Goal: Task Accomplishment & Management: Use online tool/utility

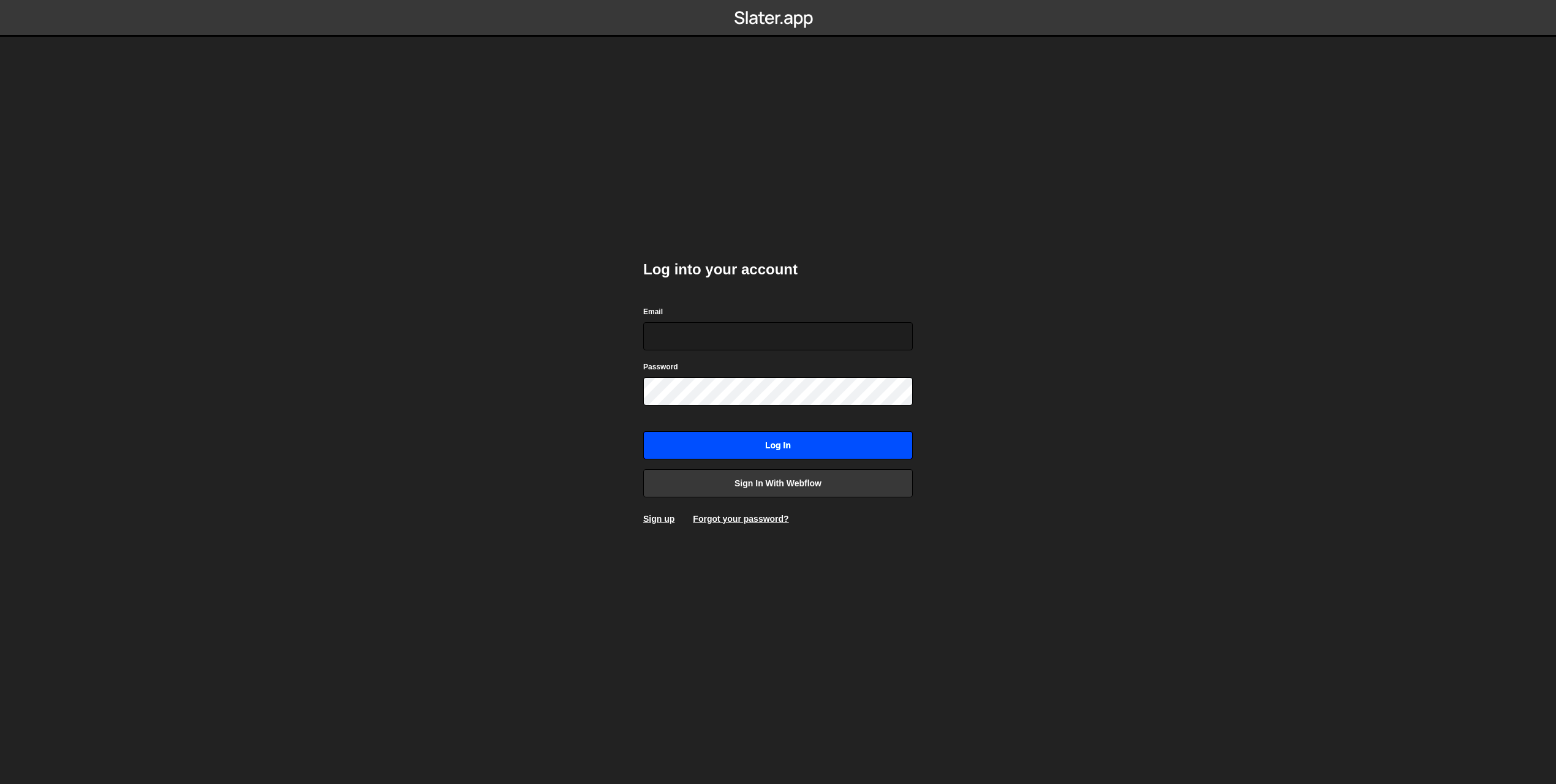
type input "[PERSON_NAME][EMAIL_ADDRESS][DOMAIN_NAME]"
drag, startPoint x: 787, startPoint y: 444, endPoint x: 769, endPoint y: 442, distance: 18.1
click at [787, 444] on input "Log in" at bounding box center [778, 445] width 269 height 28
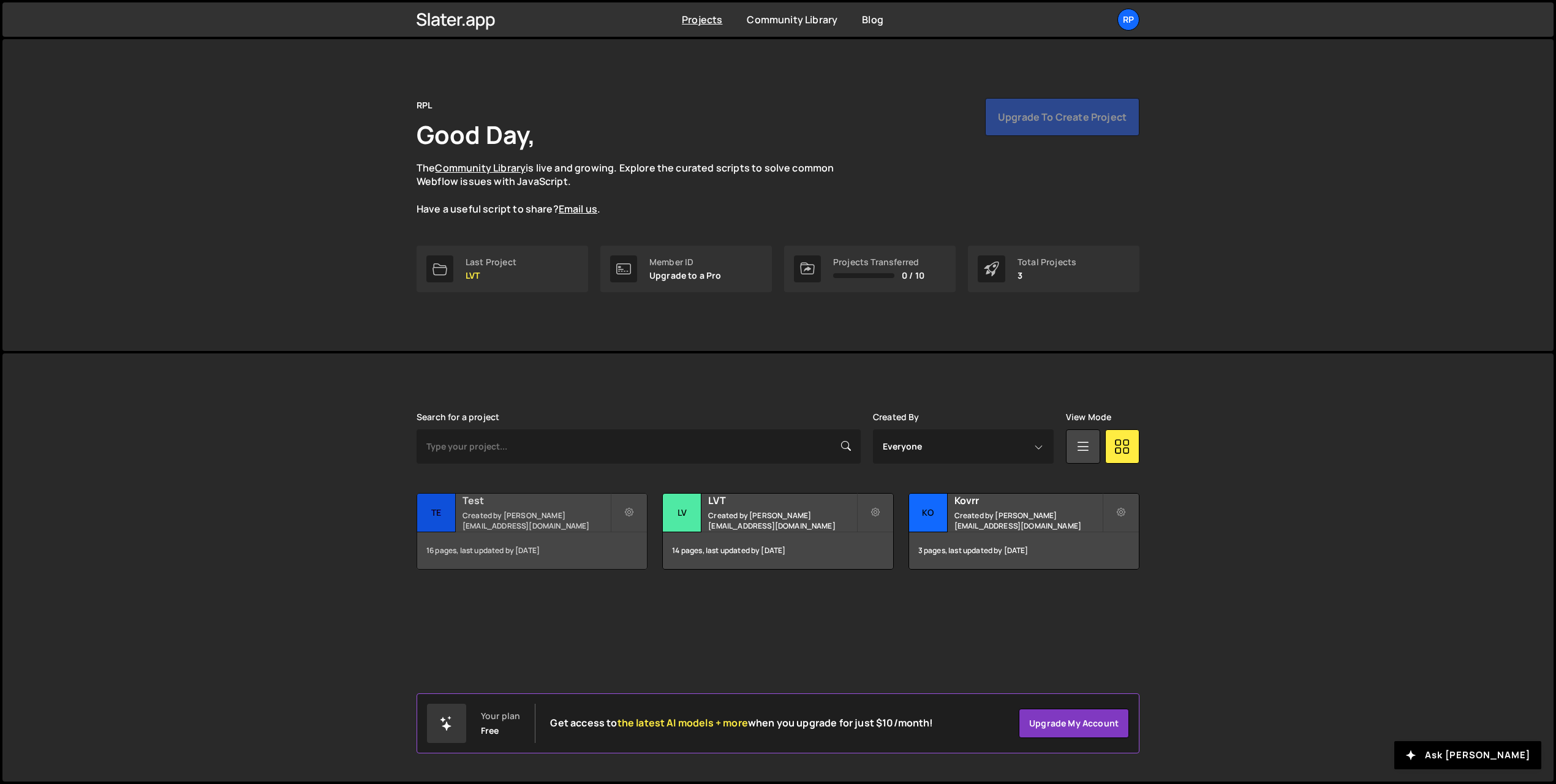
click at [548, 518] on small "Created by [PERSON_NAME][EMAIL_ADDRESS][DOMAIN_NAME]" at bounding box center [536, 520] width 148 height 21
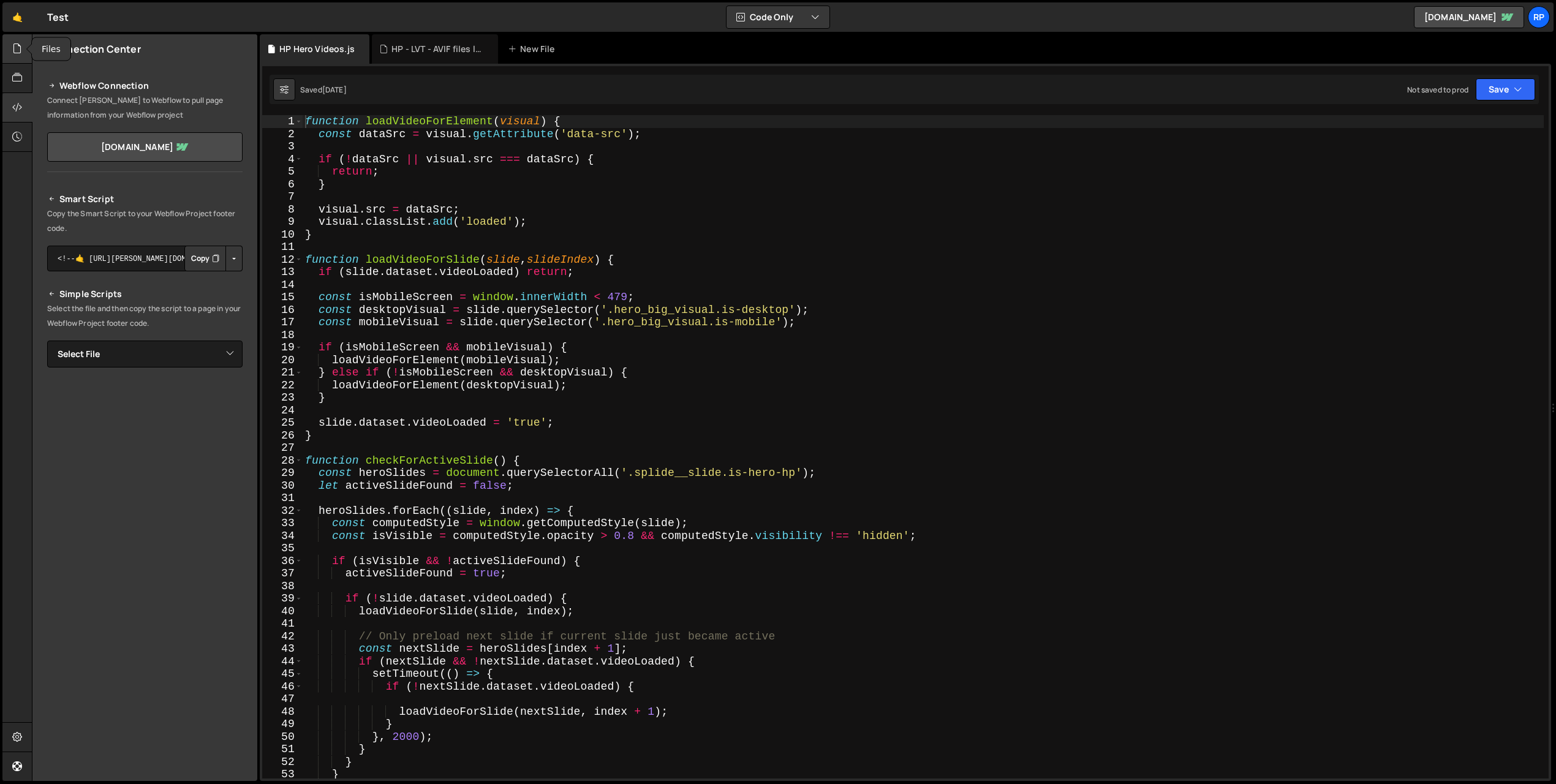
click at [16, 52] on icon at bounding box center [17, 48] width 10 height 13
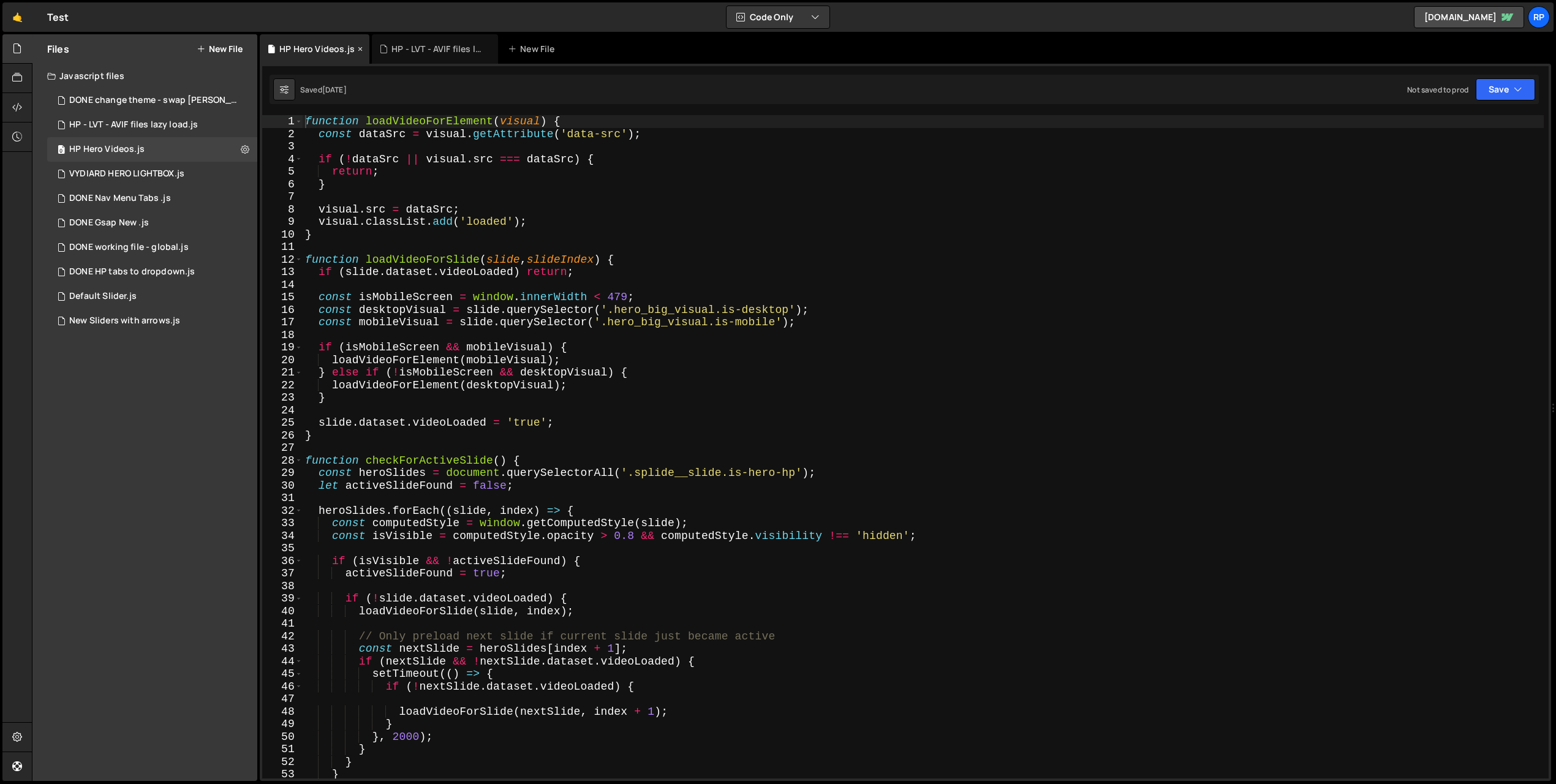
click at [360, 48] on icon at bounding box center [360, 48] width 9 height 12
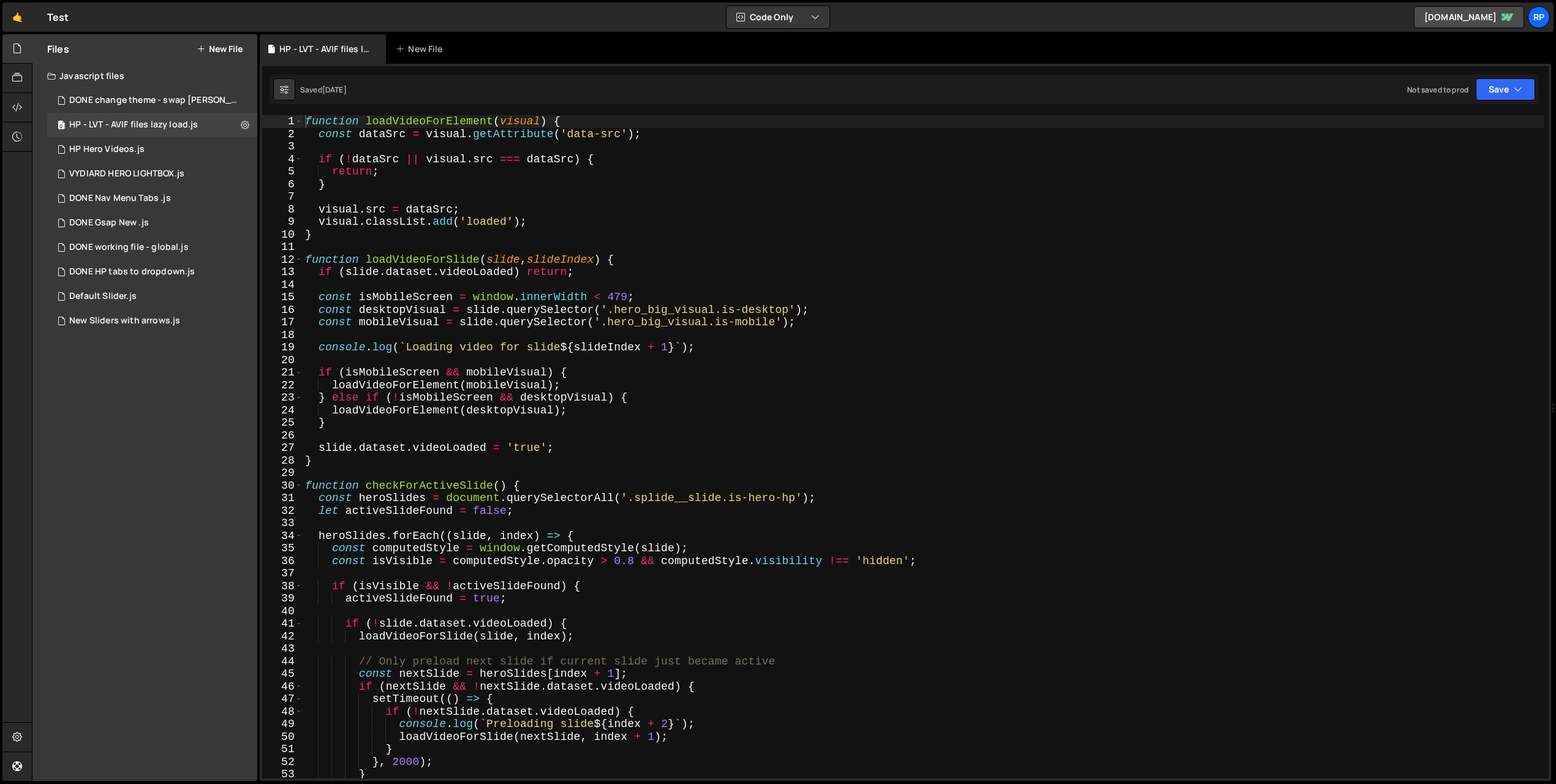
click at [0, 0] on icon at bounding box center [0, 0] width 0 height 0
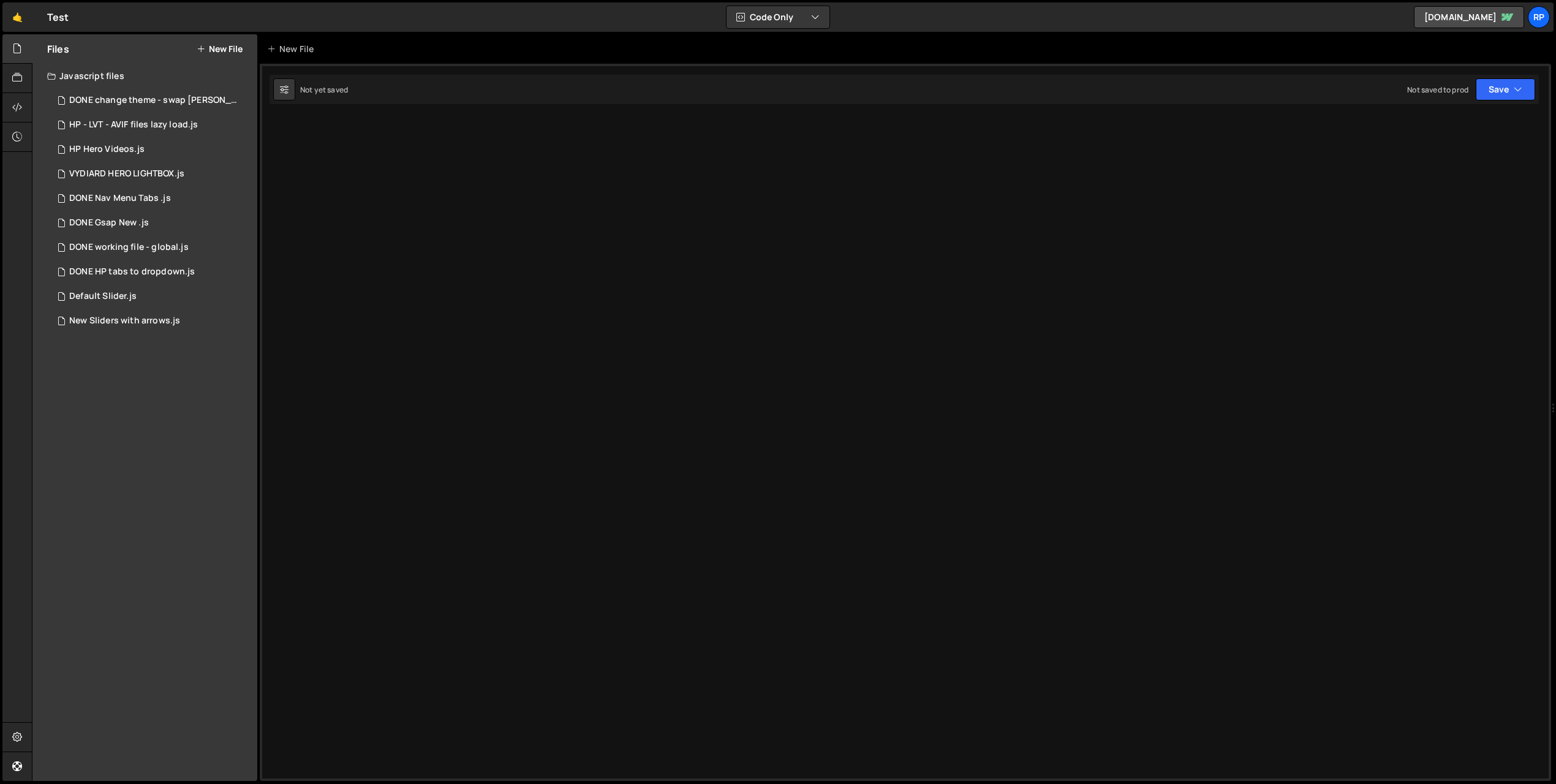
click at [212, 44] on button "New File" at bounding box center [219, 49] width 46 height 10
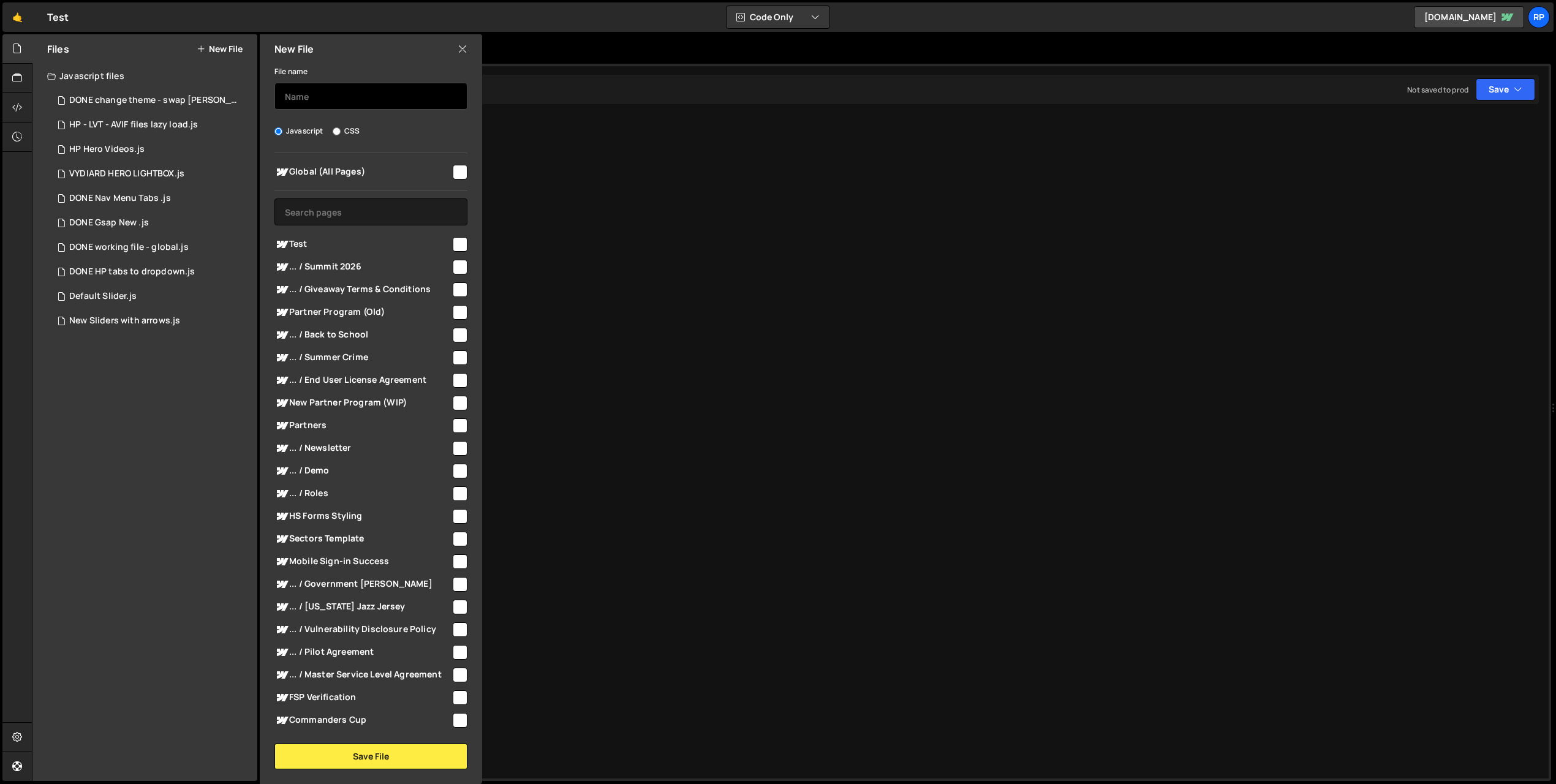
click at [336, 90] on input "text" at bounding box center [371, 96] width 193 height 27
drag, startPoint x: 452, startPoint y: 99, endPoint x: 275, endPoint y: 99, distance: 177.0
click at [276, 97] on input "Kugu - H1 and H2 split text animations" at bounding box center [371, 96] width 193 height 27
type input "Kugu - H1 and H2 split text animations"
click at [358, 751] on button "Save File" at bounding box center [371, 756] width 193 height 26
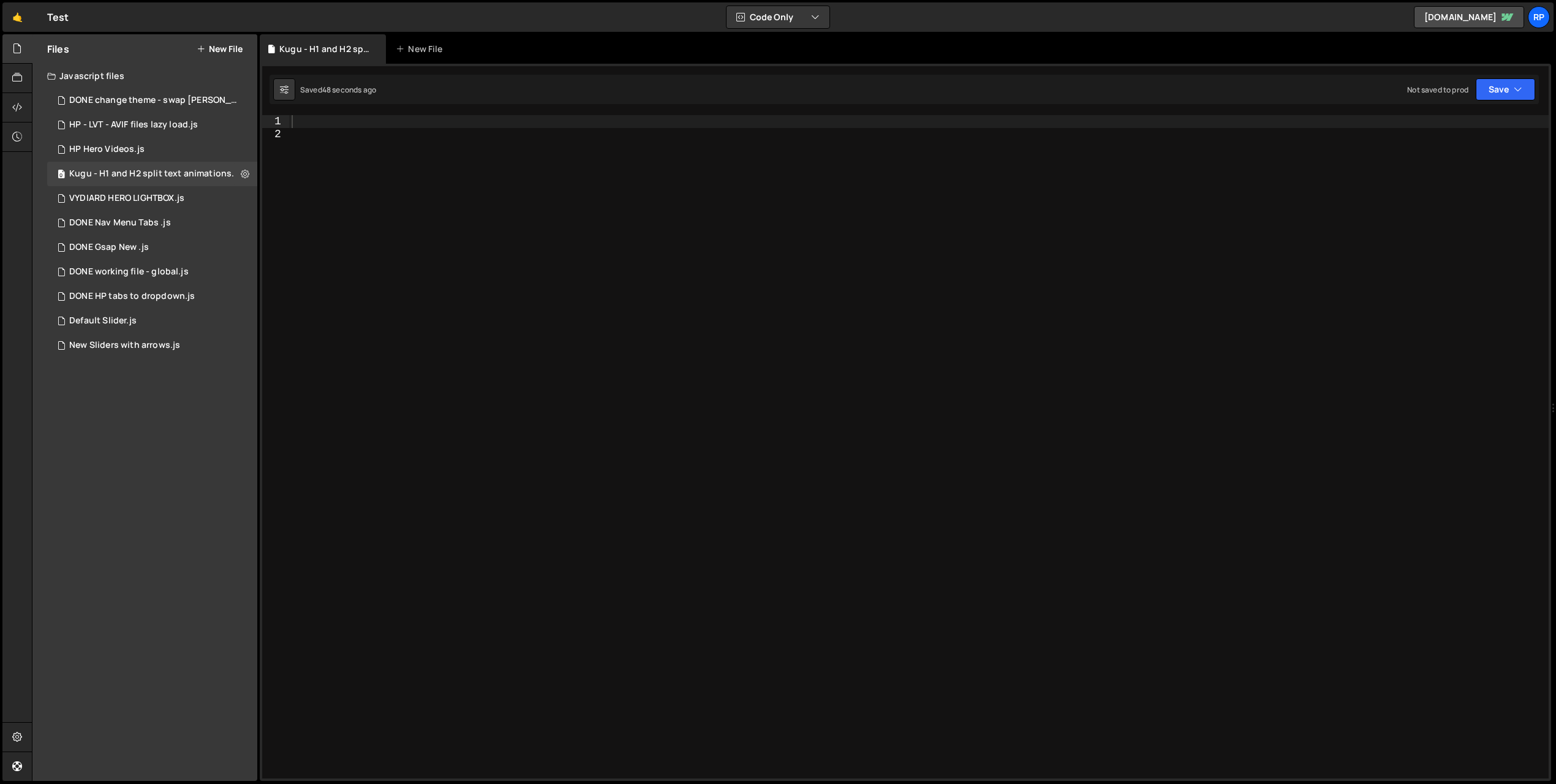
click at [509, 215] on div at bounding box center [918, 459] width 1260 height 688
click at [367, 124] on div at bounding box center [918, 459] width 1260 height 688
paste textarea "});"
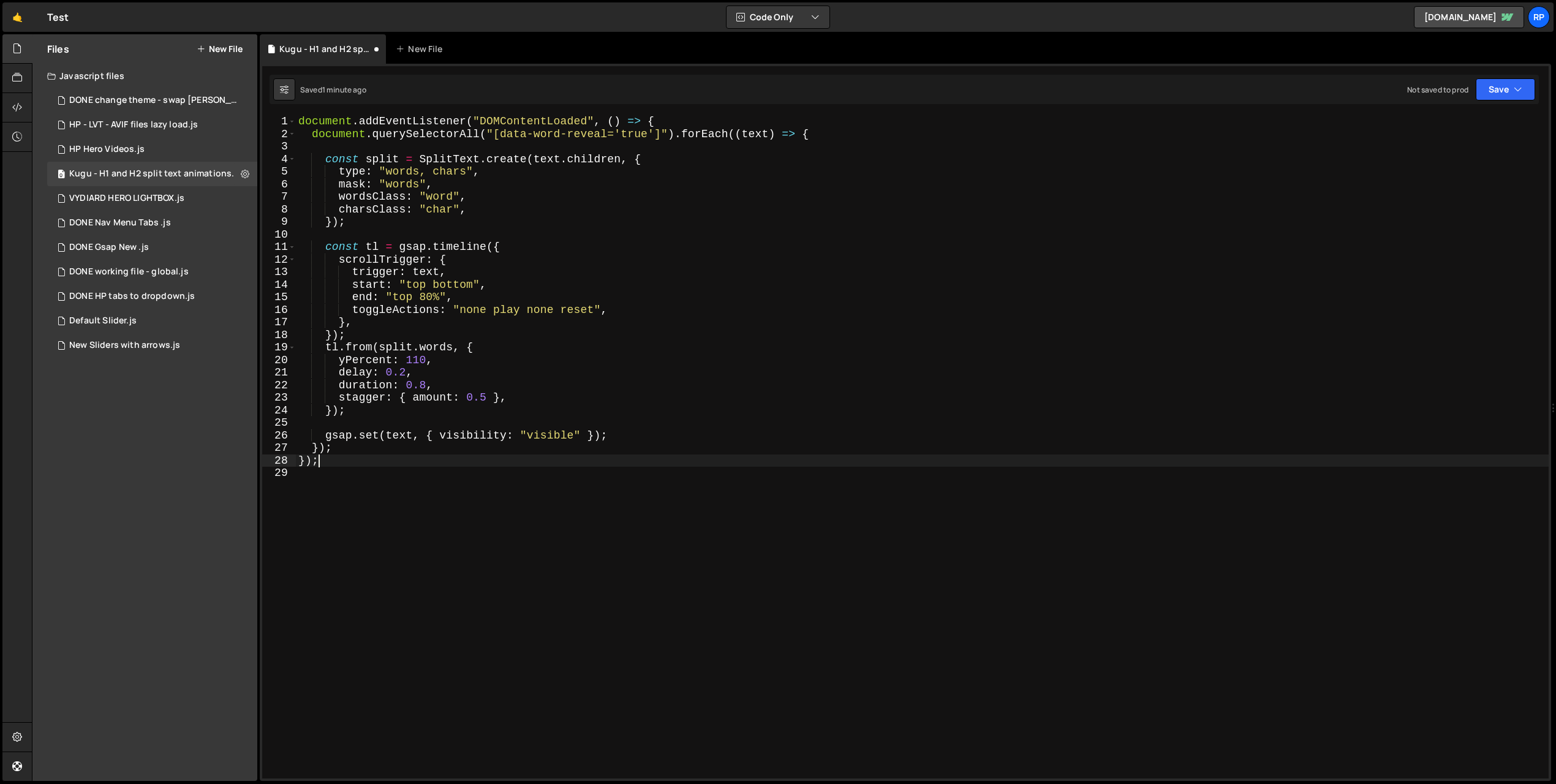
click at [638, 133] on div "document . addEventListener ( "DOMContentLoaded" , ( ) => { document . querySel…" at bounding box center [922, 459] width 1253 height 688
paste textarea "heading"
click at [453, 171] on div "document . addEventListener ( "DOMContentLoaded" , ( ) => { document . querySel…" at bounding box center [922, 459] width 1253 height 688
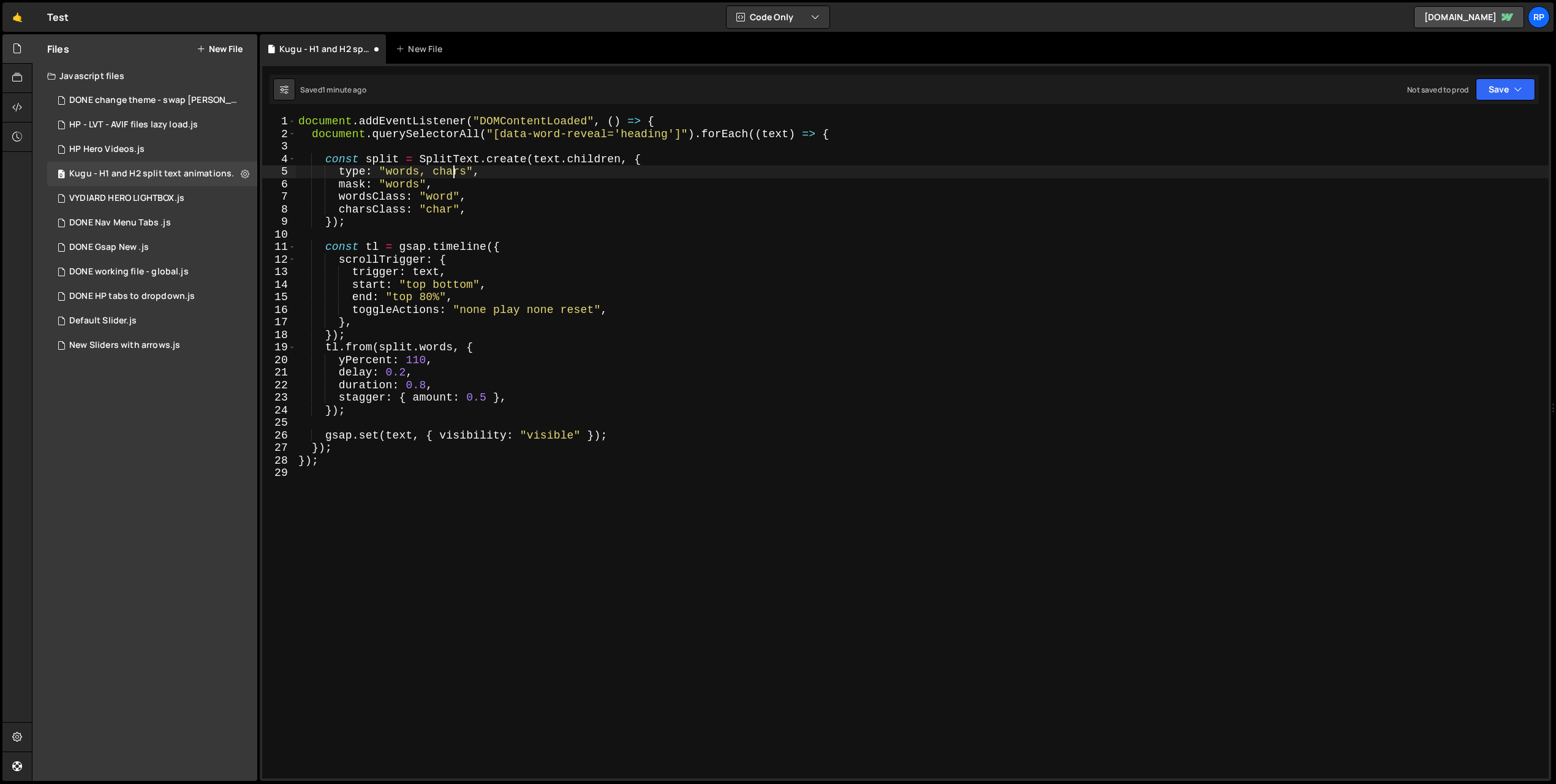
click at [453, 171] on div "document . addEventListener ( "DOMContentLoaded" , ( ) => { document . querySel…" at bounding box center [922, 459] width 1253 height 688
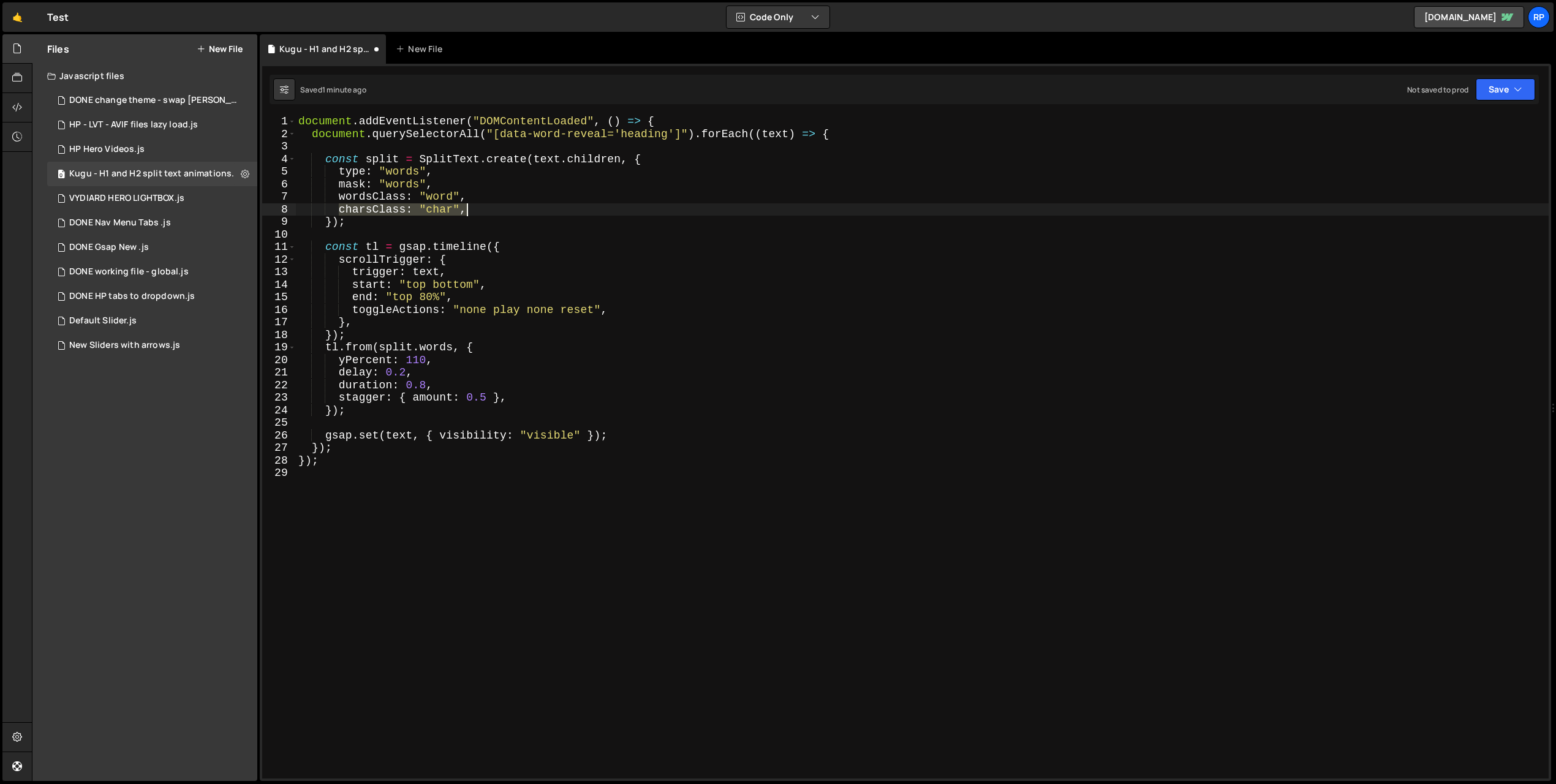
drag, startPoint x: 338, startPoint y: 208, endPoint x: 482, endPoint y: 206, distance: 144.0
click at [482, 206] on div "document . addEventListener ( "DOMContentLoaded" , ( ) => { document . querySel…" at bounding box center [922, 459] width 1253 height 688
type textarea "charsClass: "char","
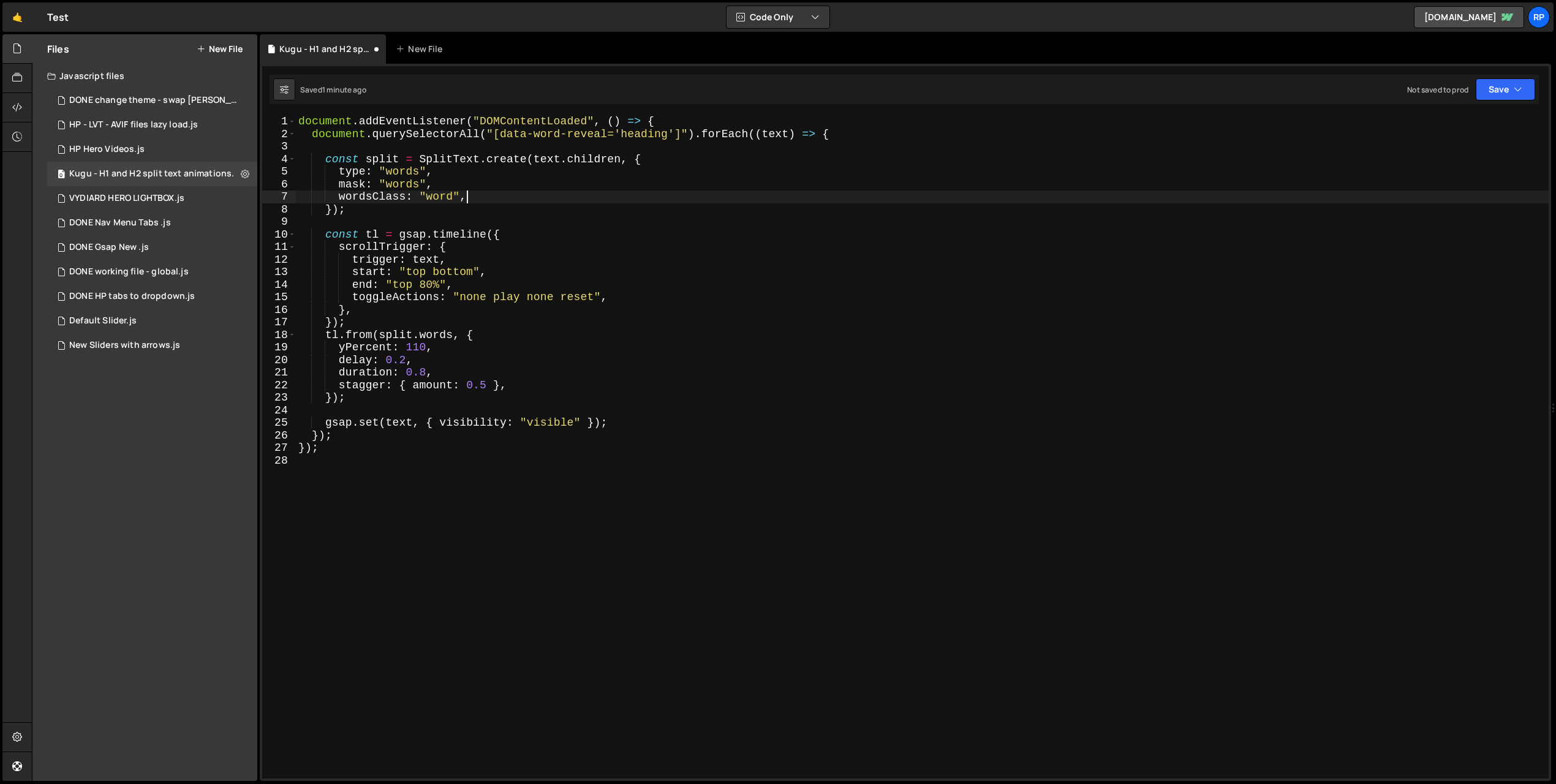
type textarea "wordsClass: "word""
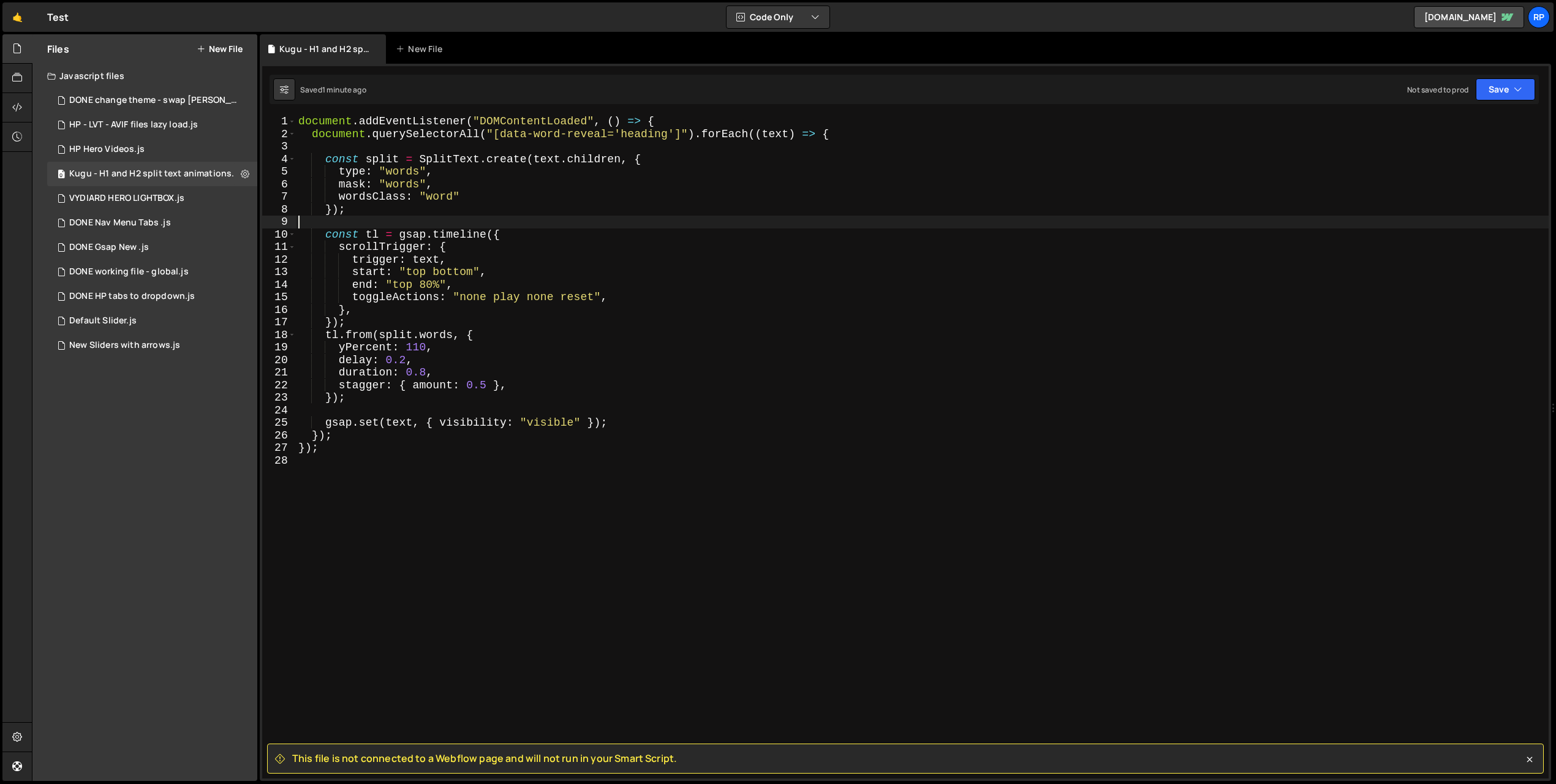
click at [373, 218] on div "document . addEventListener ( "DOMContentLoaded" , ( ) => { document . querySel…" at bounding box center [922, 459] width 1253 height 688
click at [291, 116] on span at bounding box center [291, 121] width 7 height 13
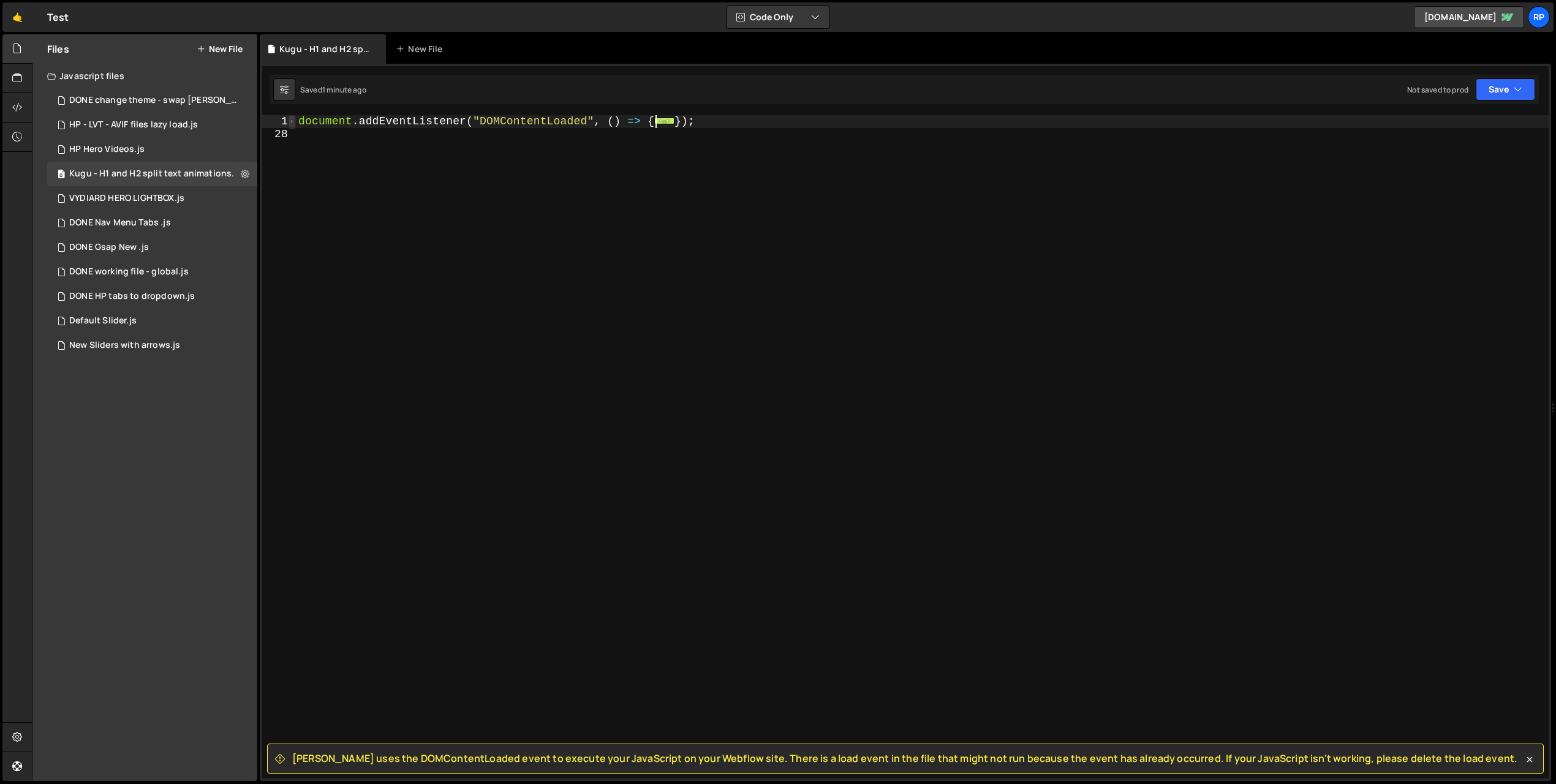
click at [293, 120] on span at bounding box center [291, 121] width 7 height 13
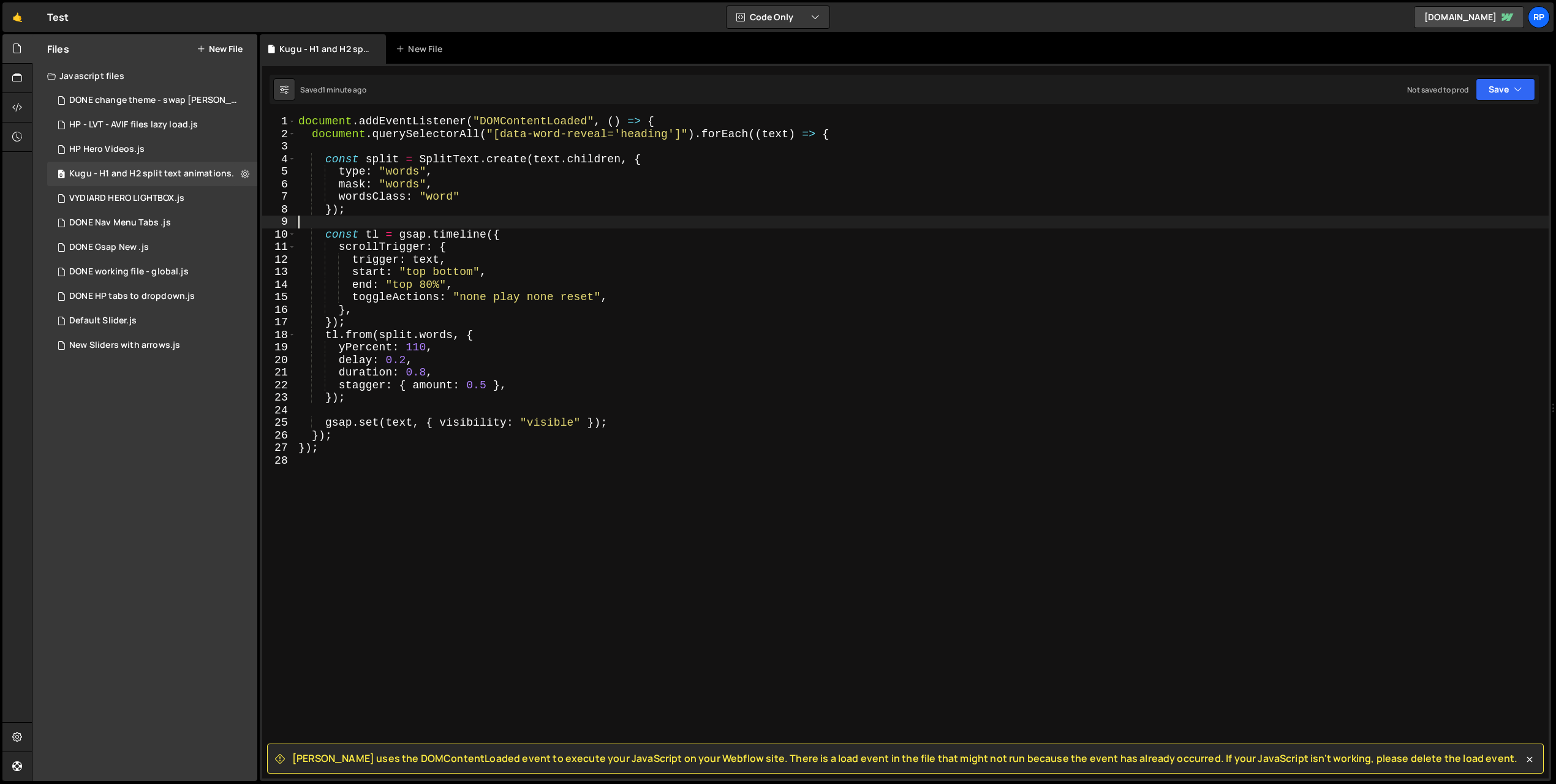
click at [298, 114] on div "[PERSON_NAME] uses the DOMContentLoaded event to execute your JavaScript on you…" at bounding box center [905, 422] width 1291 height 717
click at [300, 118] on div "document . addEventListener ( "DOMContentLoaded" , ( ) => { document . querySel…" at bounding box center [922, 459] width 1253 height 688
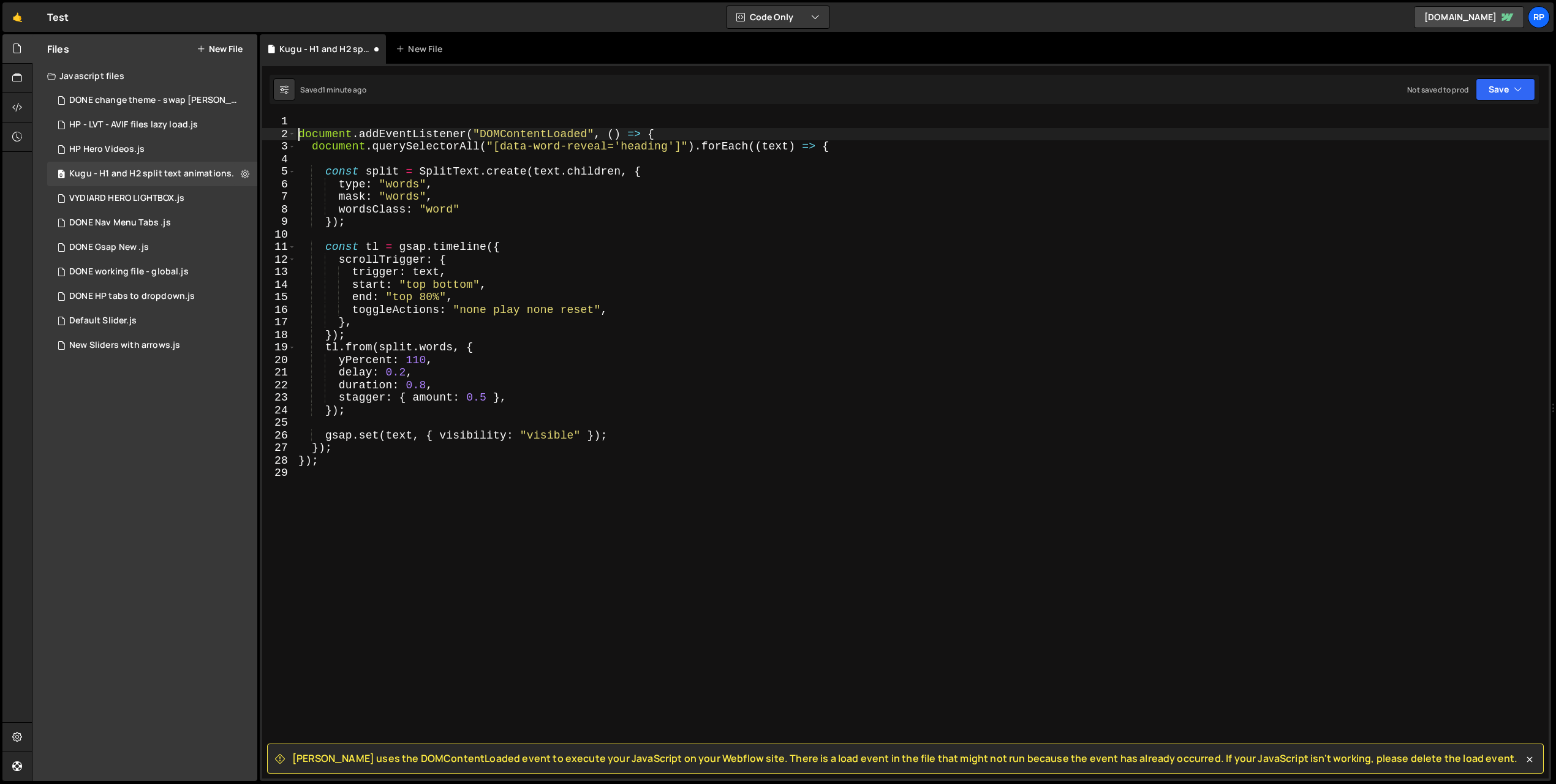
type textarea "document.addEventListener("DOMContentLoaded", () => {"
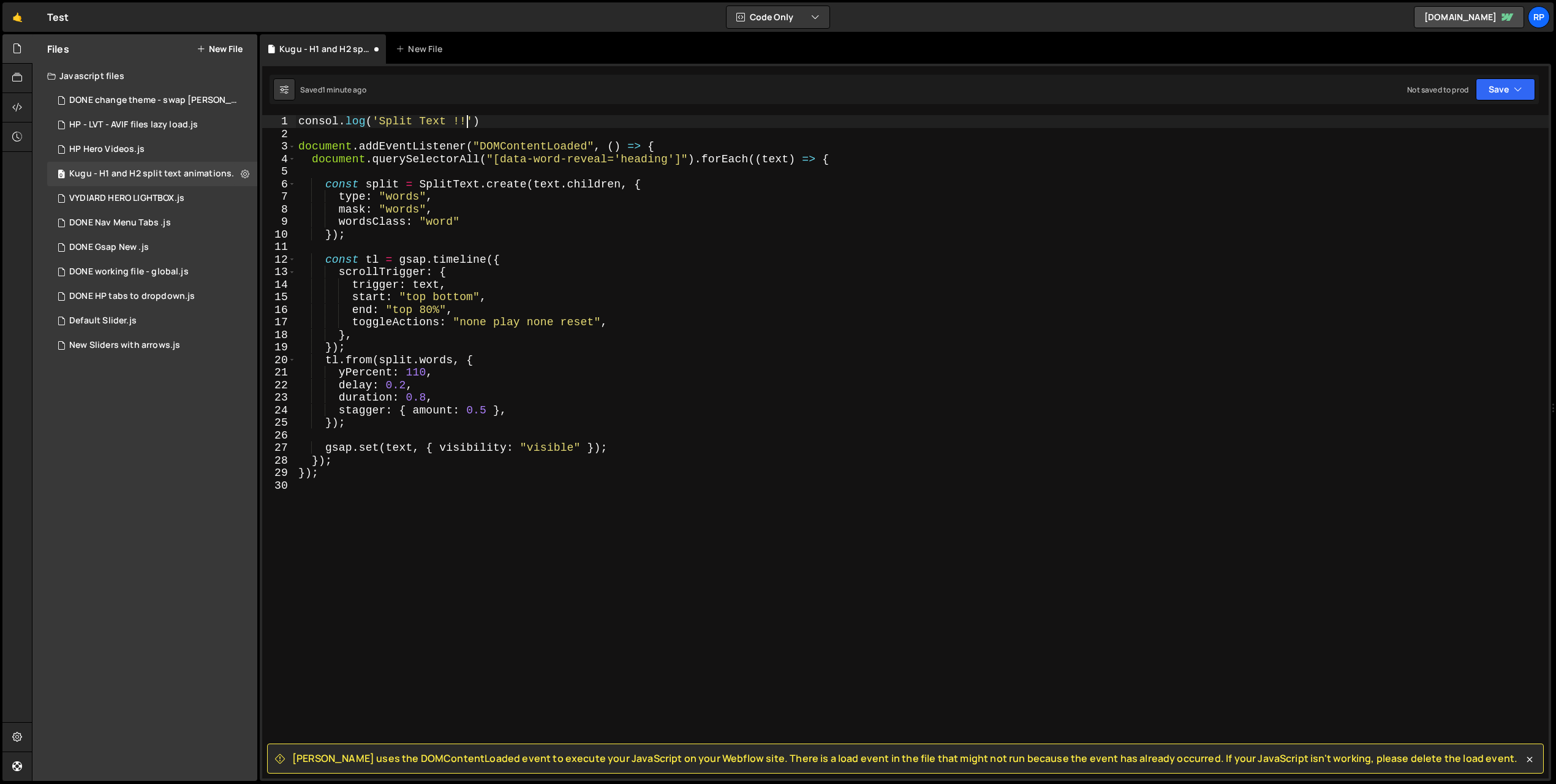
scroll to position [0, 9]
type textarea "consol.log('Split Text !!!!')"
click at [19, 82] on icon at bounding box center [17, 77] width 10 height 13
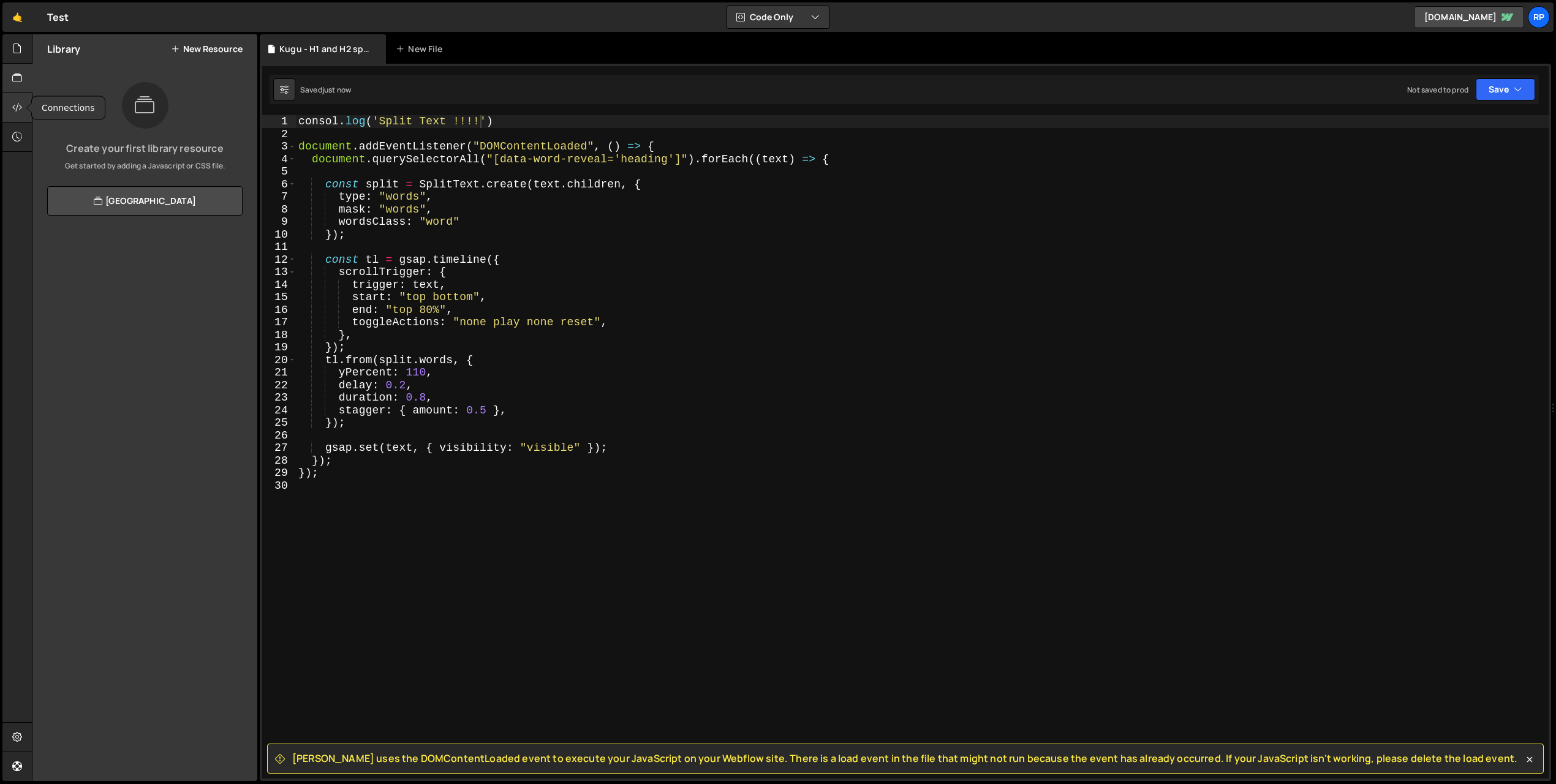
click at [16, 106] on icon at bounding box center [17, 107] width 10 height 13
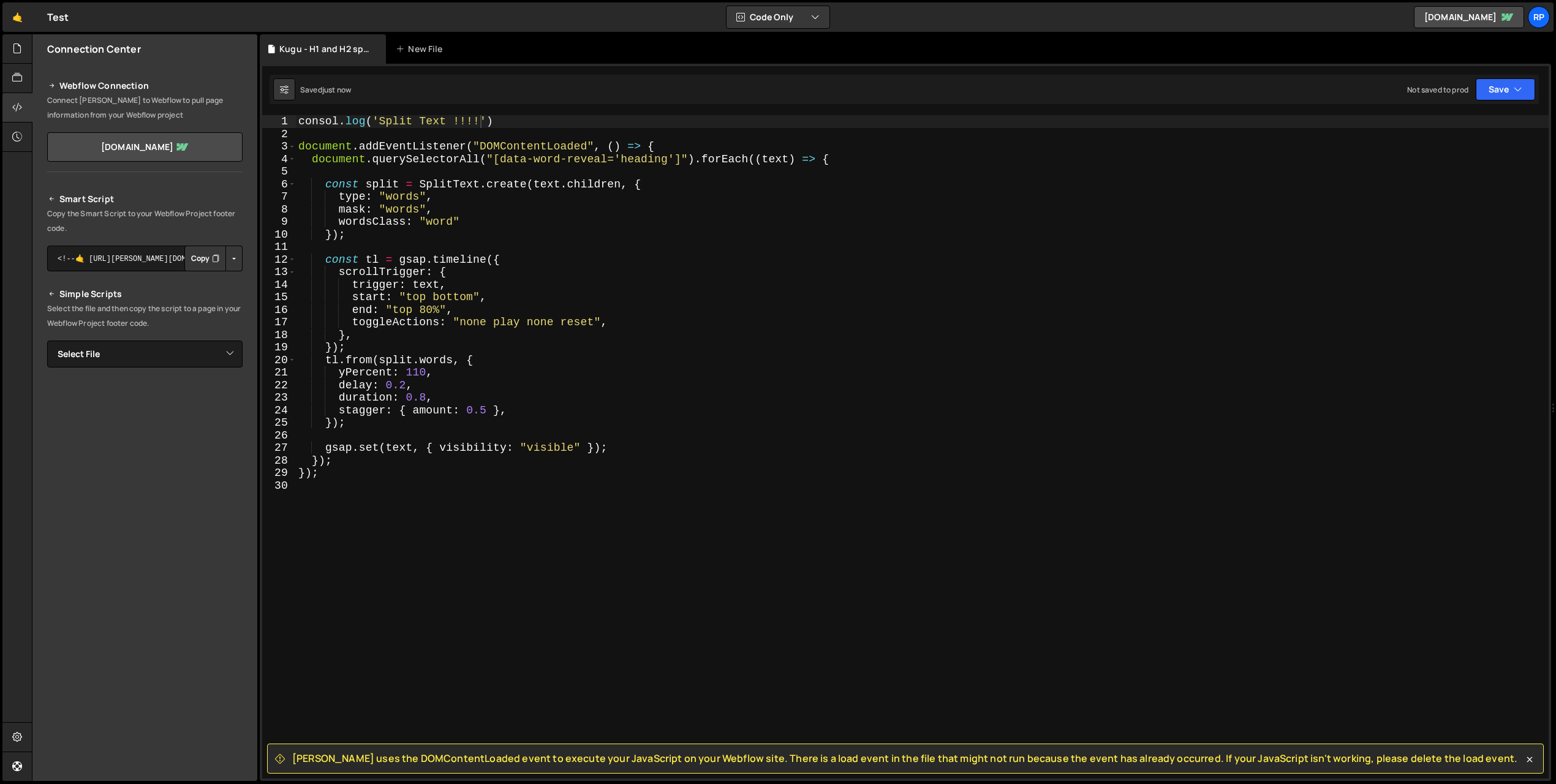
click at [215, 256] on icon "Button group with nested dropdown" at bounding box center [216, 258] width 8 height 12
click at [162, 179] on div "Smart Script Copy the Smart Script to your Webflow Project footer code. <!--🤙 […" at bounding box center [145, 398] width 225 height 443
click at [213, 358] on select "Select File DONE change theme - swap [PERSON_NAME].js HP - LVT - AVIF files laz…" at bounding box center [145, 354] width 195 height 27
select select "47098"
click at [47, 340] on select "Select File DONE change theme - swap [PERSON_NAME].js HP - LVT - AVIF files laz…" at bounding box center [145, 354] width 195 height 27
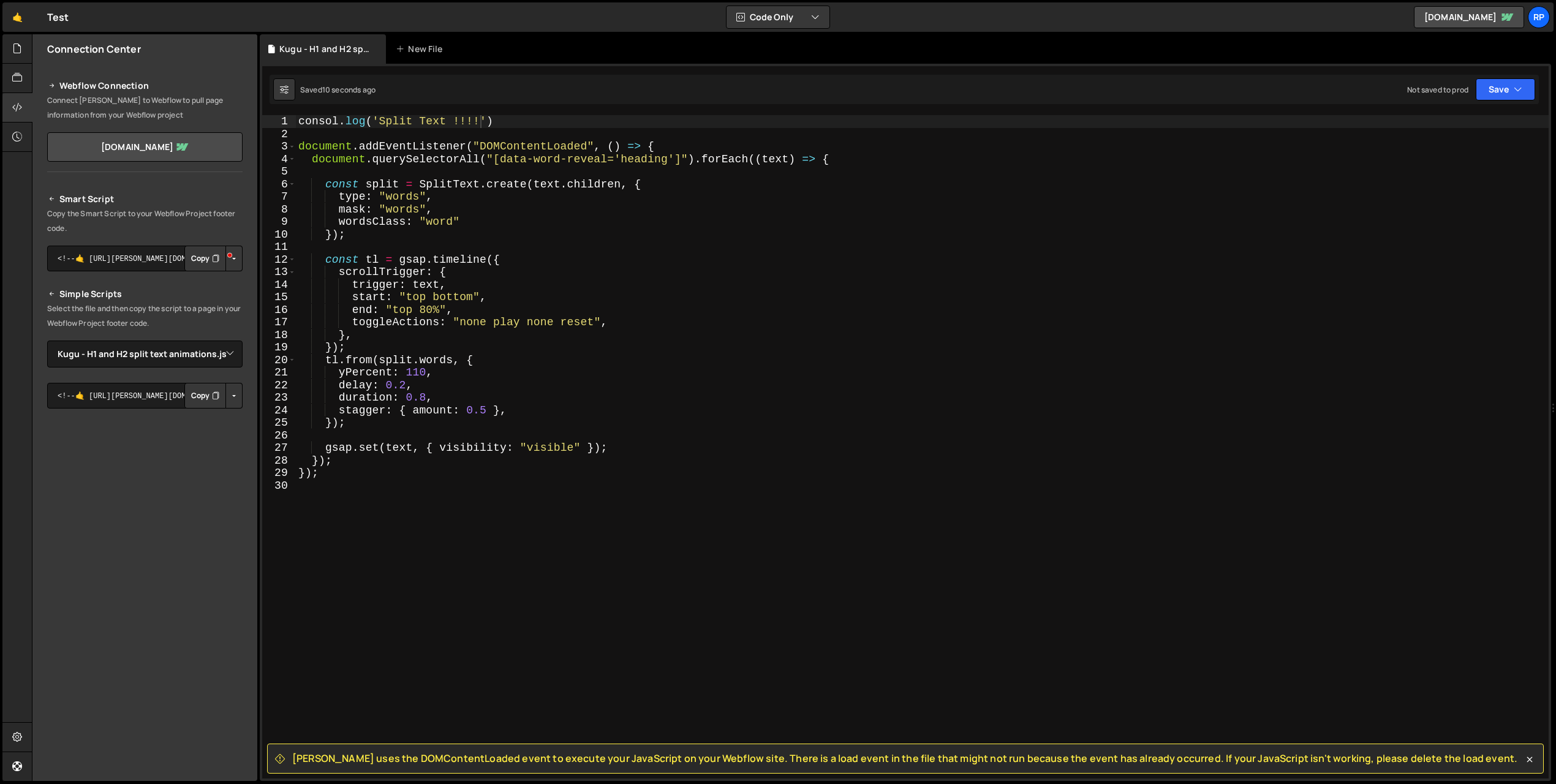
click at [231, 398] on button "Button group with nested dropdown" at bounding box center [234, 395] width 17 height 26
click at [190, 422] on link "Copy Staging js" at bounding box center [191, 418] width 102 height 17
drag, startPoint x: 363, startPoint y: 121, endPoint x: 299, endPoint y: 121, distance: 64.0
click at [298, 121] on div "consol . log ( 'Split Text !!!!' ) document . addEventListener ( "DOMContentLoa…" at bounding box center [922, 459] width 1253 height 688
paste textarea "e"
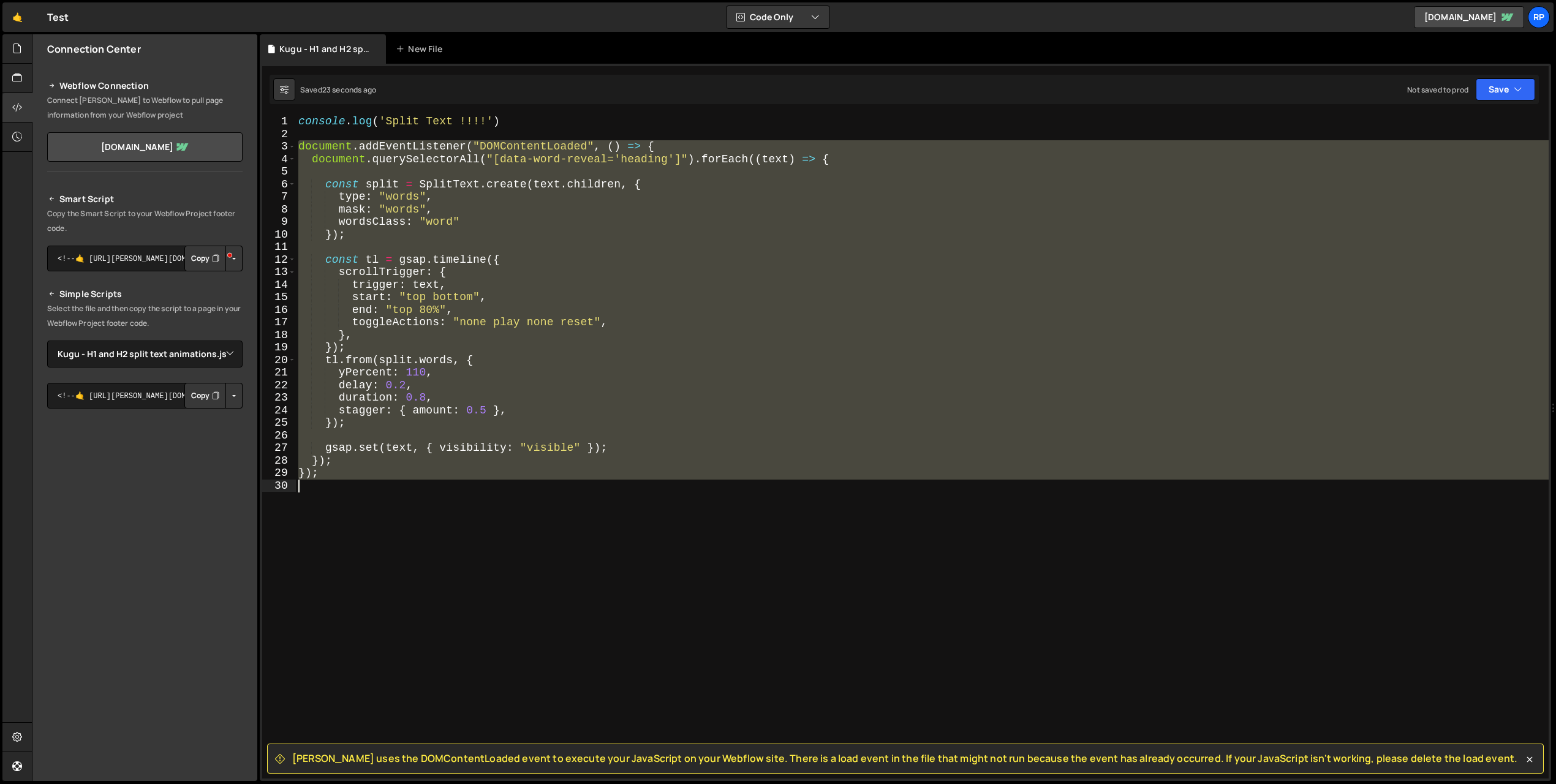
drag, startPoint x: 298, startPoint y: 145, endPoint x: 377, endPoint y: 501, distance: 364.7
click at [383, 506] on div "console . log ( 'Split Text !!!!' ) document . addEventListener ( "DOMContentLo…" at bounding box center [922, 459] width 1253 height 688
type textarea "// });"
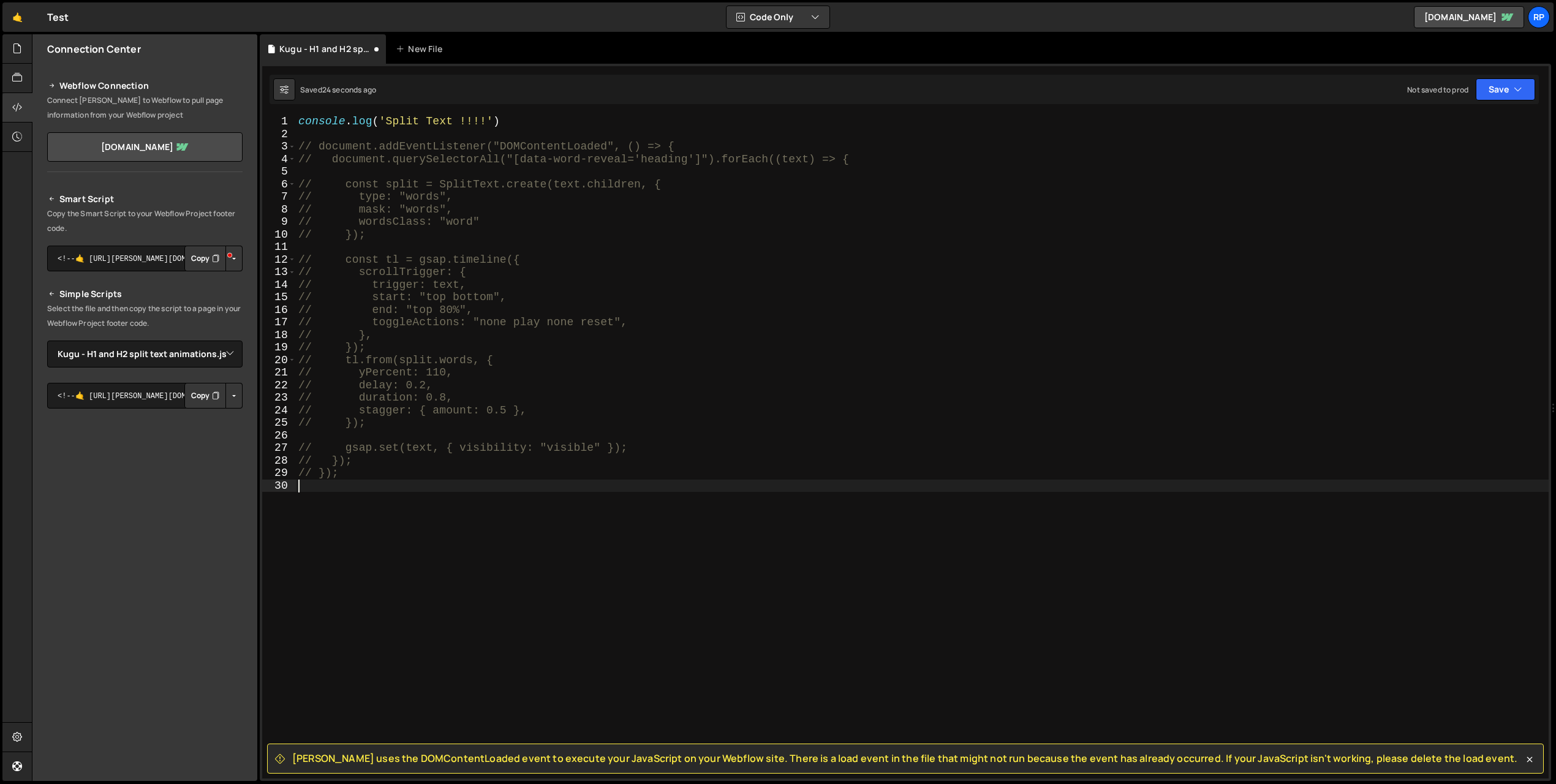
scroll to position [0, 0]
click at [300, 124] on div "console . log ( 'Split Text !!!!' ) // document.addEventListener("DOMContentLoa…" at bounding box center [922, 459] width 1253 height 688
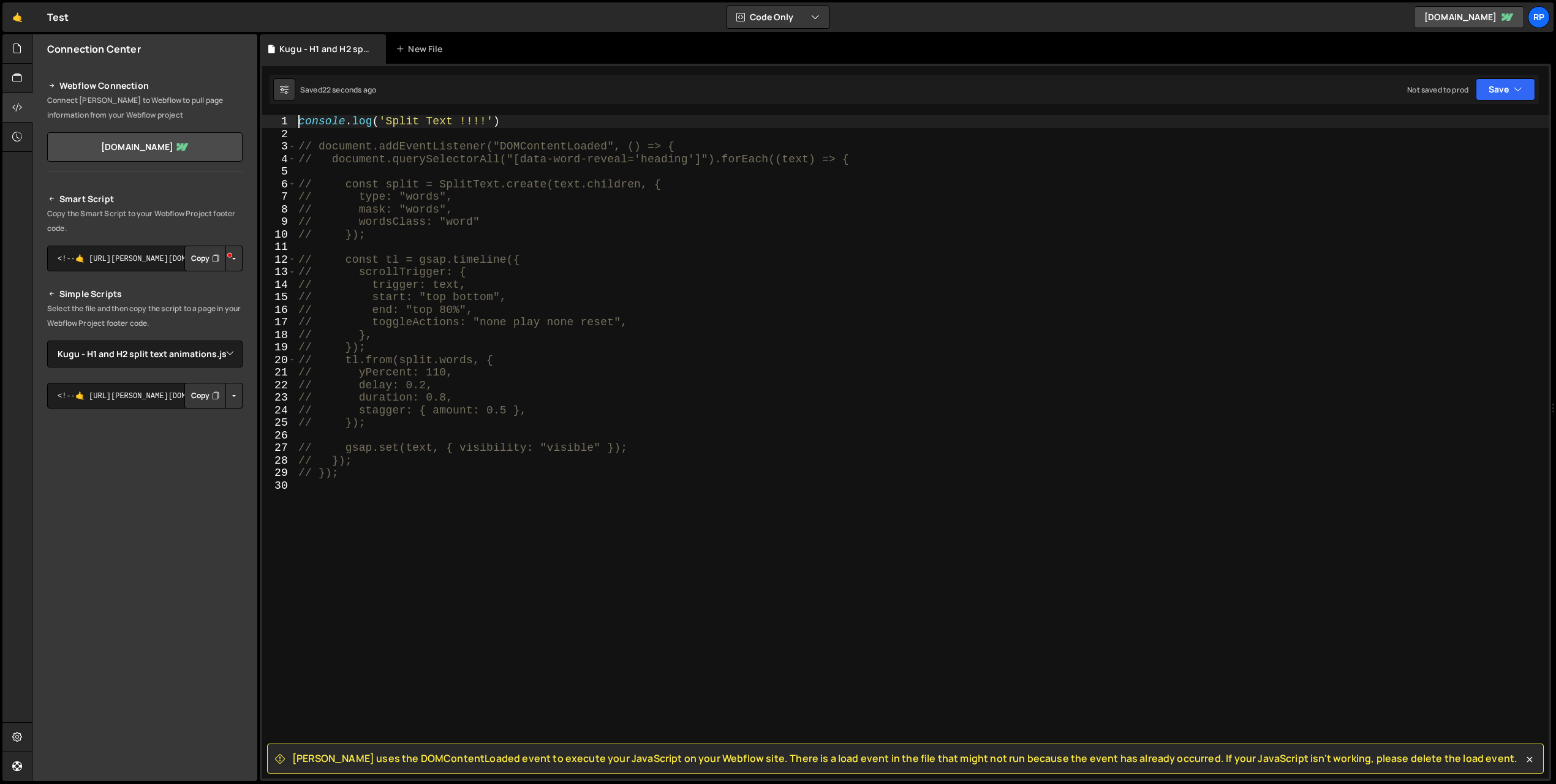
type textarea "console.log('Split Text !!!!')"
paste textarea "console.clear()"
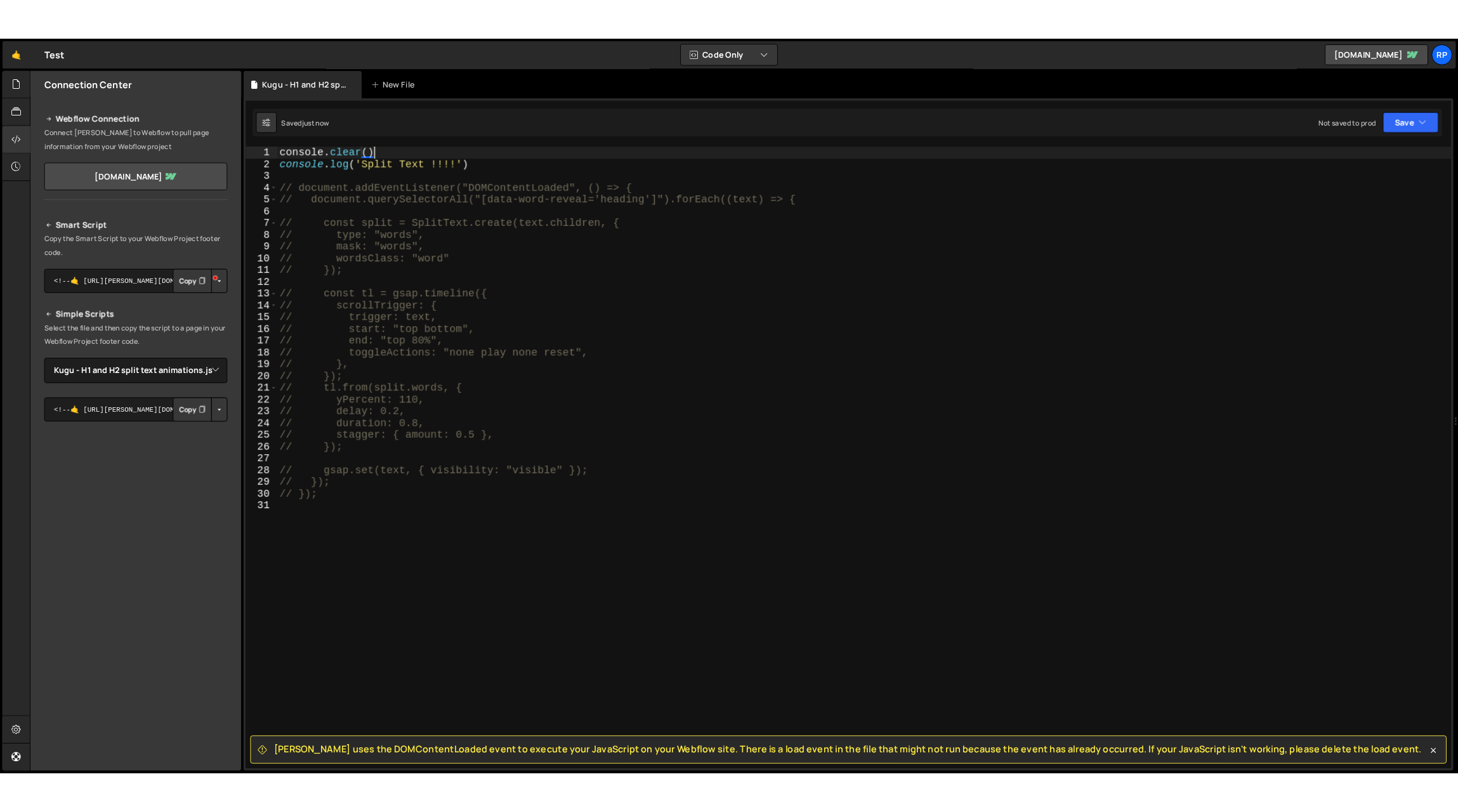
scroll to position [0, 5]
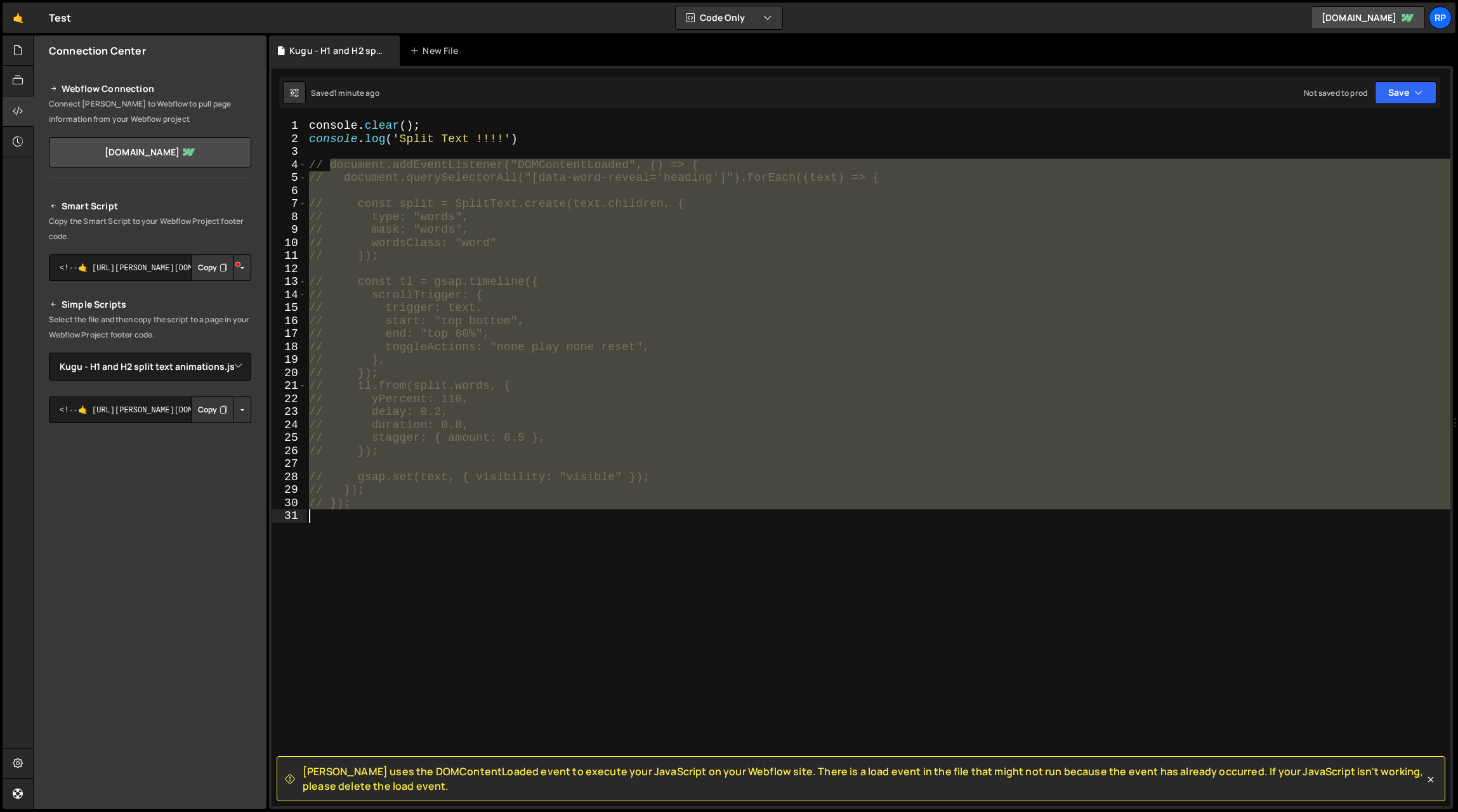
drag, startPoint x: 332, startPoint y: 164, endPoint x: 376, endPoint y: 517, distance: 355.7
click at [379, 519] on div "console . clear ( ) ; console . log ( 'Split Text !!!!' ) // document.addEventL…" at bounding box center [878, 476] width 1144 height 713
type textarea "});"
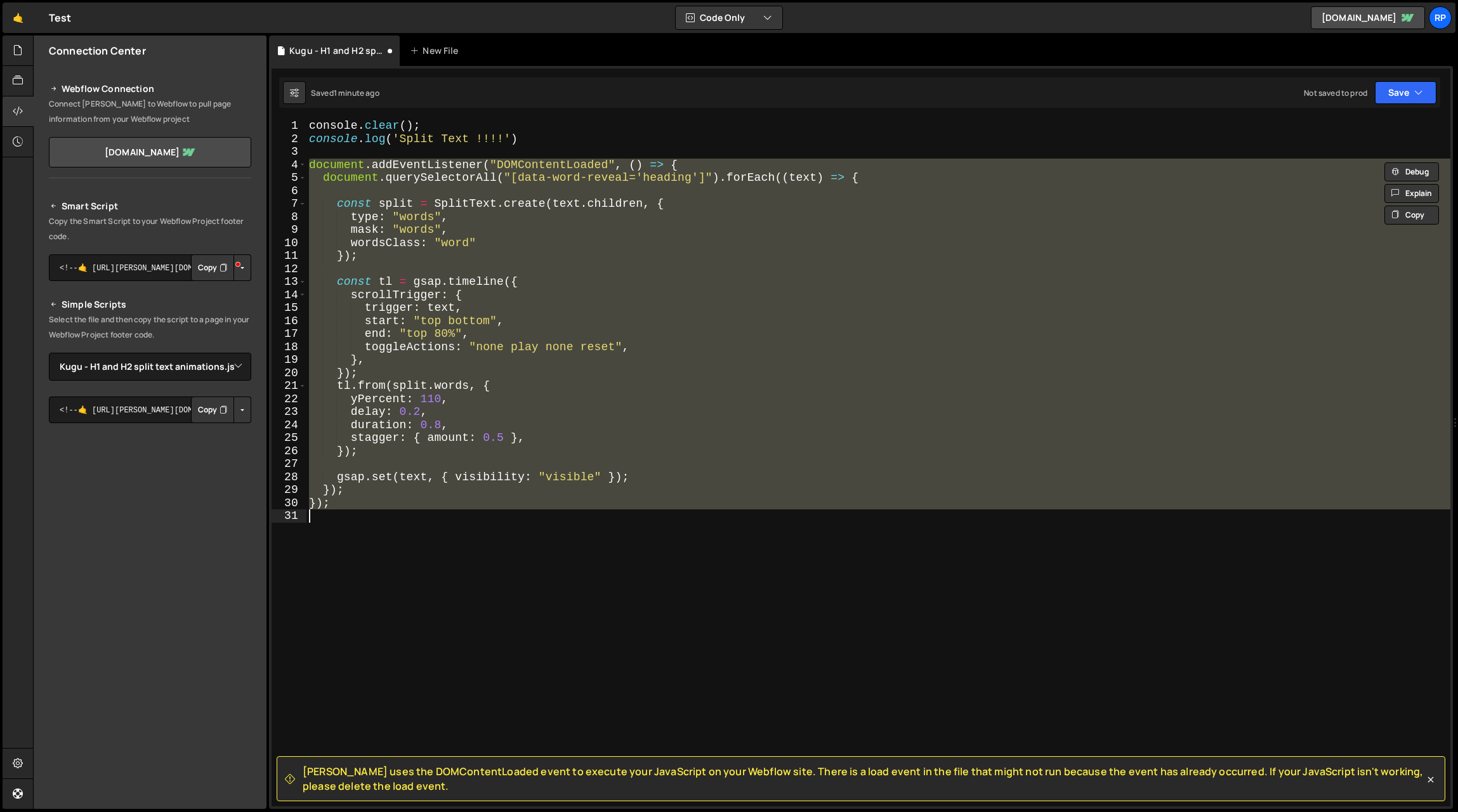
scroll to position [0, 0]
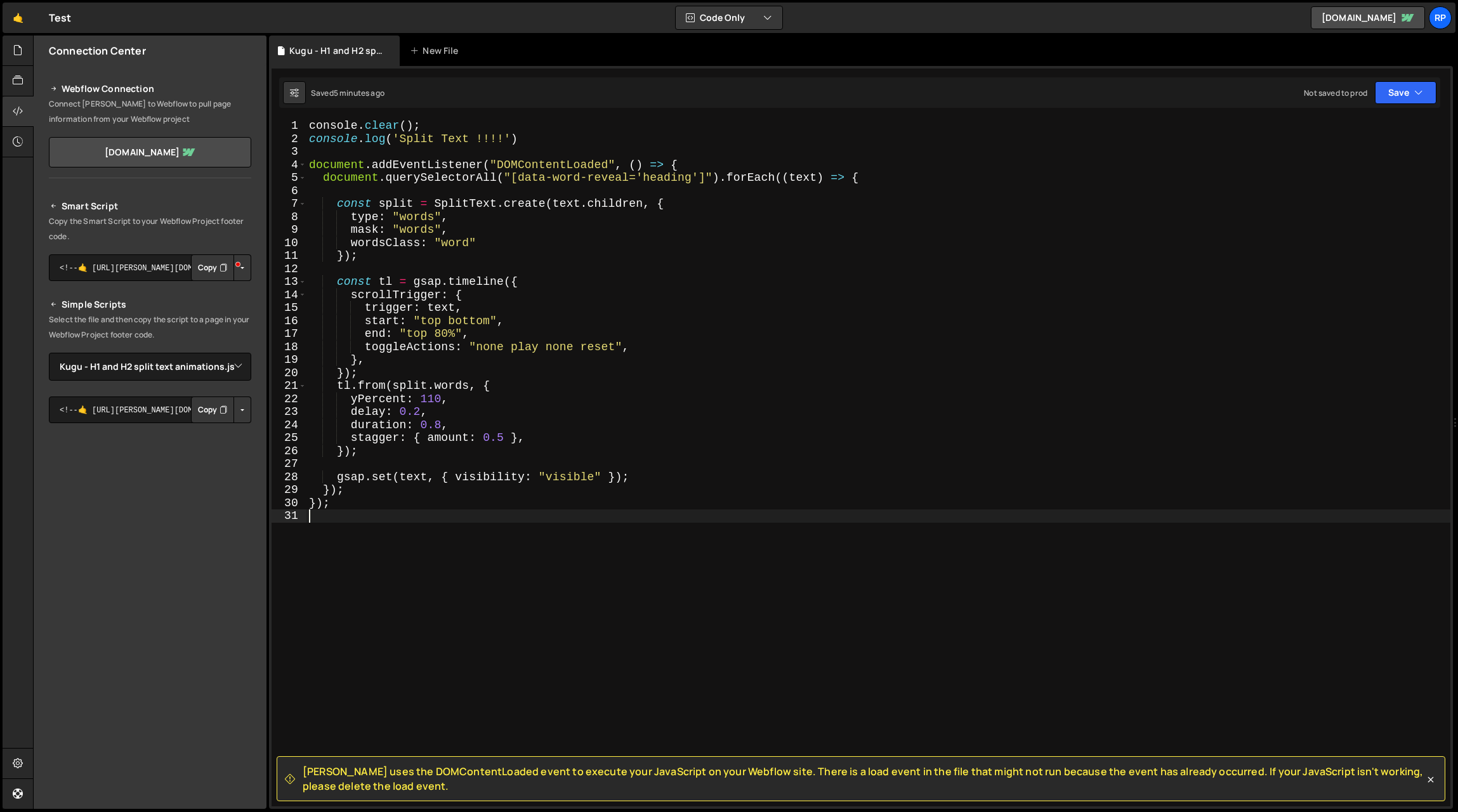
click at [456, 274] on div "console . clear ( ) ; console . log ( 'Split Text !!!!' ) document . addEventLi…" at bounding box center [878, 476] width 1144 height 713
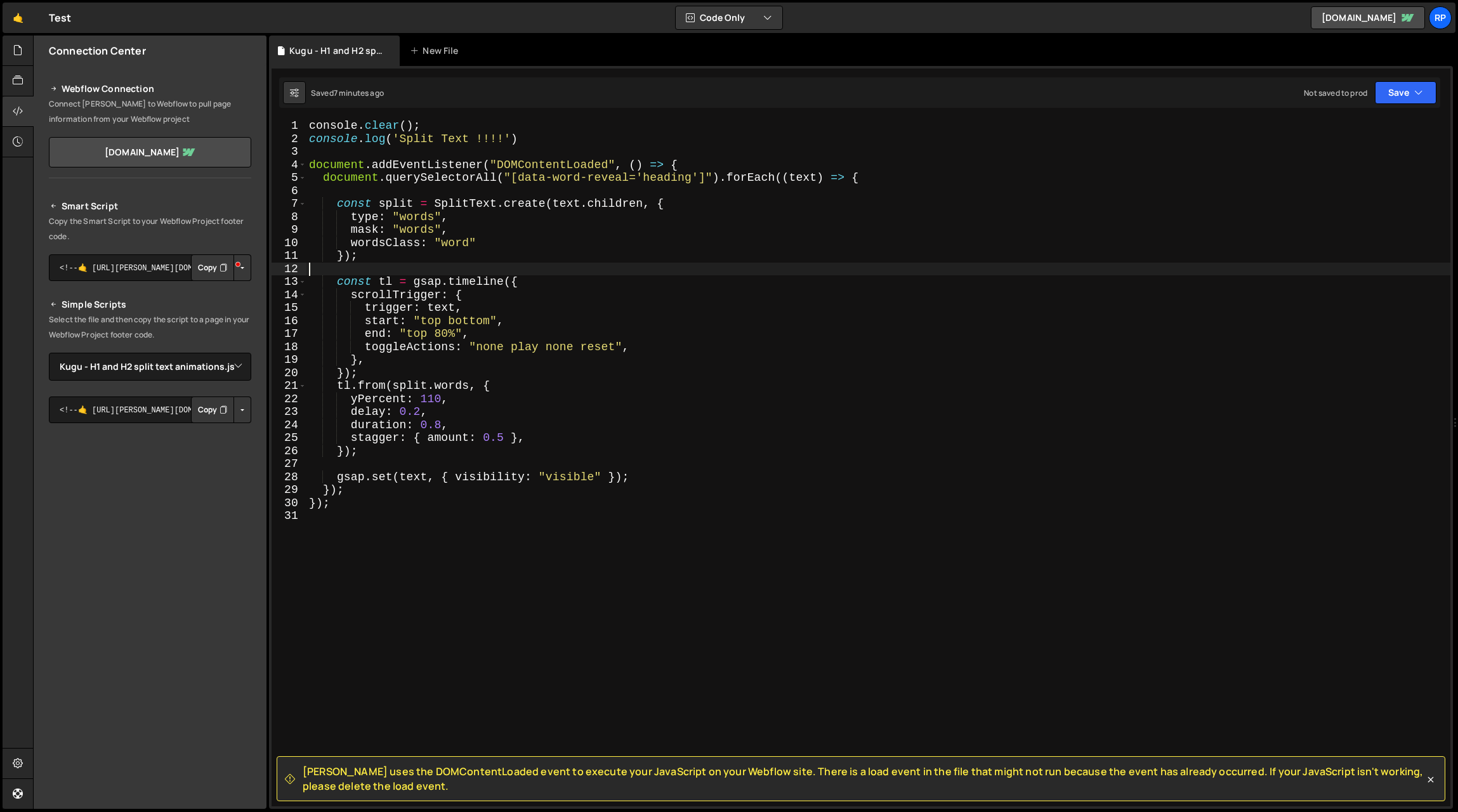
click at [539, 138] on div "console . clear ( ) ; console . log ( 'Split Text !!!!' ) document . addEventLi…" at bounding box center [878, 476] width 1144 height 713
type textarea "console.log('Split Text !!!!')"
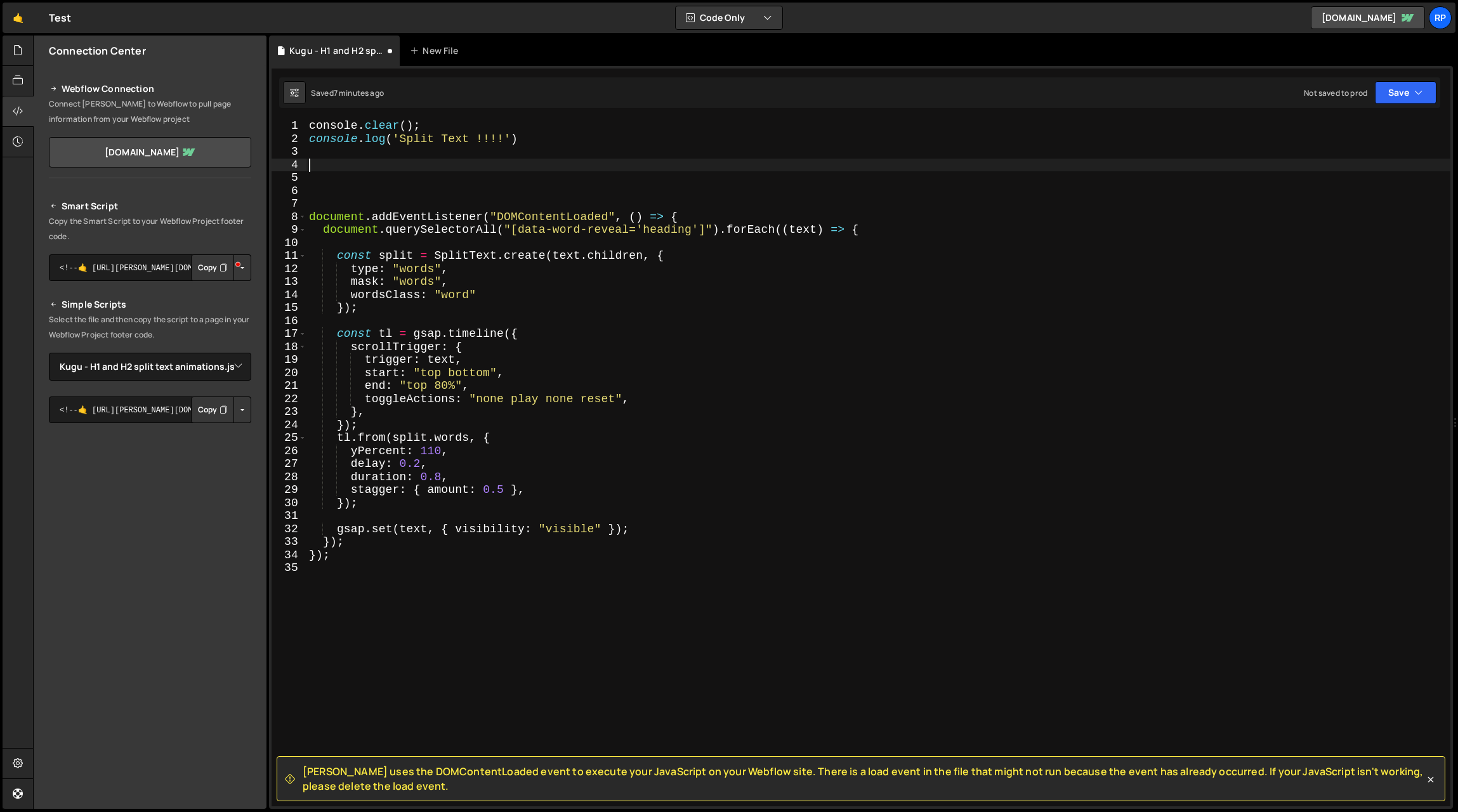
paste textarea "})"
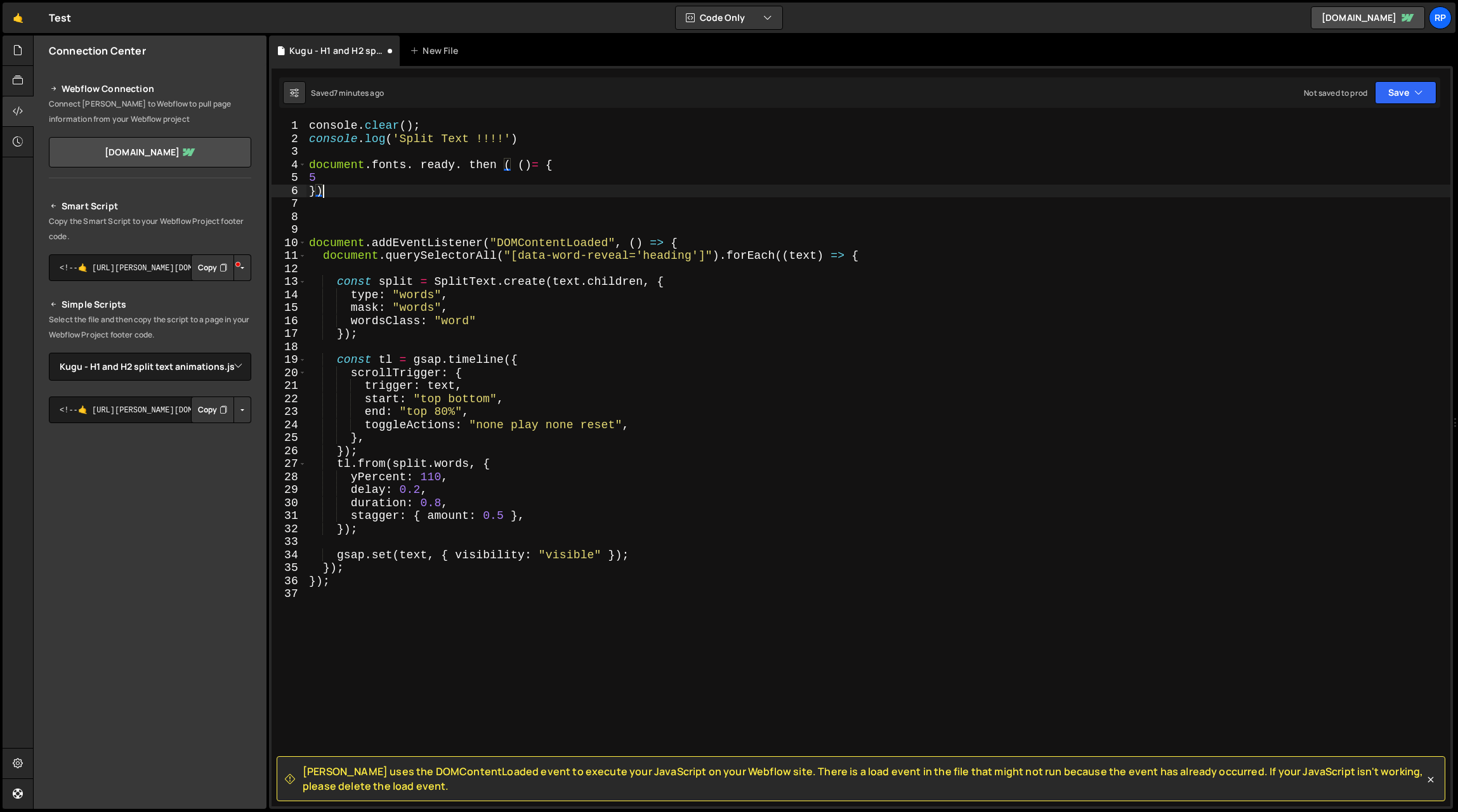
click at [516, 162] on div "console . clear ( ) ; console . log ( 'Split Text !!!!' ) document . fonts . re…" at bounding box center [878, 476] width 1144 height 713
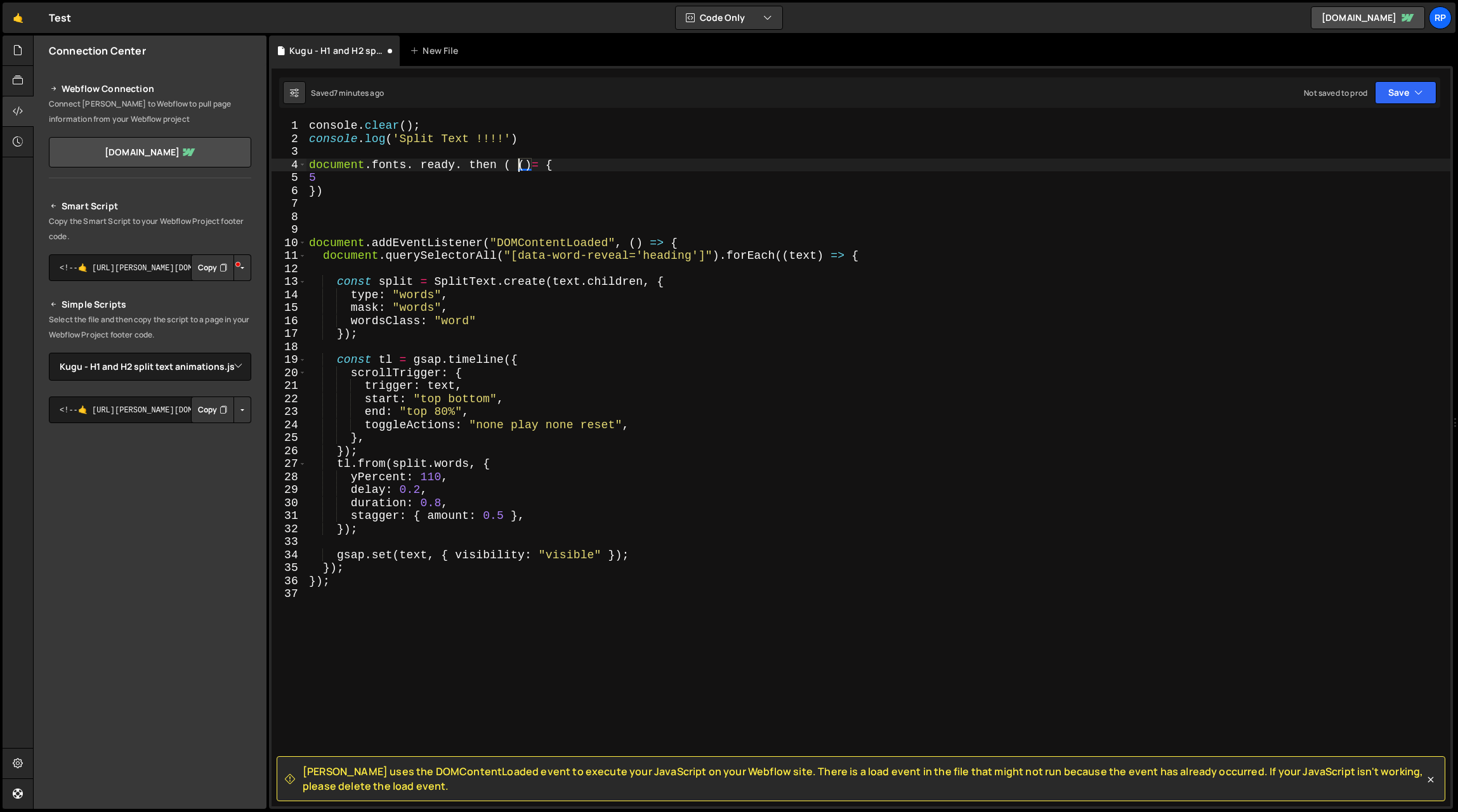
click at [422, 166] on div "console . clear ( ) ; console . log ( 'Split Text !!!!' ) document . fonts . re…" at bounding box center [878, 476] width 1144 height 713
type textarea "5"
drag, startPoint x: 322, startPoint y: 258, endPoint x: 711, endPoint y: 257, distance: 389.0
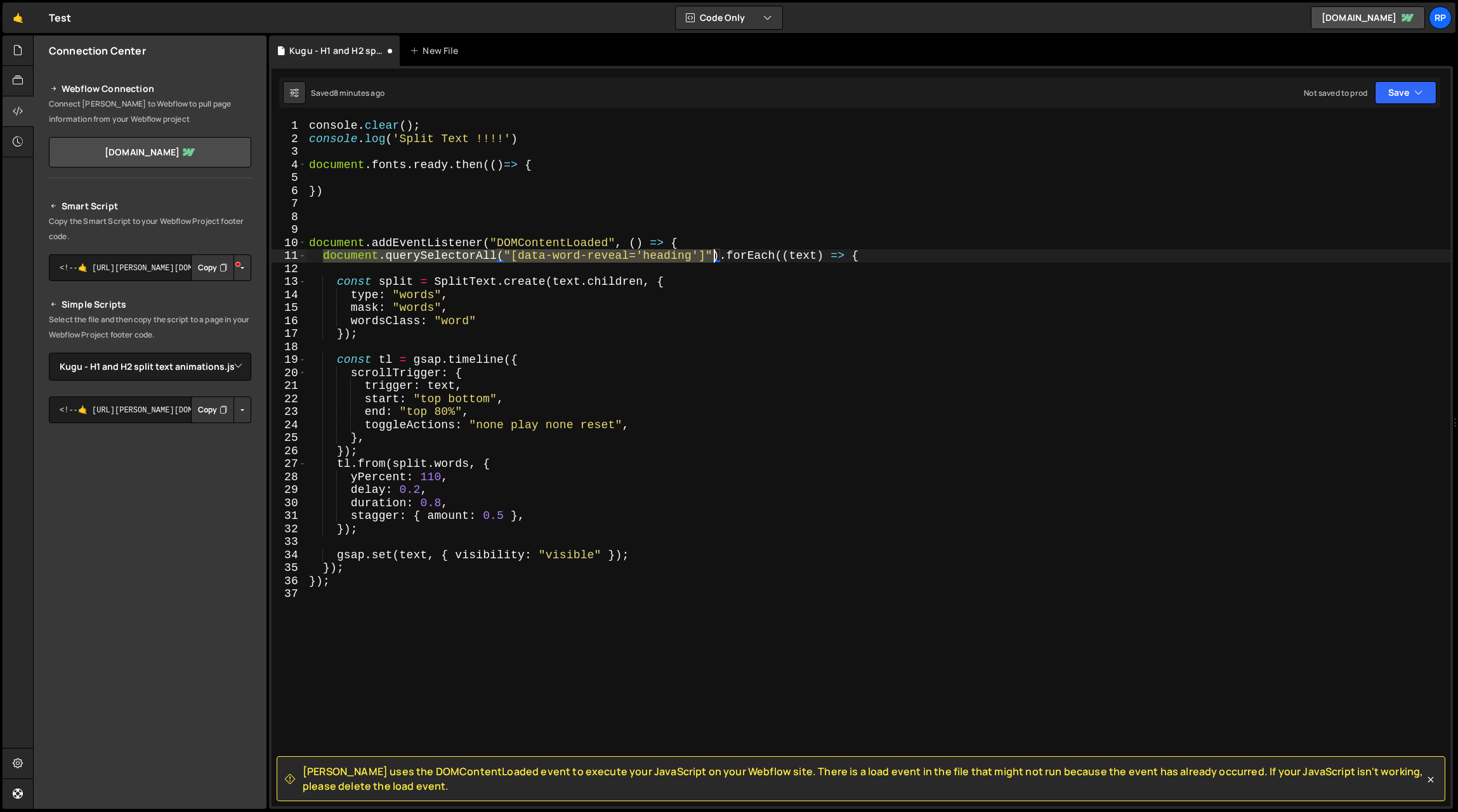
click at [711, 257] on div "console . clear ( ) ; console . log ( 'Split Text !!!!' ) document . fonts . re…" at bounding box center [878, 476] width 1144 height 713
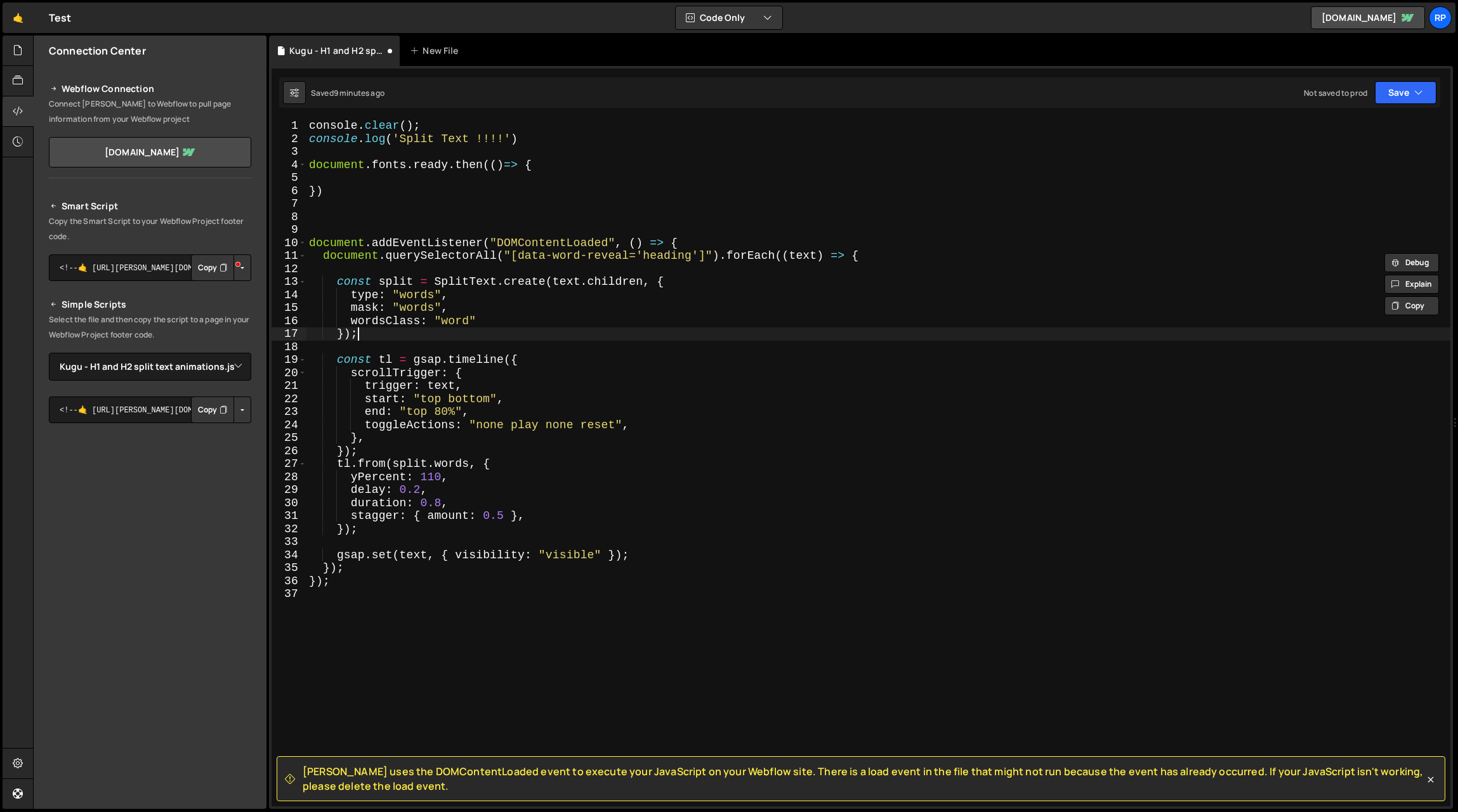
click at [555, 330] on div "console . clear ( ) ; console . log ( 'Split Text !!!!' ) document . fonts . re…" at bounding box center [878, 476] width 1144 height 713
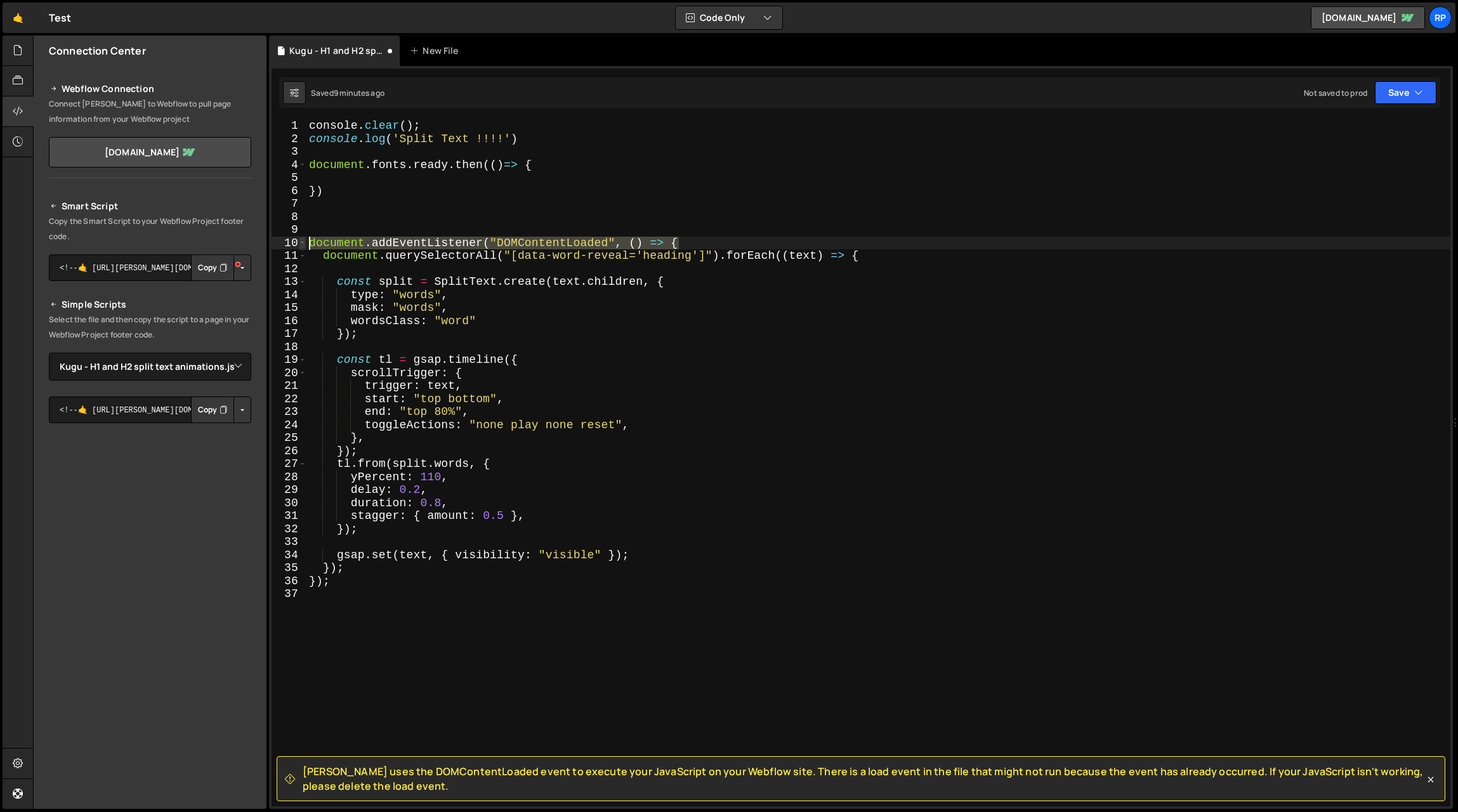
drag, startPoint x: 685, startPoint y: 242, endPoint x: 303, endPoint y: 240, distance: 382.0
click at [303, 240] on div "}); 1 2 3 4 5 6 7 8 9 10 11 12 13 14 15 16 17 18 19 20 21 22 23 24 25 26 27 28 …" at bounding box center [861, 463] width 1179 height 687
type textarea "document.addEventListener("DOMContentLoaded", () => {"
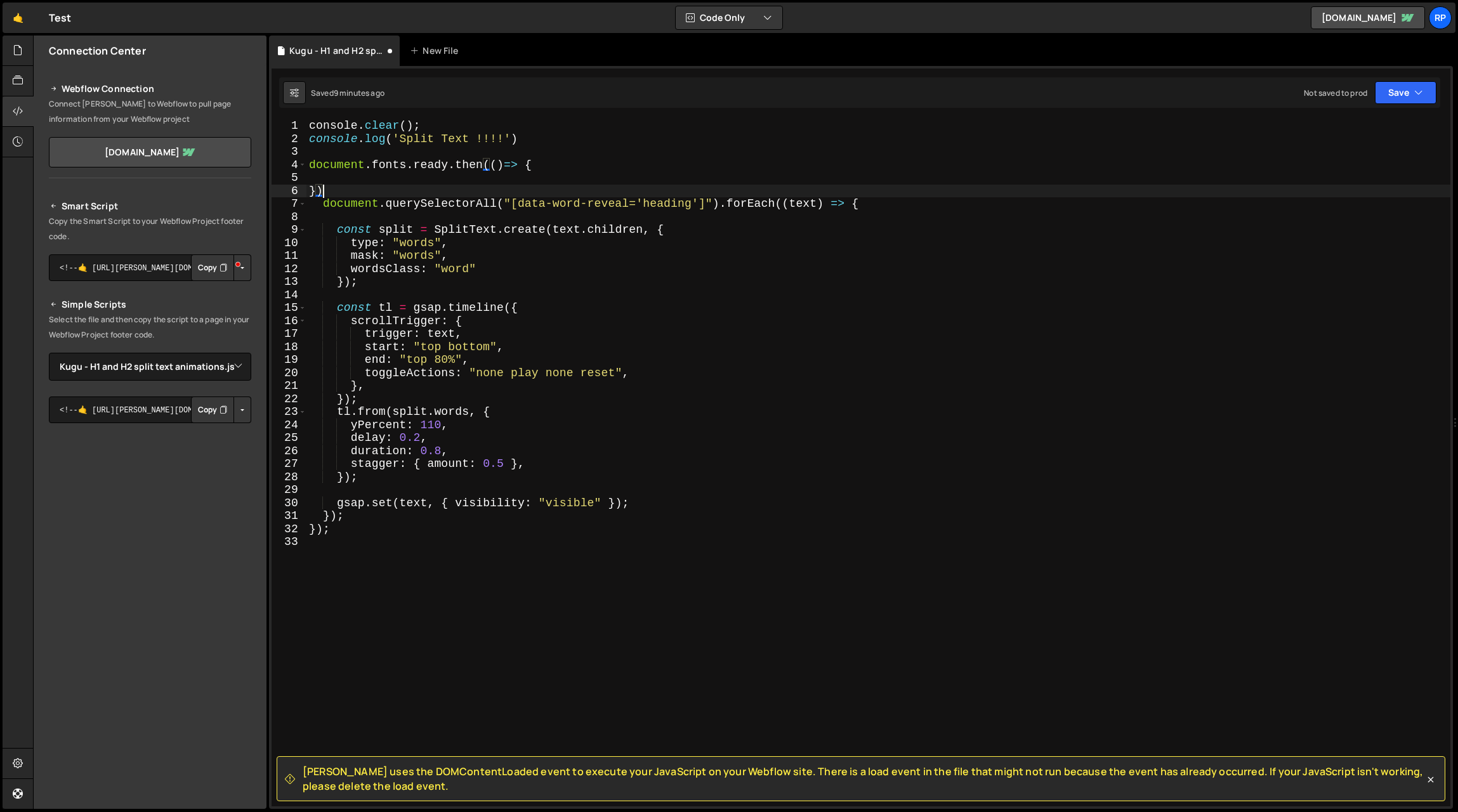
type textarea "}"
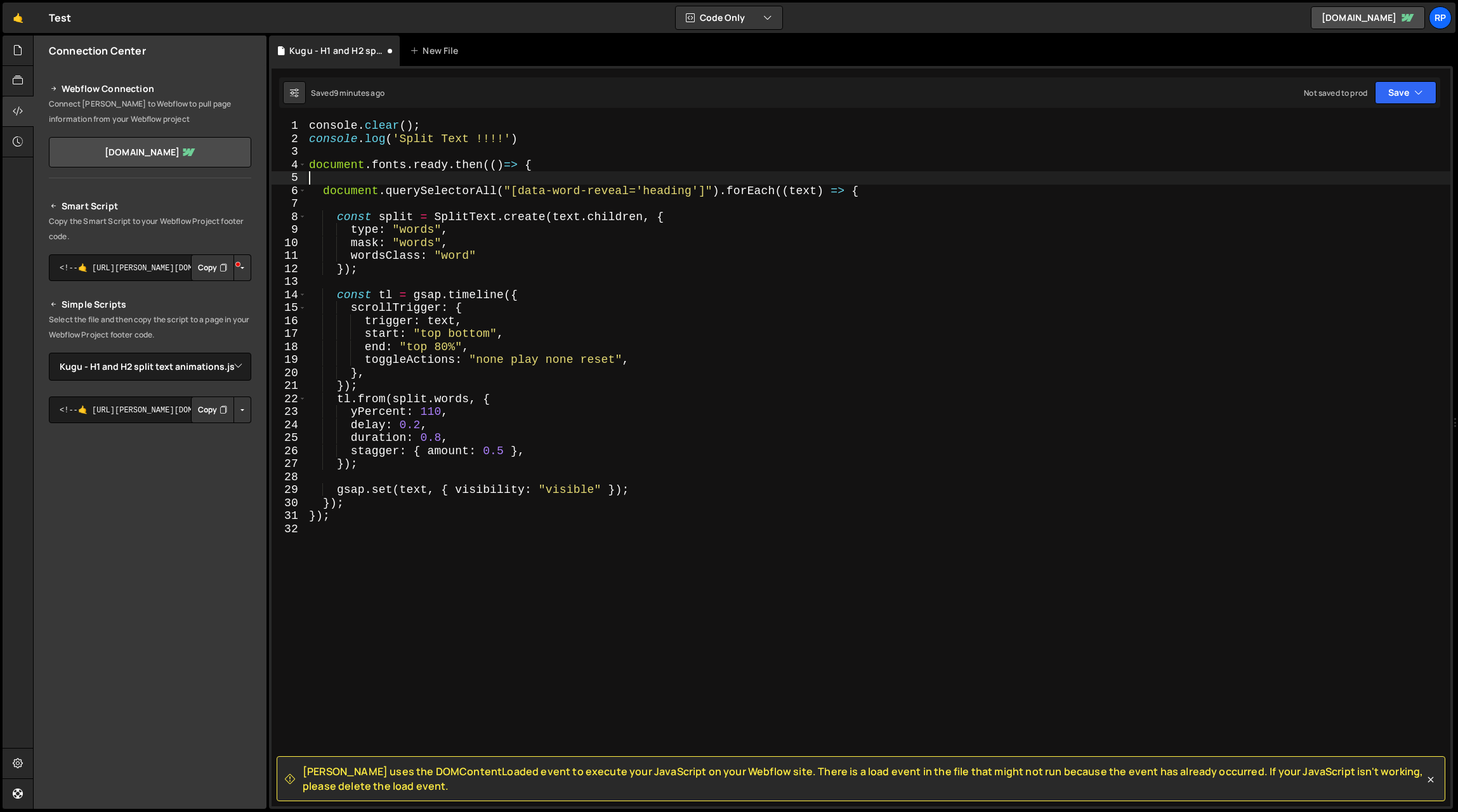
type textarea "document.fonts.ready.then(()=> {"
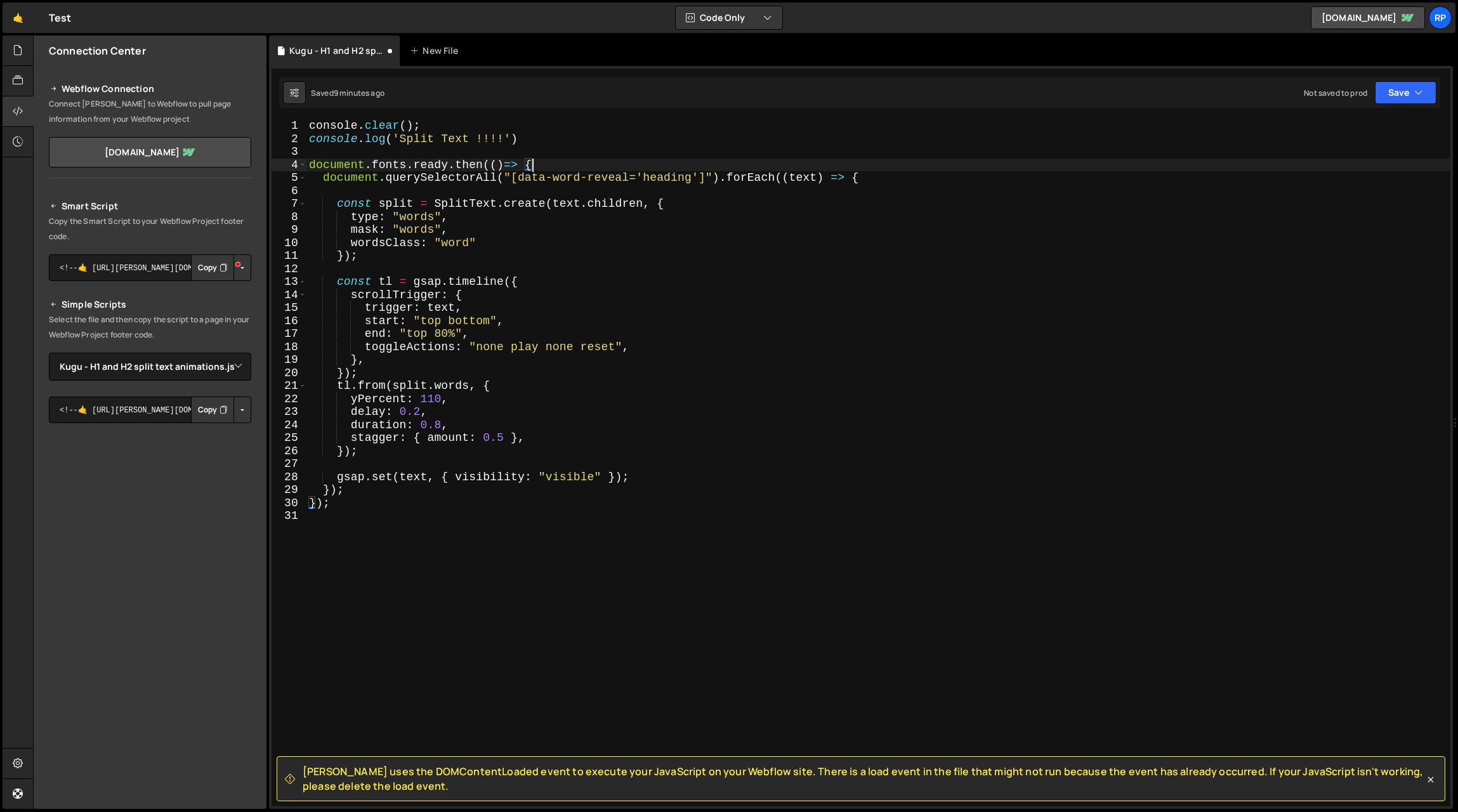
click at [537, 164] on div "console . clear ( ) ; console . log ( 'Split Text !!!!' ) document . fonts . re…" at bounding box center [878, 476] width 1144 height 713
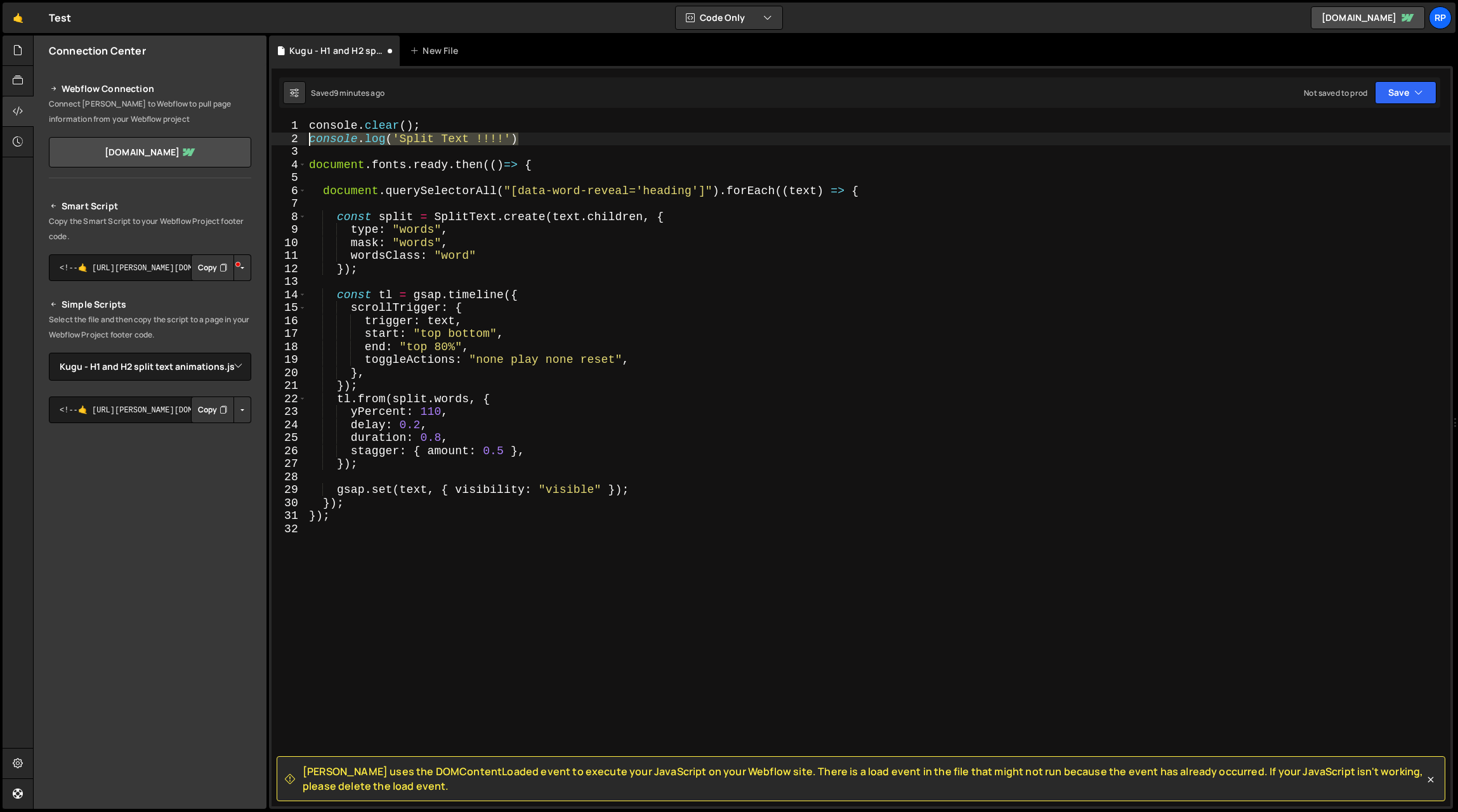
drag, startPoint x: 521, startPoint y: 139, endPoint x: 295, endPoint y: 139, distance: 226.0
click at [295, 139] on div "1 2 3 4 5 6 7 8 9 10 11 12 13 14 15 16 17 18 19 20 21 22 23 24 25 26 27 28 29 3…" at bounding box center [861, 463] width 1179 height 687
type textarea "console.log('Split Text !!!!')"
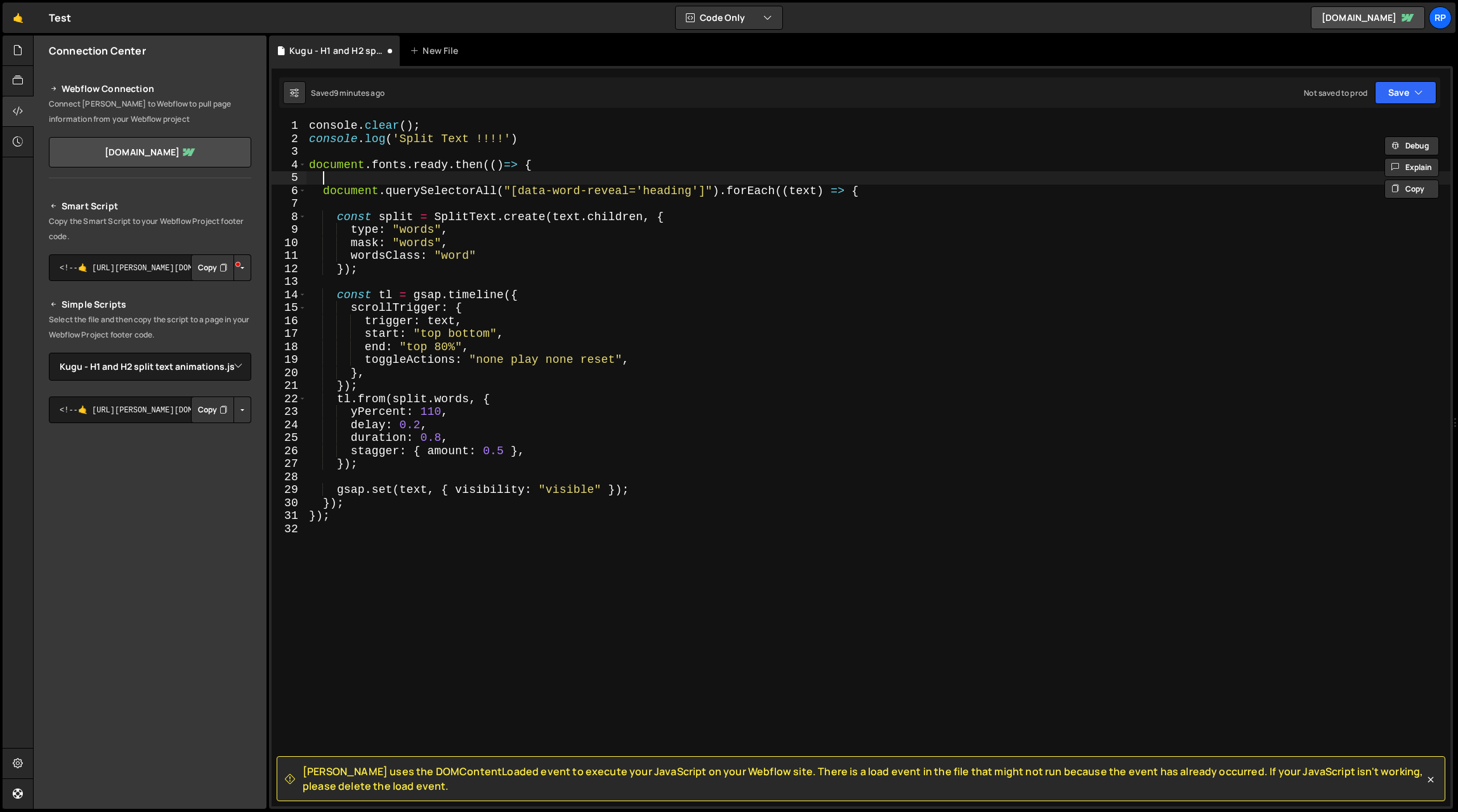
click at [507, 181] on div "console . clear ( ) ; console . log ( 'Split Text !!!!' ) document . fonts . re…" at bounding box center [878, 476] width 1144 height 713
paste textarea "console.log('Split Text !!!!')"
drag, startPoint x: 415, startPoint y: 178, endPoint x: 483, endPoint y: 176, distance: 68.0
click at [483, 176] on div "console . clear ( ) ; console . log ( 'Split Text !!!!' ) document . fonts . re…" at bounding box center [878, 476] width 1144 height 713
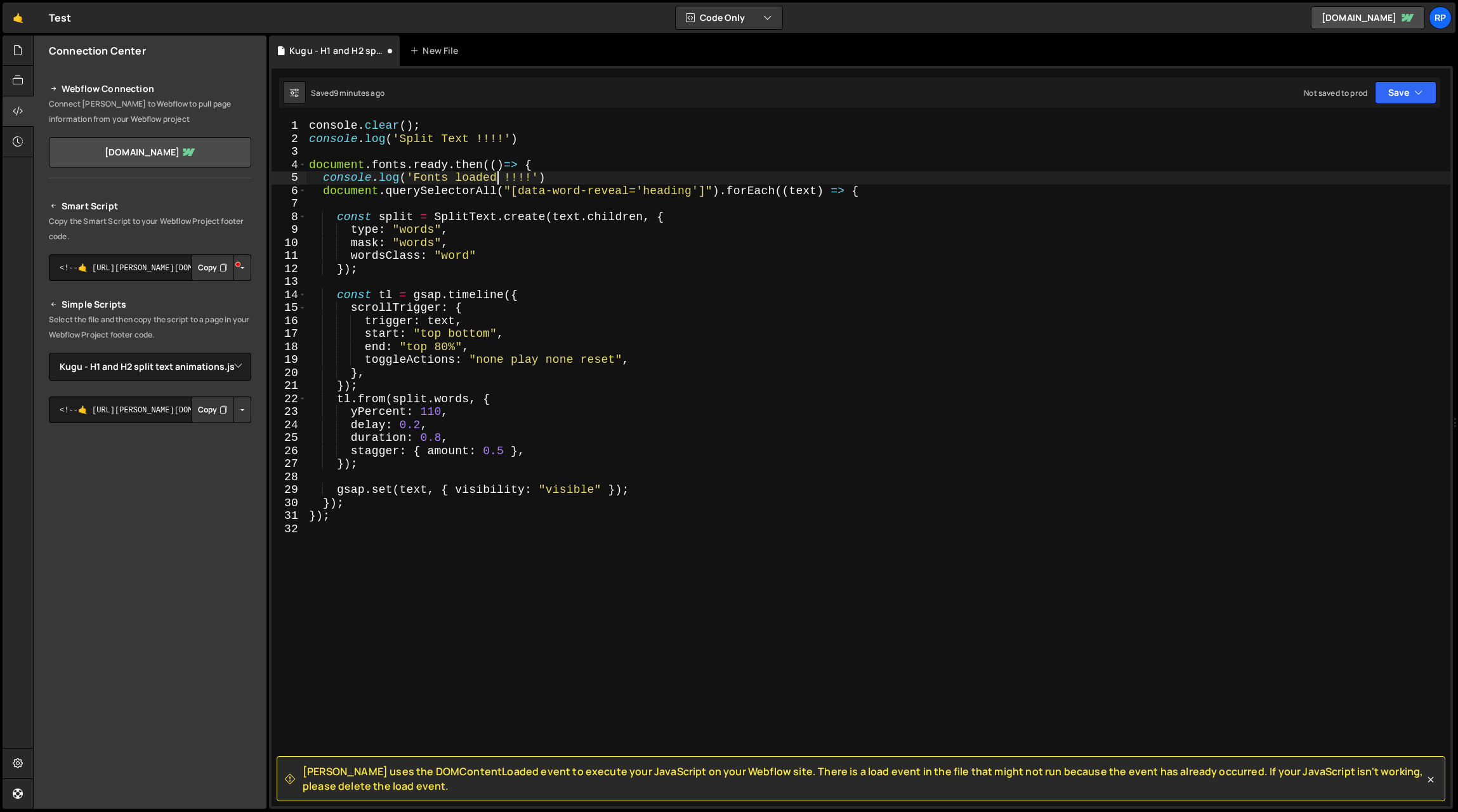
click at [586, 181] on div "console . clear ( ) ; console . log ( 'Split Text !!!!' ) document . fonts . re…" at bounding box center [878, 476] width 1144 height 713
type textarea "console.log('Fonts loaded !!!!');"
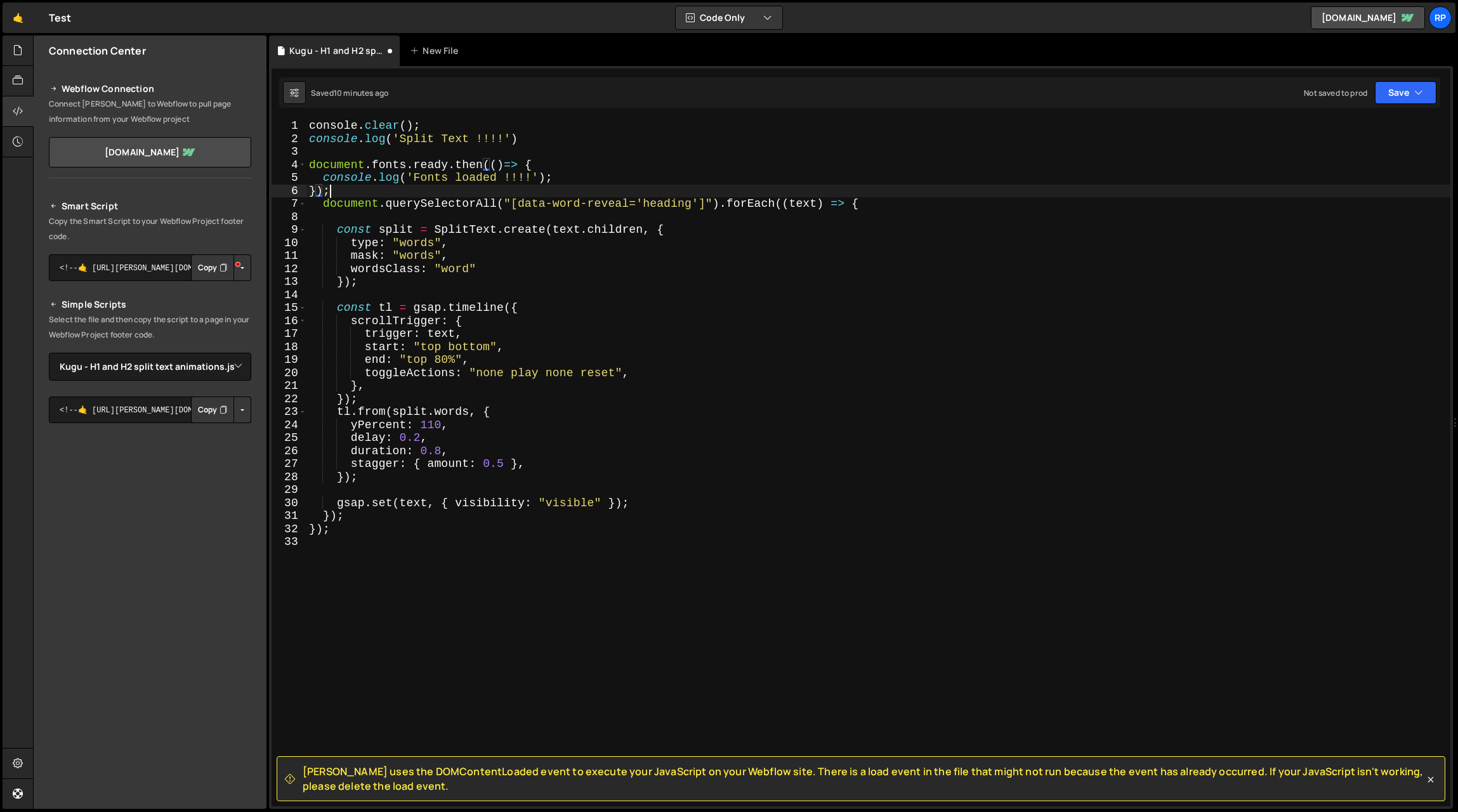
scroll to position [0, 0]
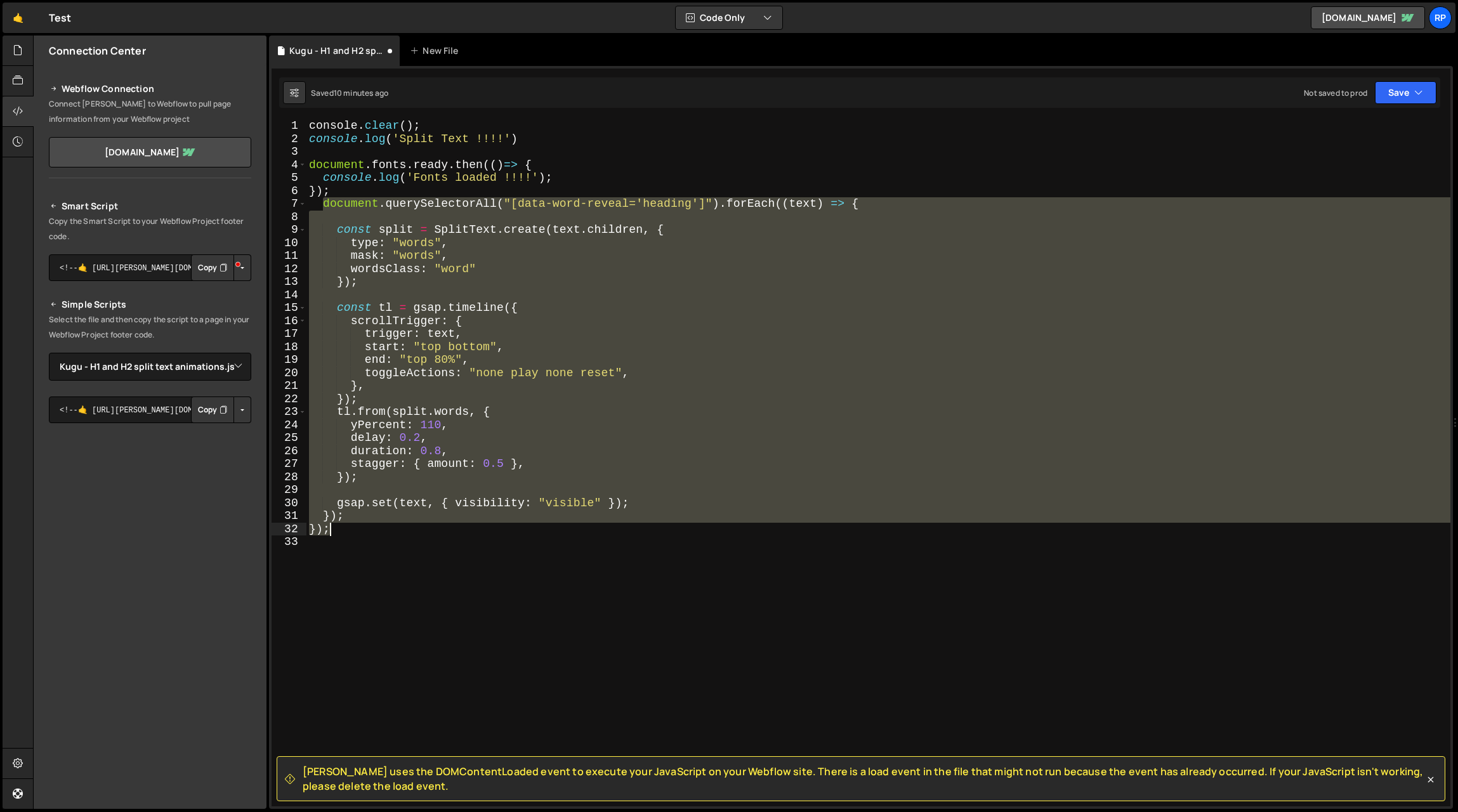
drag, startPoint x: 324, startPoint y: 205, endPoint x: 417, endPoint y: 532, distance: 340.0
click at [417, 532] on div "console . clear ( ) ; console . log ( 'Split Text !!!!' ) document . fonts . re…" at bounding box center [878, 476] width 1144 height 713
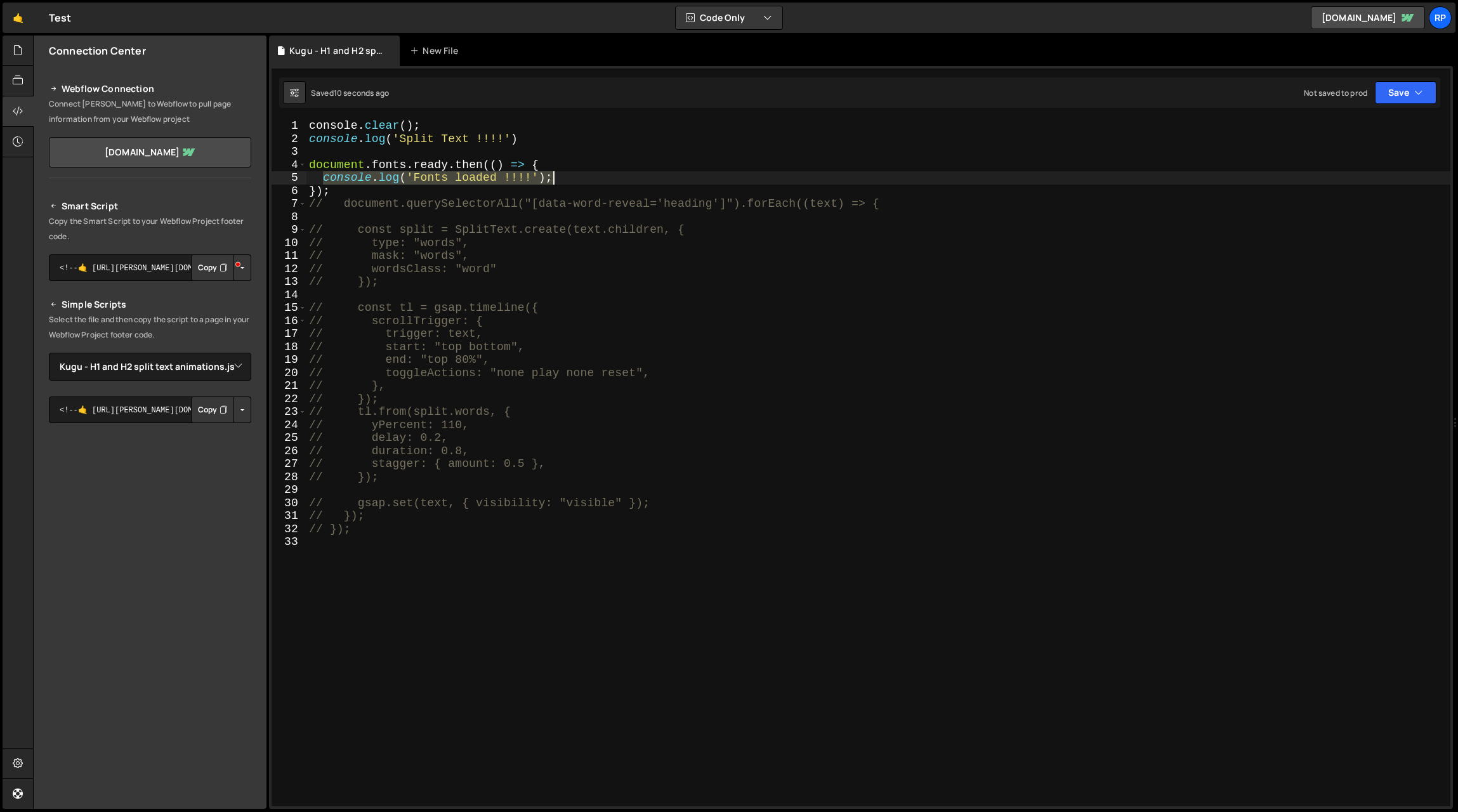
drag, startPoint x: 321, startPoint y: 179, endPoint x: 574, endPoint y: 177, distance: 253.0
click at [574, 177] on div "console . clear ( ) ; console . log ( 'Split Text !!!!' ) document . fonts . re…" at bounding box center [878, 476] width 1144 height 713
type textarea "console.log('Fonts loaded !!!!');"
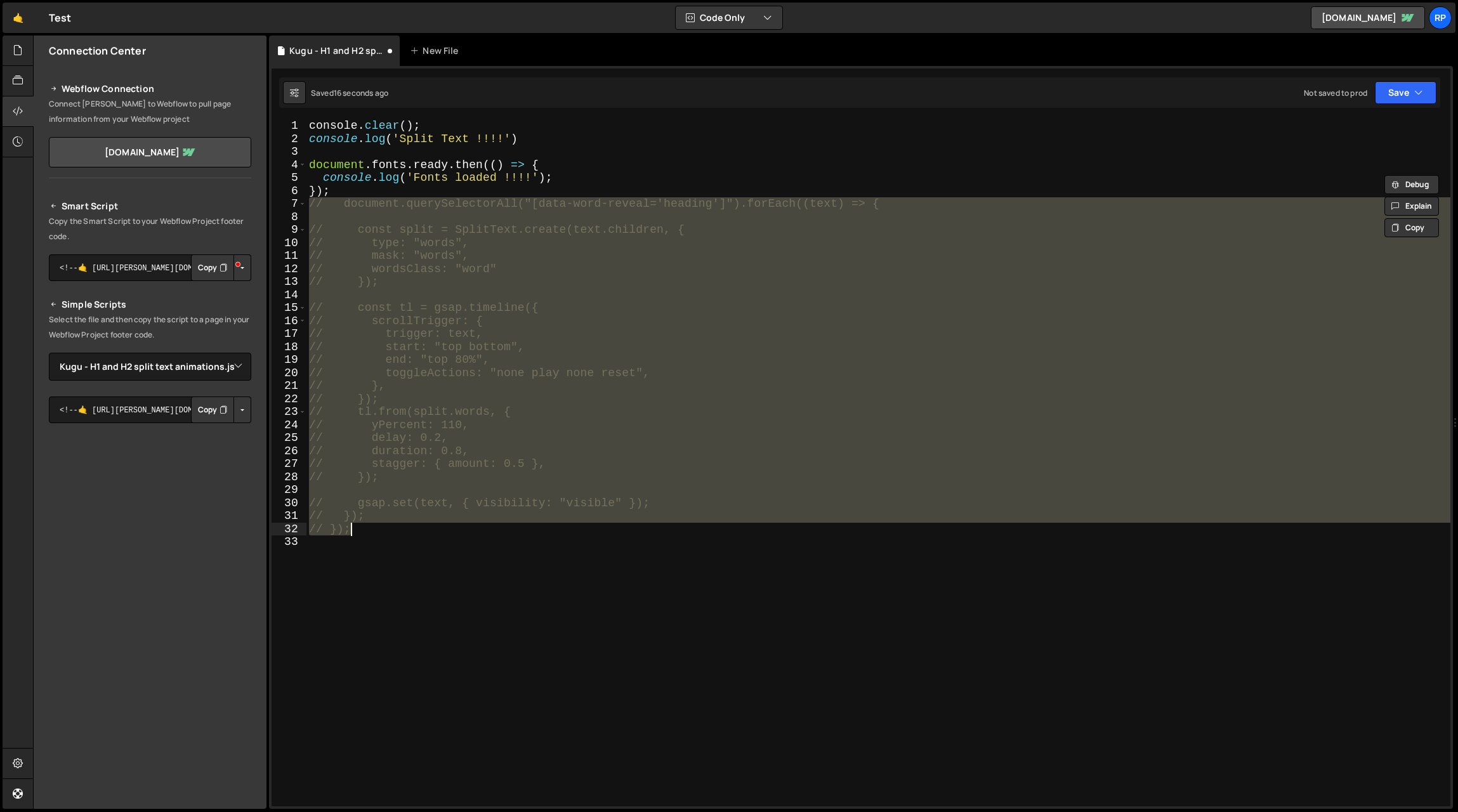
drag, startPoint x: 310, startPoint y: 206, endPoint x: 402, endPoint y: 529, distance: 335.8
click at [402, 529] on div "console . clear ( ) ; console . log ( 'Split Text !!!!' ) document . fonts . re…" at bounding box center [878, 476] width 1144 height 713
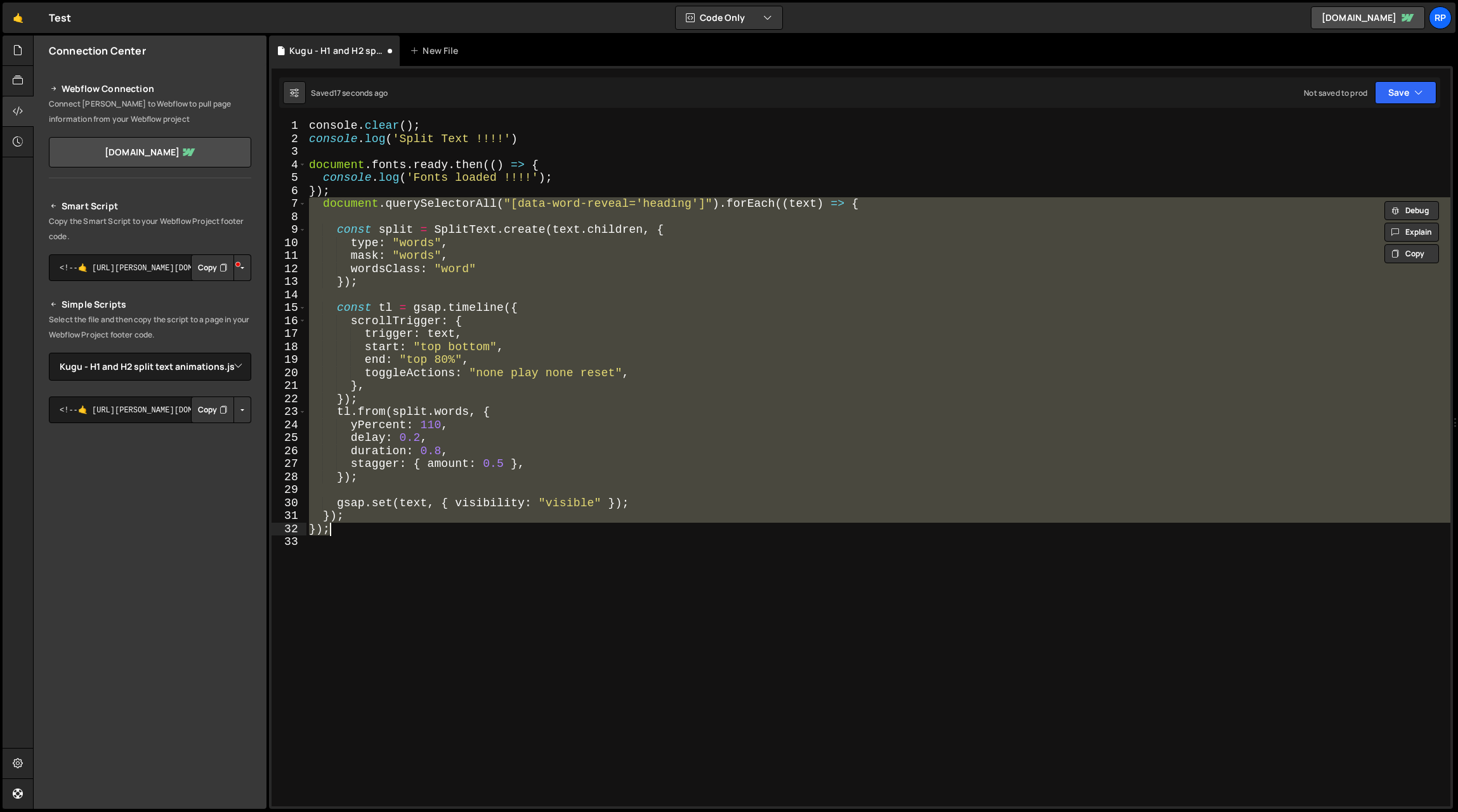
click at [466, 508] on div "console . clear ( ) ; console . log ( 'Split Text !!!!' ) document . fonts . re…" at bounding box center [878, 463] width 1144 height 687
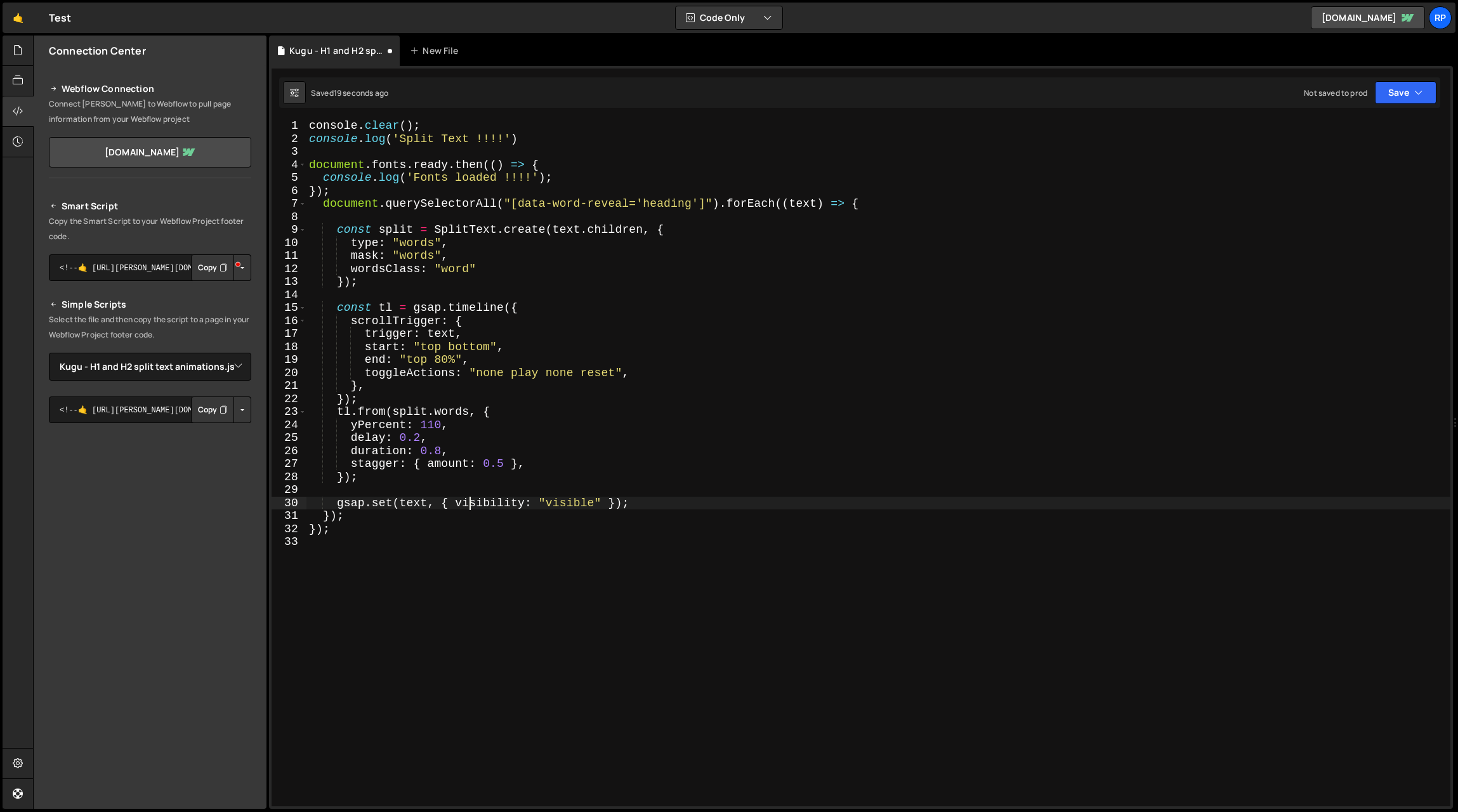
click at [525, 310] on div "console . clear ( ) ; console . log ( 'Split Text !!!!' ) document . fonts . re…" at bounding box center [878, 476] width 1144 height 713
click at [541, 336] on div "console . clear ( ) ; console . log ( 'Split Text !!!!' ) document . fonts . re…" at bounding box center [878, 476] width 1144 height 713
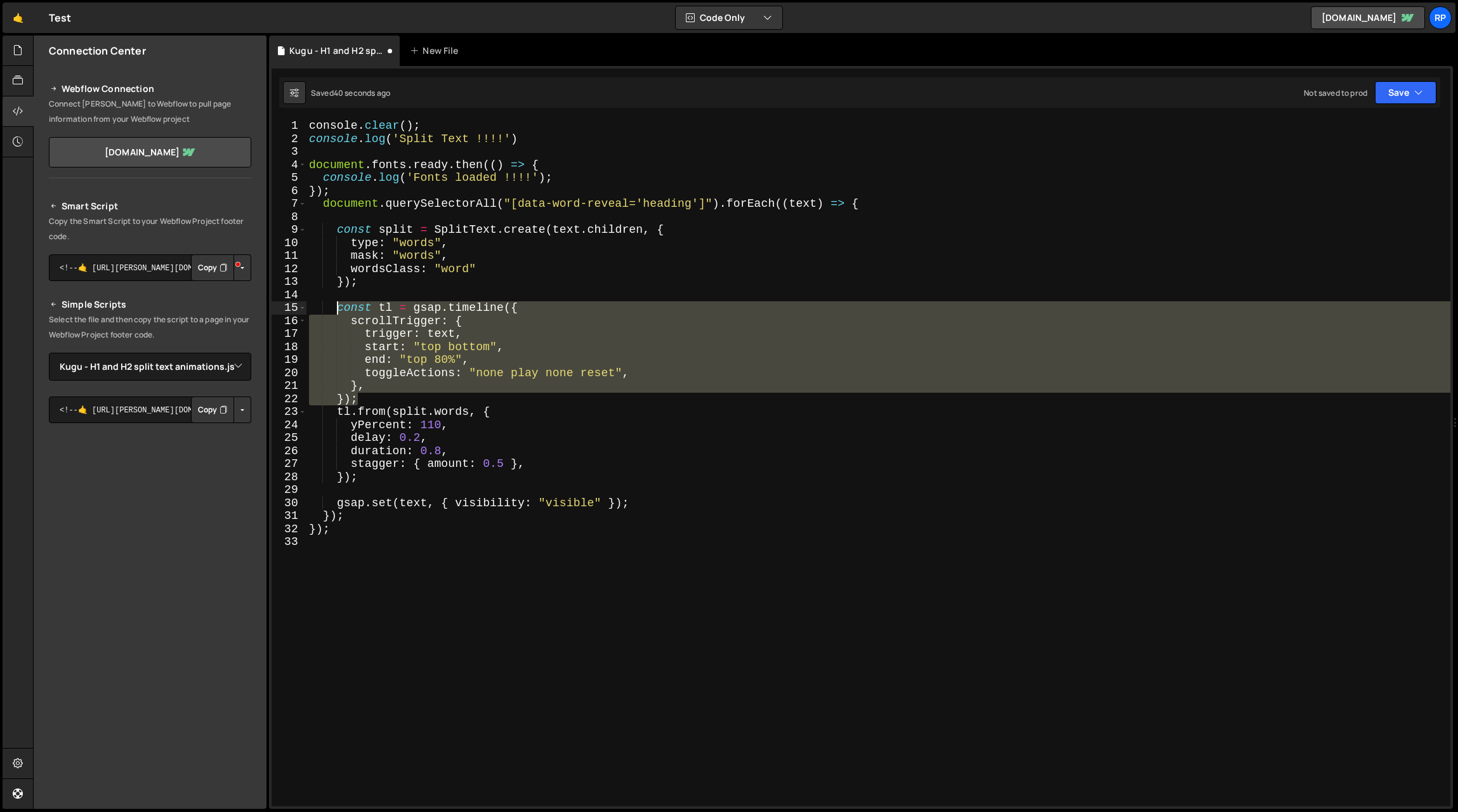
drag, startPoint x: 355, startPoint y: 398, endPoint x: 338, endPoint y: 304, distance: 95.5
click at [338, 304] on div "console . clear ( ) ; console . log ( 'Split Text !!!!' ) document . fonts . re…" at bounding box center [878, 476] width 1144 height 713
type textarea "const tl = gsap.timeline({ scrollTrigger: {"
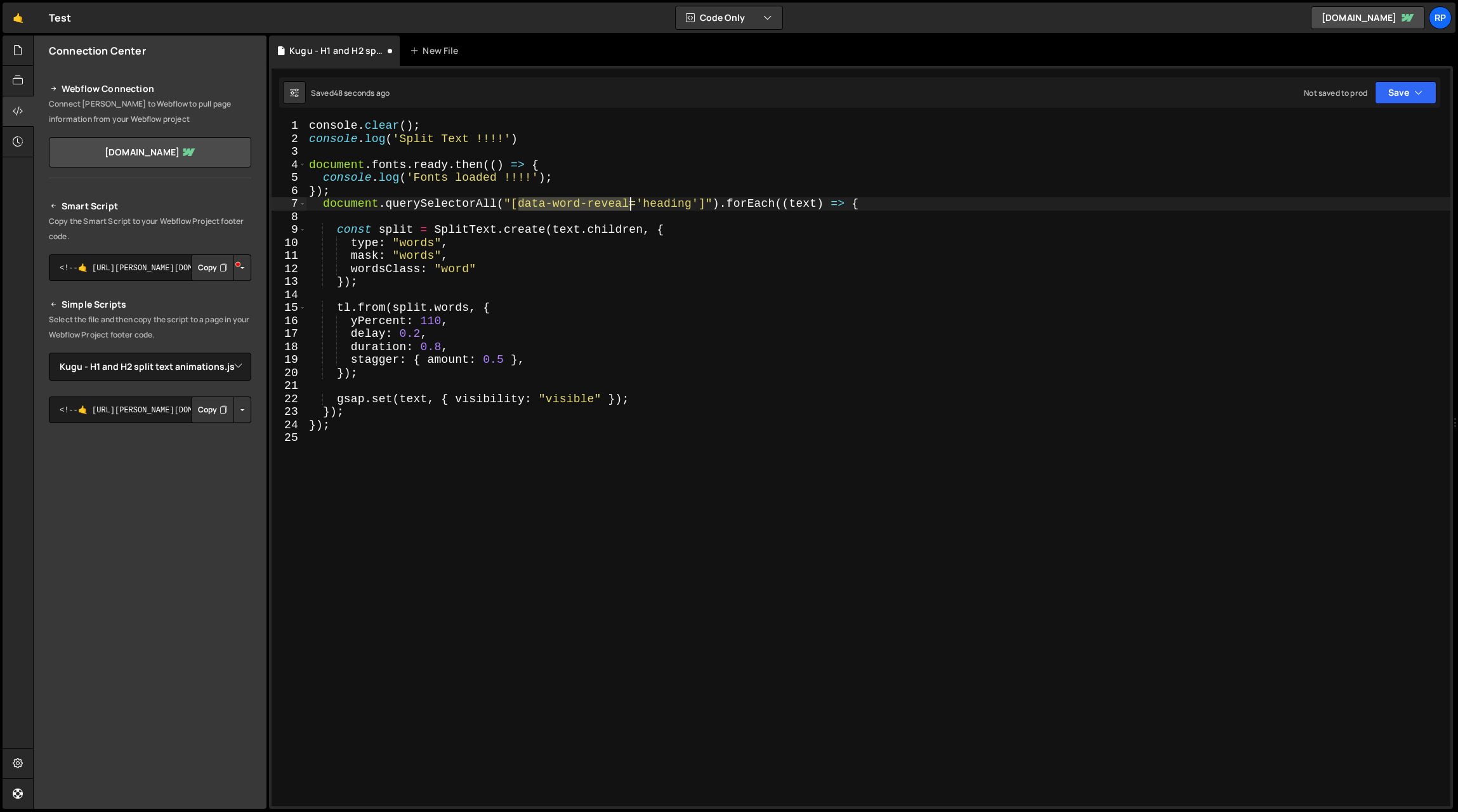
drag, startPoint x: 520, startPoint y: 205, endPoint x: 627, endPoint y: 200, distance: 107.1
click at [627, 200] on div "console . clear ( ) ; console . log ( 'Split Text !!!!' ) document . fonts . re…" at bounding box center [878, 476] width 1144 height 713
paste textarea "reveal-content"
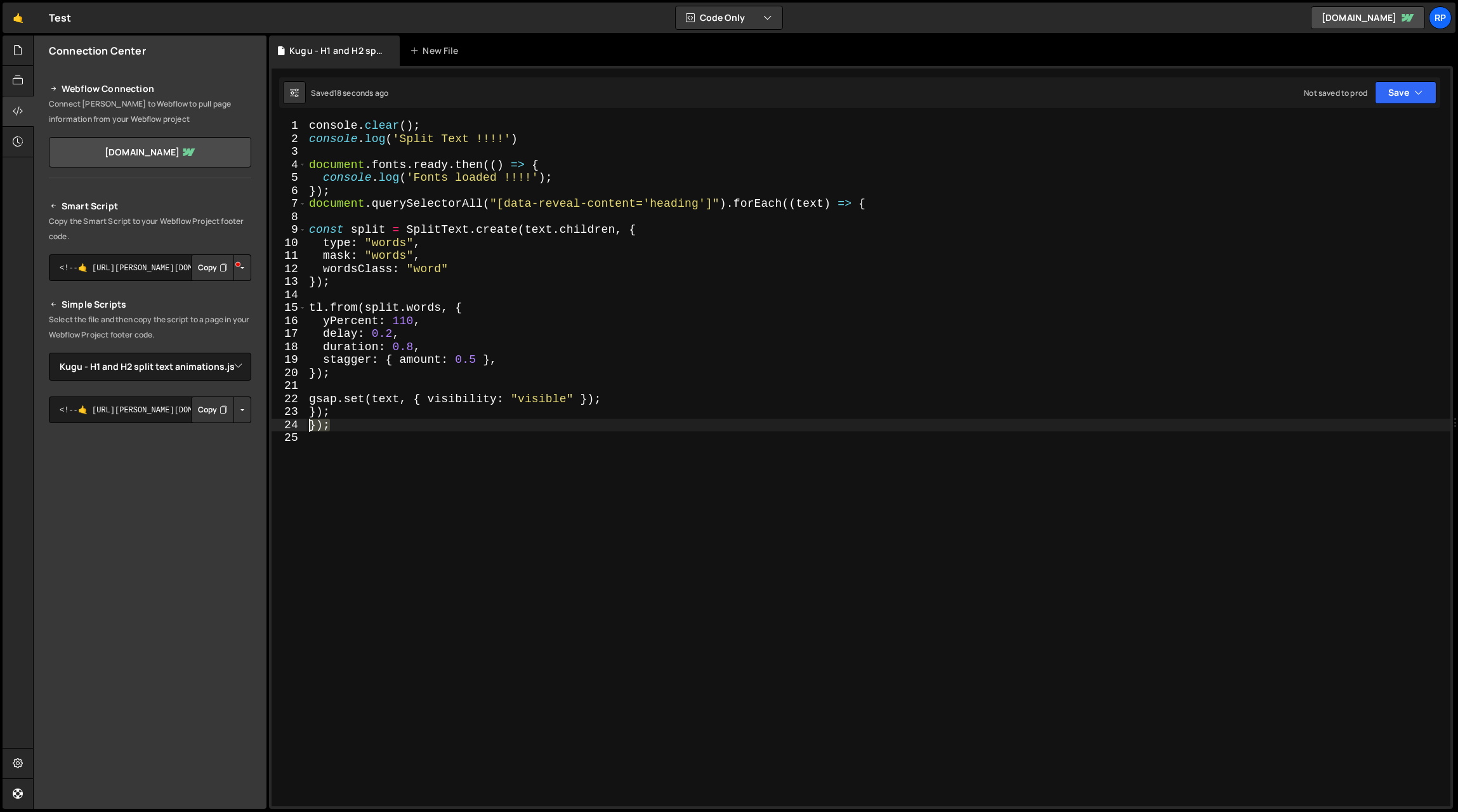
drag, startPoint x: 327, startPoint y: 424, endPoint x: 308, endPoint y: 427, distance: 19.2
click at [308, 427] on div "console . clear ( ) ; console . log ( 'Split Text !!!!' ) document . fonts . re…" at bounding box center [878, 476] width 1144 height 713
type textarea "});"
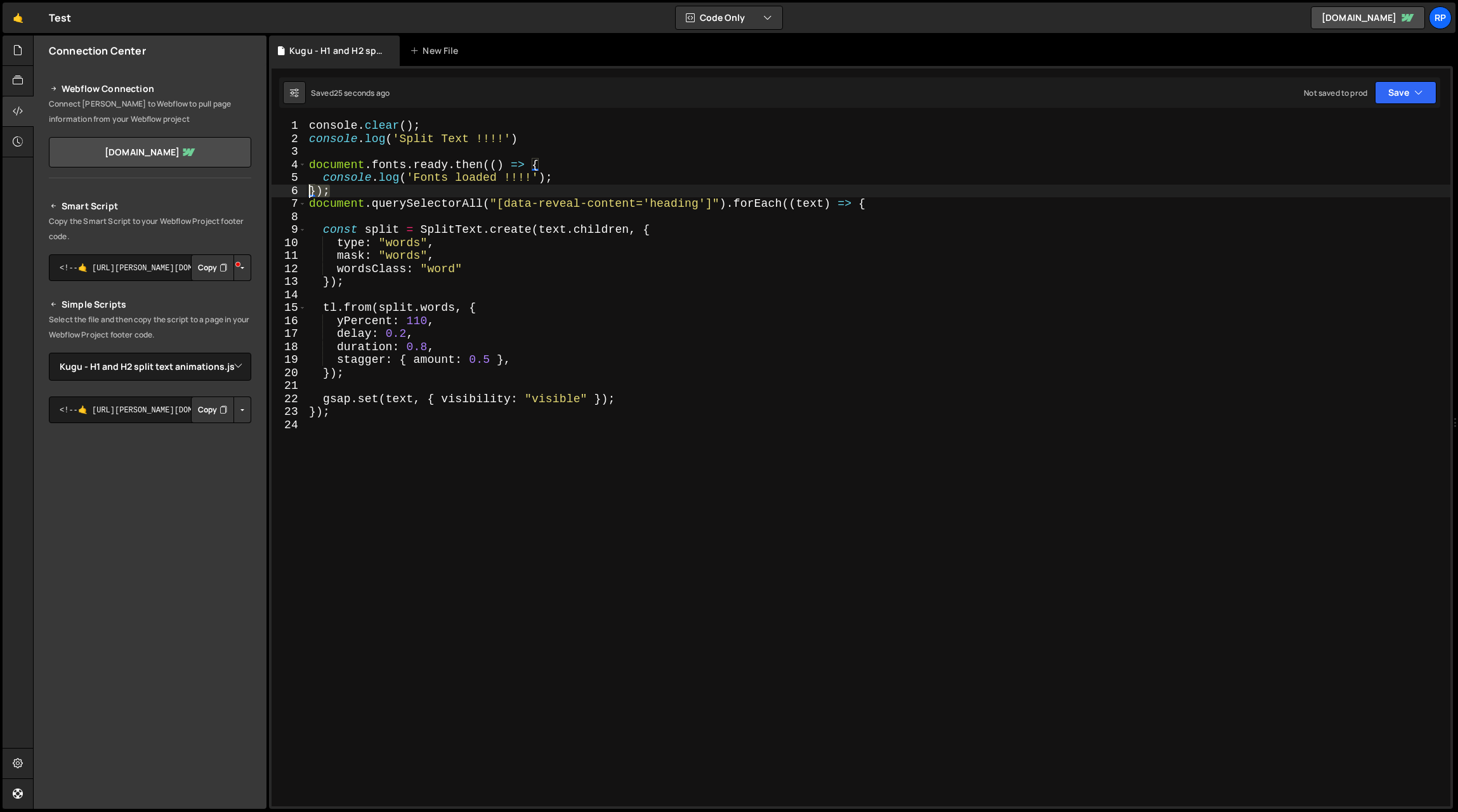
drag, startPoint x: 334, startPoint y: 192, endPoint x: 291, endPoint y: 193, distance: 43.0
click at [291, 193] on div "}); 1 2 3 4 5 6 7 8 9 10 11 12 13 14 15 16 17 18 19 20 21 22 23 24 console . cl…" at bounding box center [861, 463] width 1179 height 687
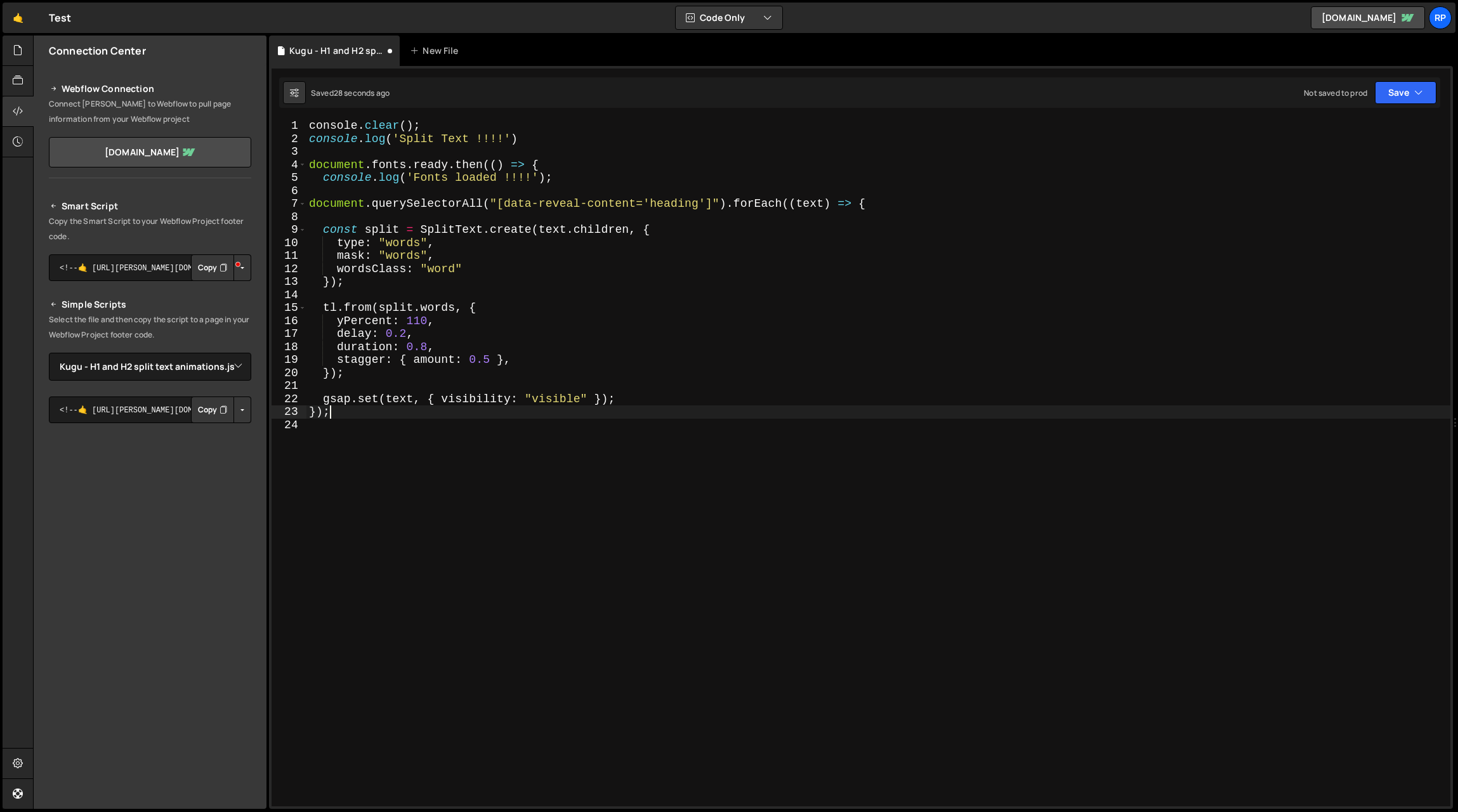
click at [336, 416] on div "console . clear ( ) ; console . log ( 'Split Text !!!!' ) document . fonts . re…" at bounding box center [878, 476] width 1144 height 713
type textarea "});"
paste textarea "});"
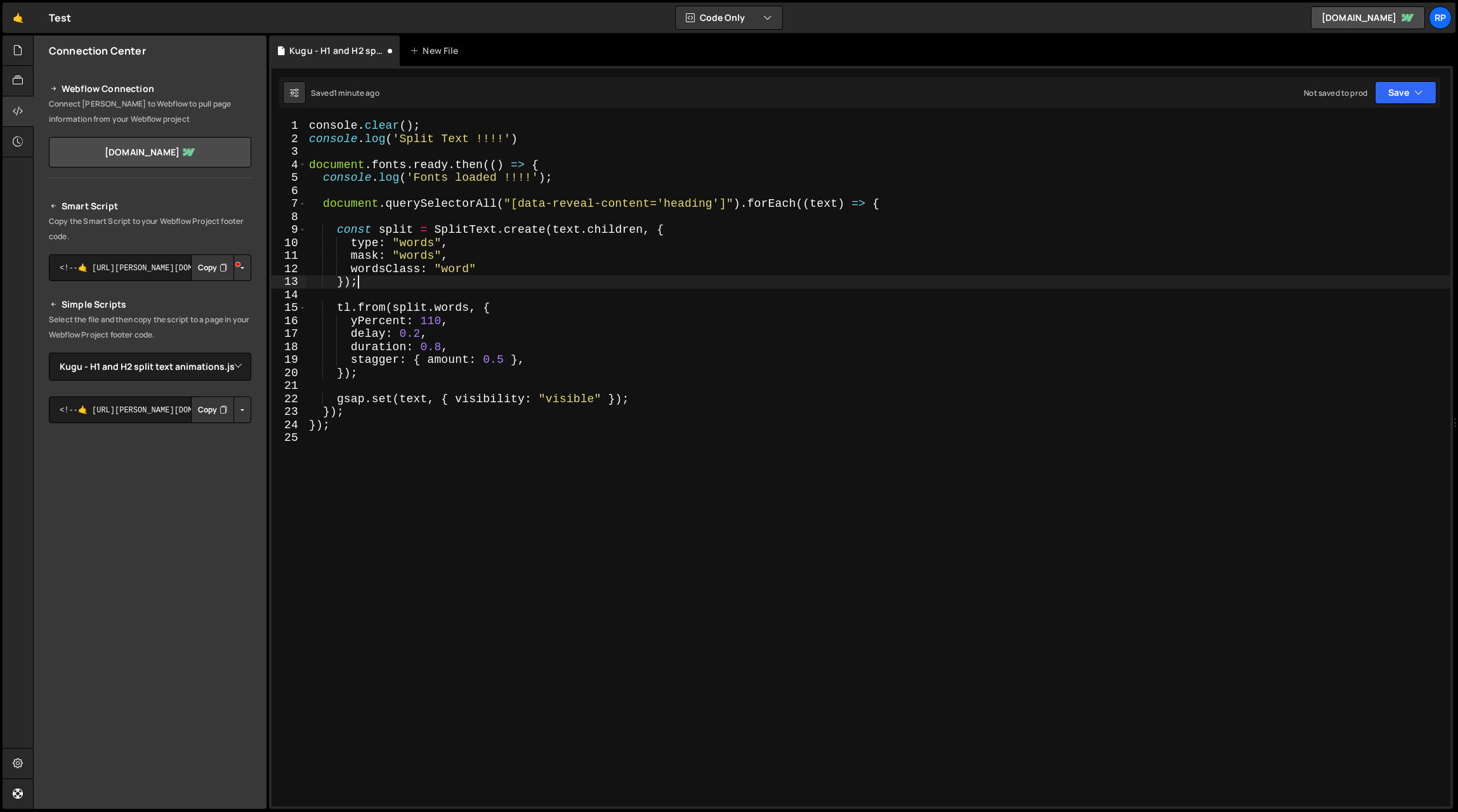
click at [531, 278] on div "console . clear ( ) ; console . log ( 'Split Text !!!!' ) document . fonts . re…" at bounding box center [878, 476] width 1144 height 713
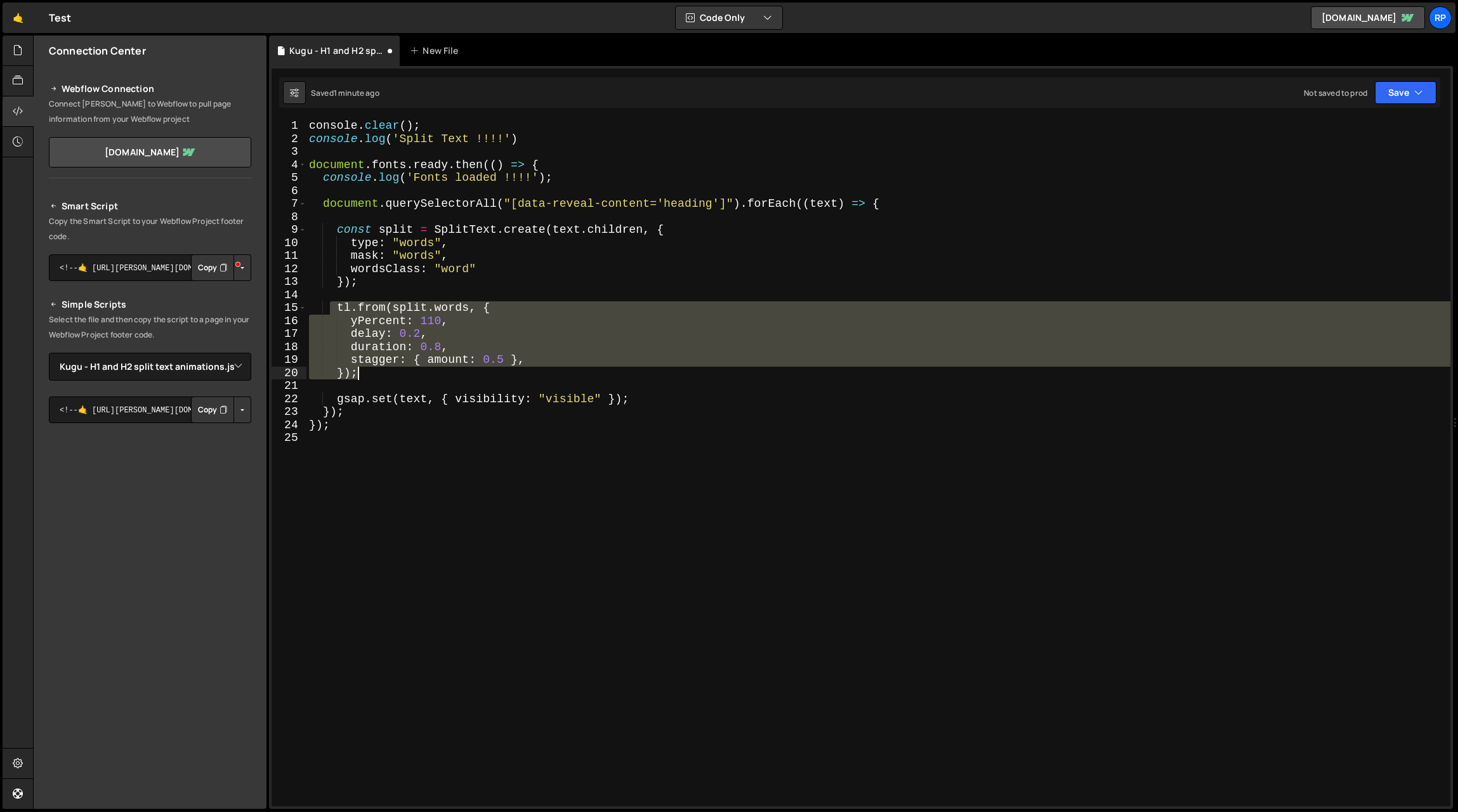
drag, startPoint x: 340, startPoint y: 306, endPoint x: 552, endPoint y: 370, distance: 221.4
click at [552, 370] on div "console . clear ( ) ; console . log ( 'Split Text !!!!' ) document . fonts . re…" at bounding box center [878, 476] width 1144 height 713
type textarea "stagger: { amount: 0.5 }, });"
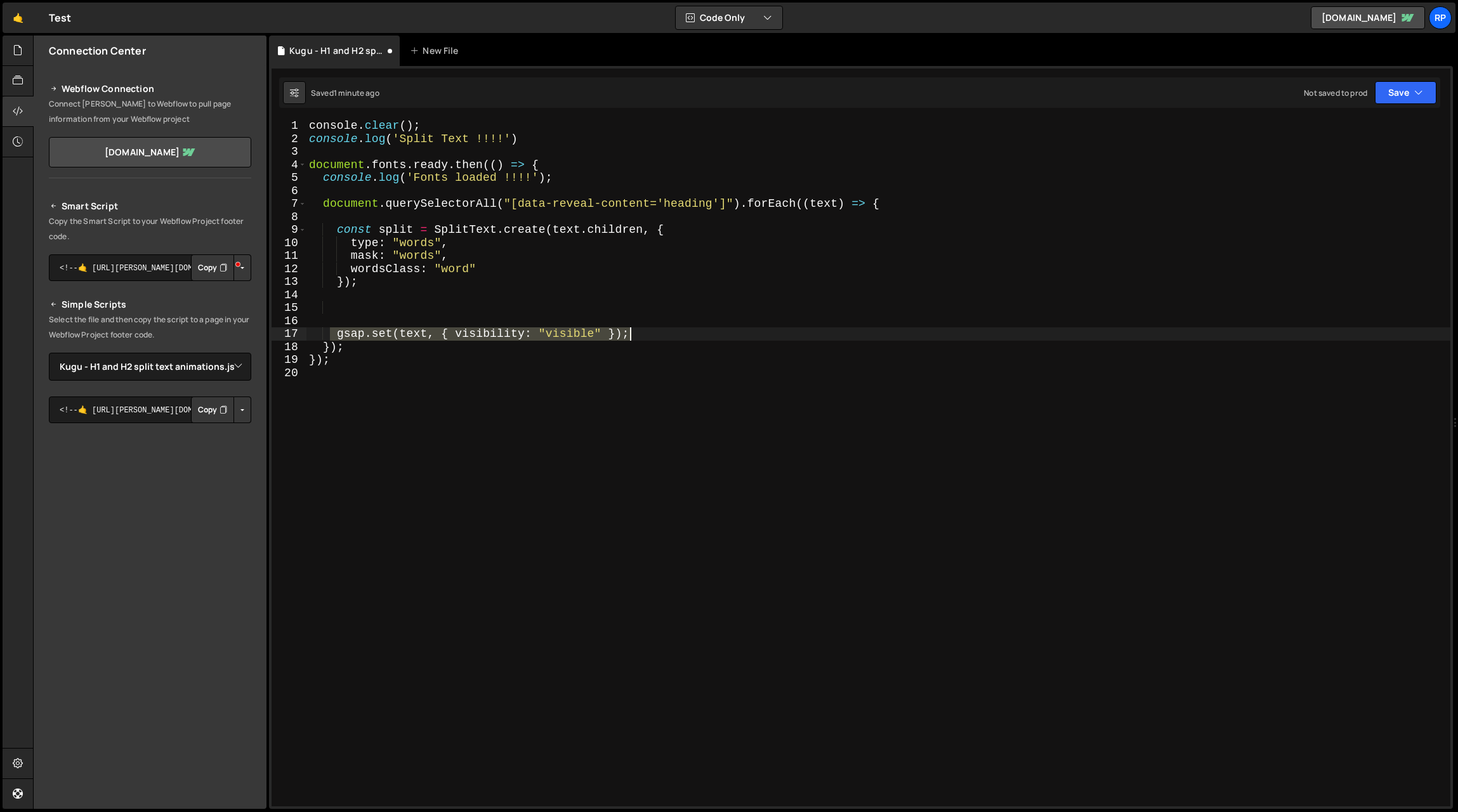
drag, startPoint x: 381, startPoint y: 334, endPoint x: 637, endPoint y: 336, distance: 256.0
click at [637, 336] on div "console . clear ( ) ; console . log ( 'Split Text !!!!' ) document . fonts . re…" at bounding box center [878, 476] width 1144 height 713
type textarea "gsap.set(text, { visibility: "visible" });"
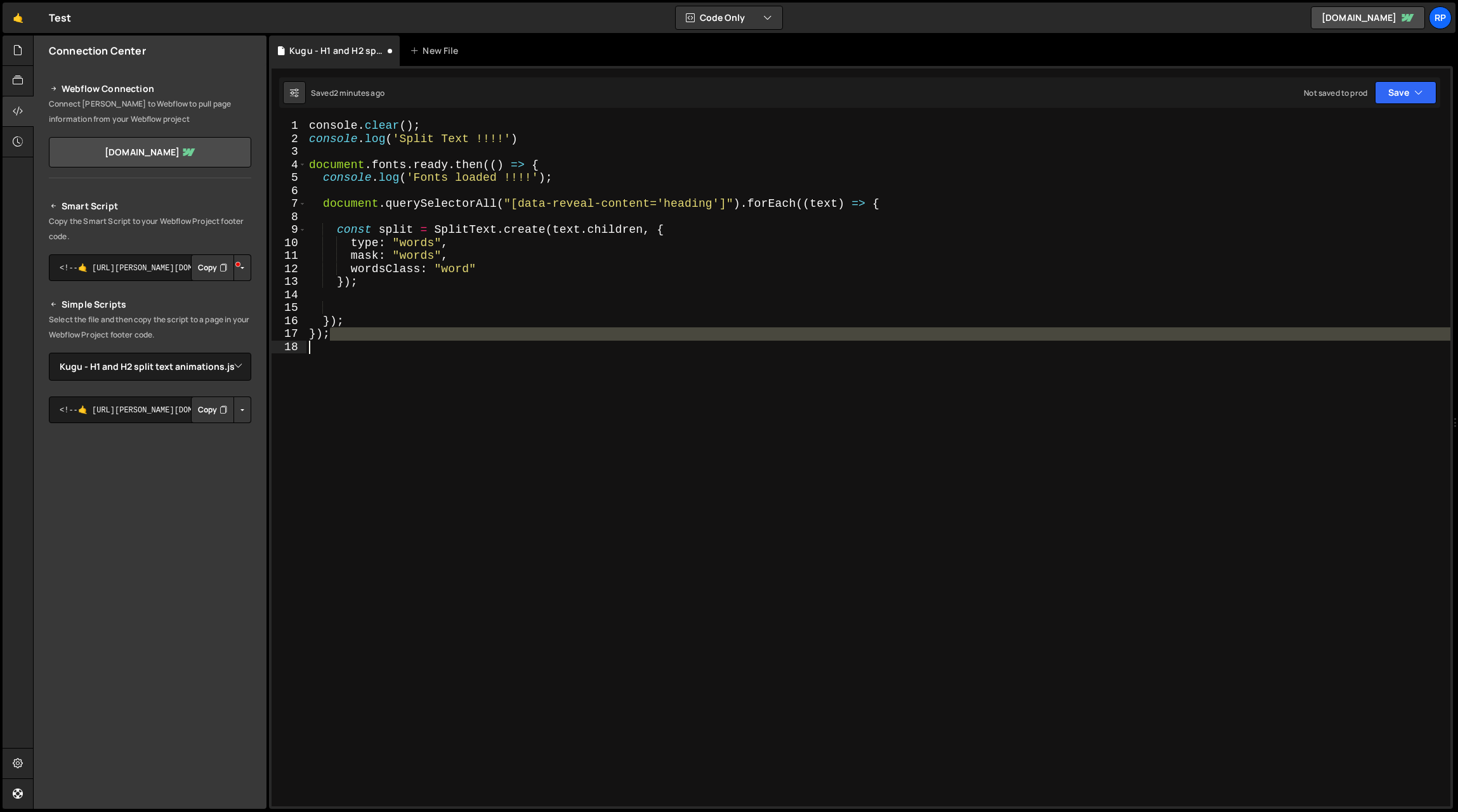
drag, startPoint x: 323, startPoint y: 328, endPoint x: 319, endPoint y: 343, distance: 15.5
click at [319, 343] on div "console . clear ( ) ; console . log ( 'Split Text !!!!' ) document . fonts . re…" at bounding box center [878, 476] width 1144 height 713
type textarea "});"
click at [582, 343] on div "console . clear ( ) ; console . log ( 'Split Text !!!!' ) document . fonts . re…" at bounding box center [878, 463] width 1144 height 687
click at [327, 306] on div "console . clear ( ) ; console . log ( 'Split Text !!!!' ) document . fonts . re…" at bounding box center [878, 476] width 1144 height 713
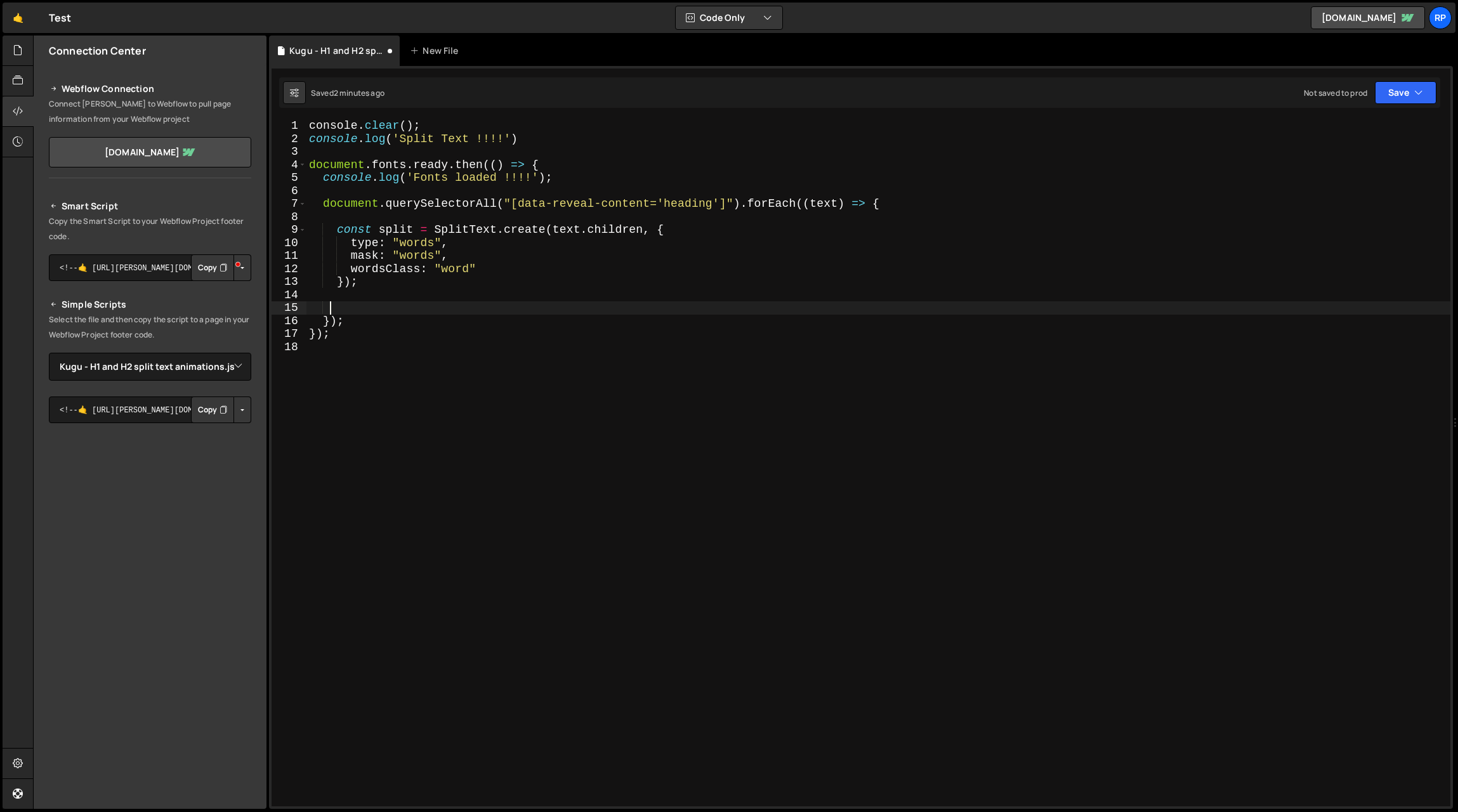
type textarea "});"
click at [619, 291] on div "console . clear ( ) ; console . log ( 'Split Text !!!!' ) document . fonts . re…" at bounding box center [878, 476] width 1144 height 713
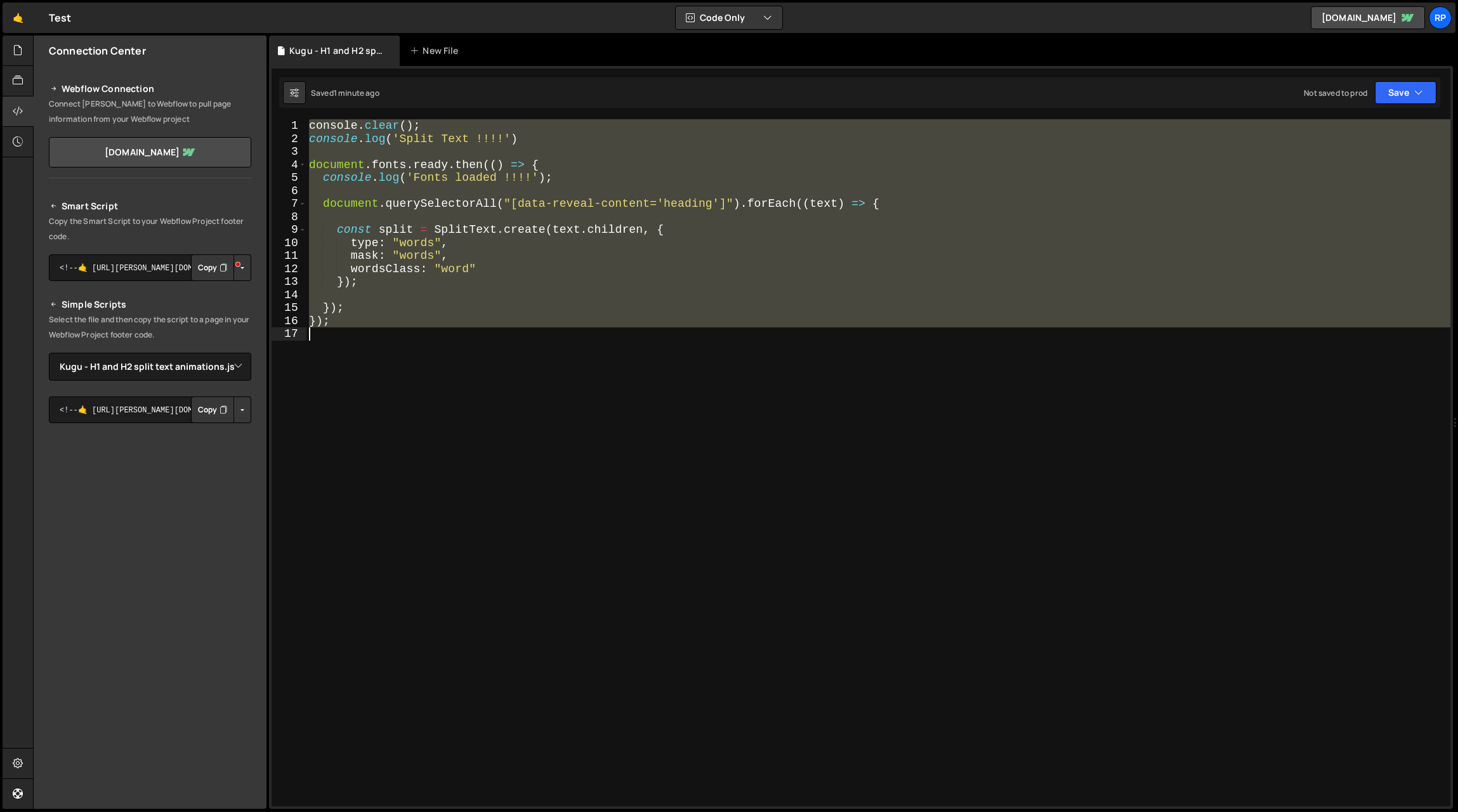
drag, startPoint x: 314, startPoint y: 132, endPoint x: 366, endPoint y: 336, distance: 210.5
click at [366, 336] on div "console . clear ( ) ; console . log ( 'Split Text !!!!' ) document . fonts . re…" at bounding box center [878, 476] width 1144 height 713
click at [419, 234] on div "console . clear ( ) ; console . log ( 'Split Text !!!!' ) document . fonts . re…" at bounding box center [878, 463] width 1144 height 687
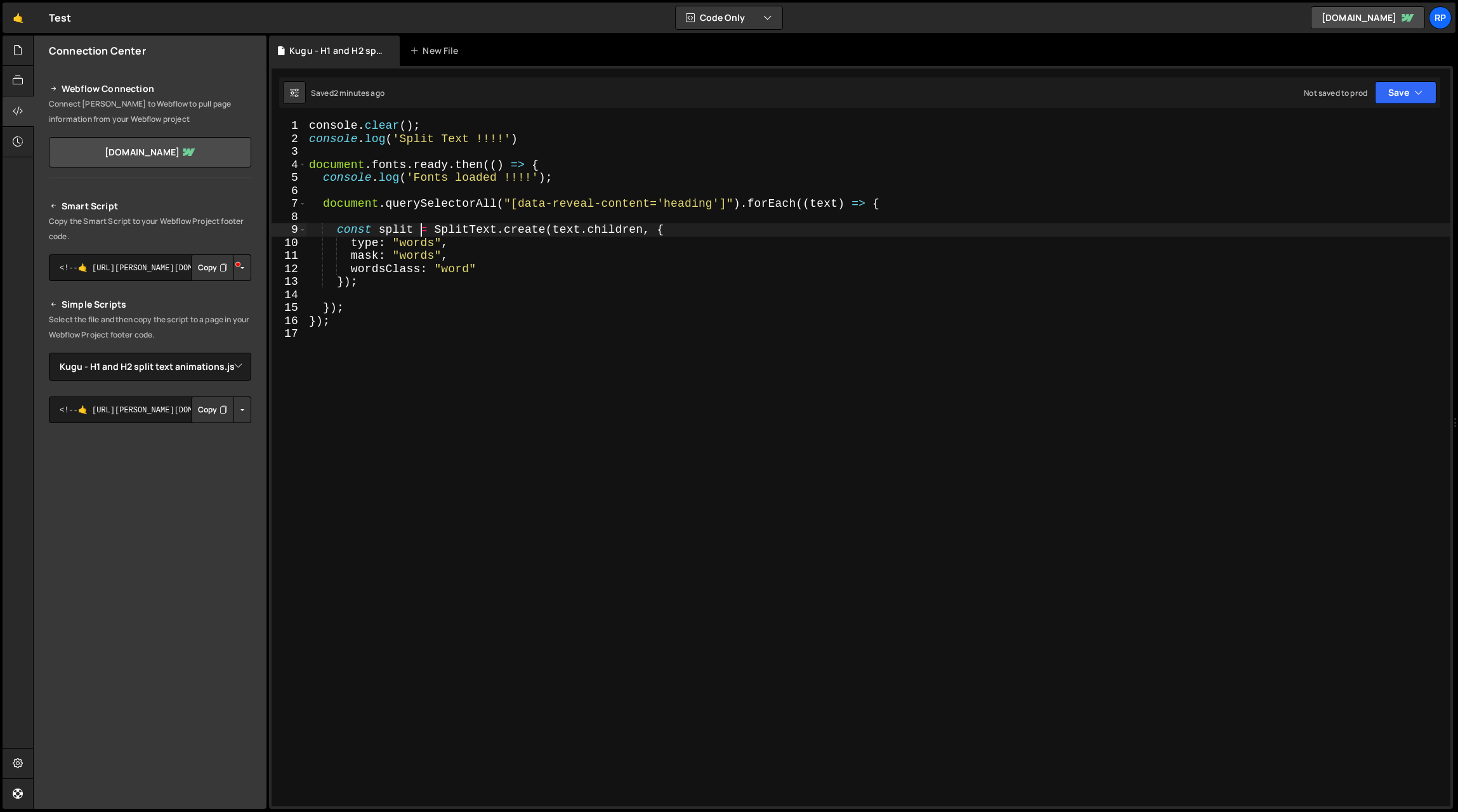
click at [353, 228] on div "console . clear ( ) ; console . log ( 'Split Text !!!!' ) document . fonts . re…" at bounding box center [878, 476] width 1144 height 713
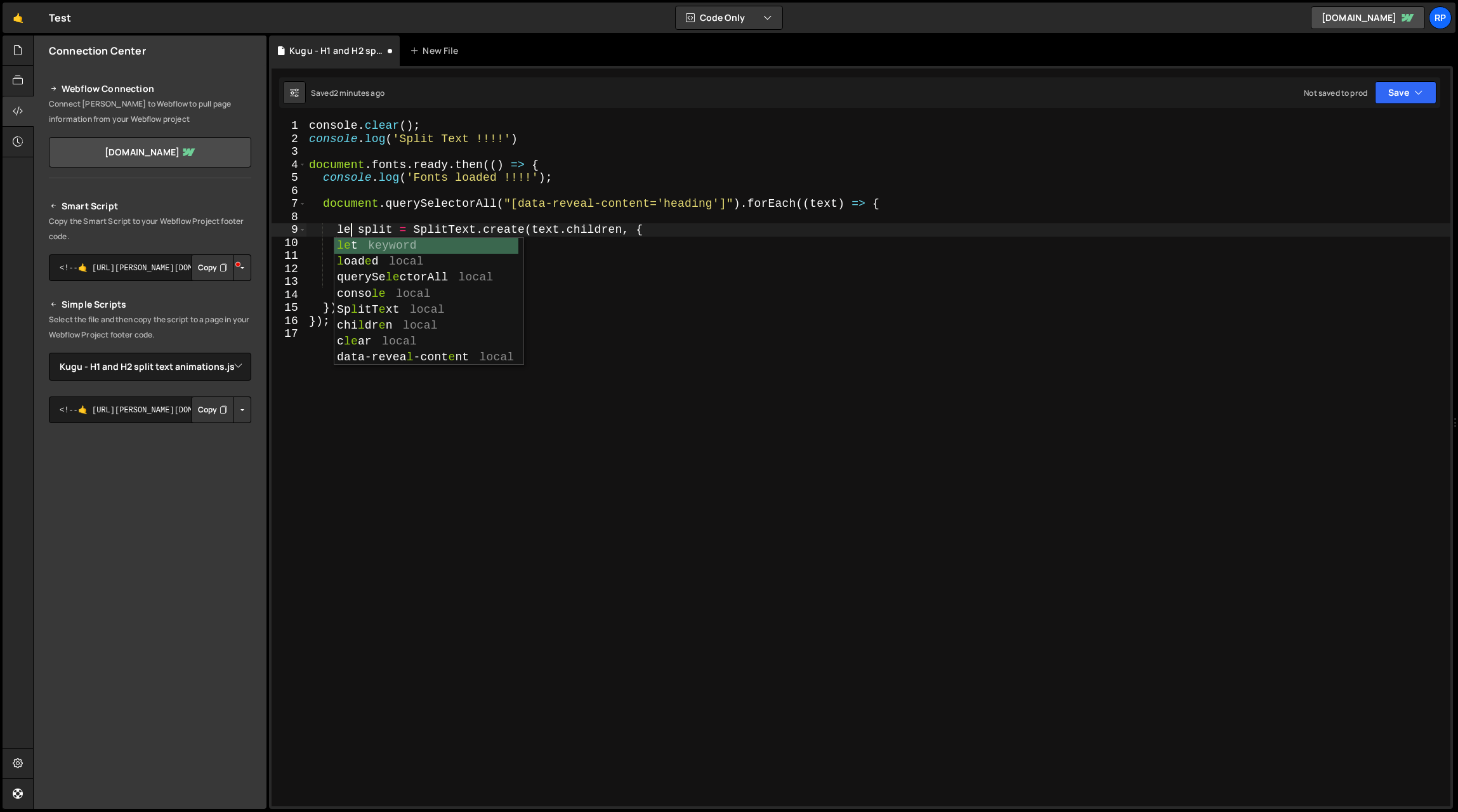
type textarea "let split = SplitText.create(text.children, {"
click at [386, 222] on div "console . clear ( ) ; console . log ( 'Split Text !!!!' ) document . fonts . re…" at bounding box center [878, 476] width 1144 height 713
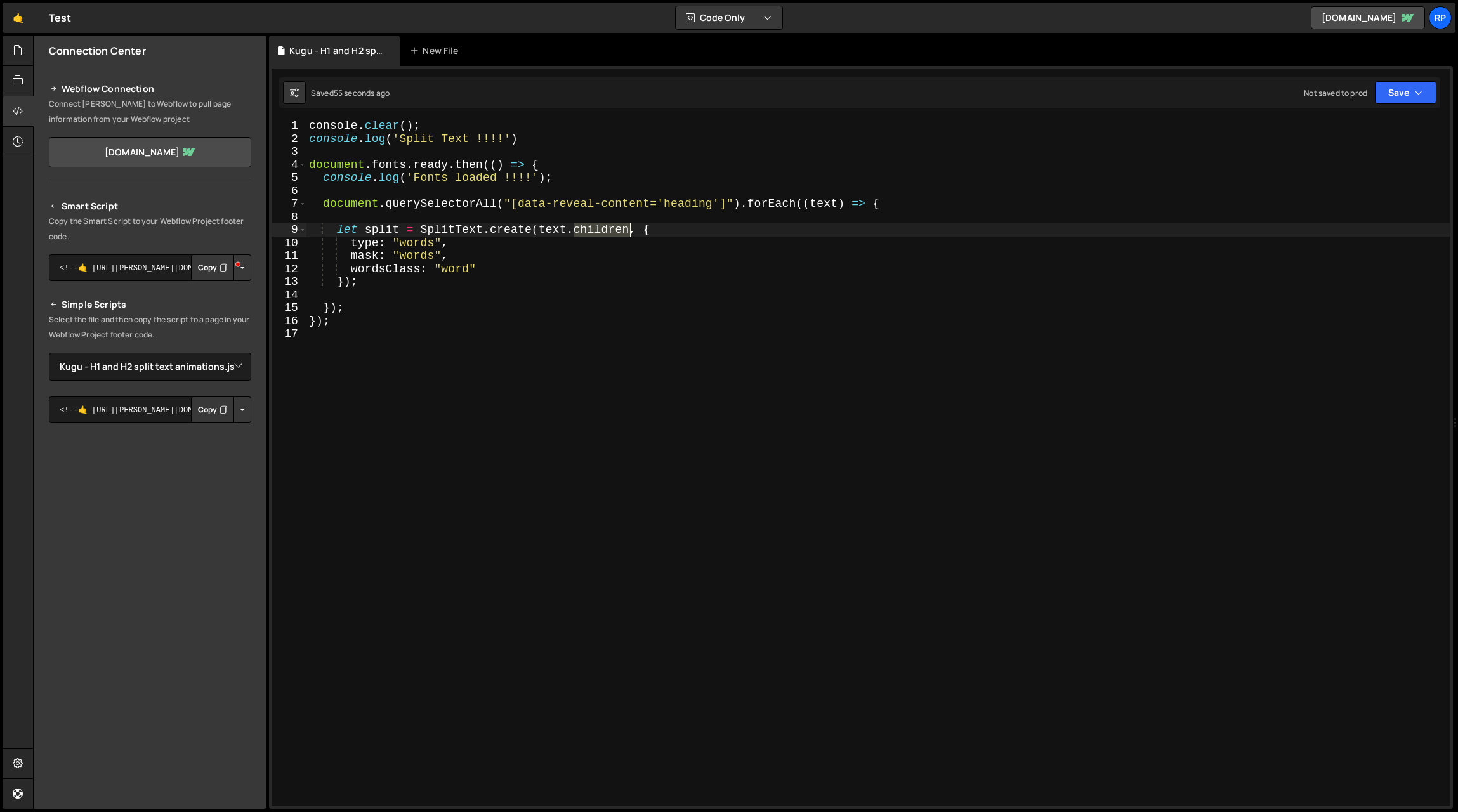
drag, startPoint x: 574, startPoint y: 230, endPoint x: 629, endPoint y: 230, distance: 55.0
click at [629, 230] on div "console . clear ( ) ; console . log ( 'Split Text !!!!' ) document . fonts . re…" at bounding box center [878, 476] width 1144 height 713
drag, startPoint x: 331, startPoint y: 163, endPoint x: 483, endPoint y: 159, distance: 152.1
click at [483, 159] on div "console . clear ( ) ; console . log ( 'Split Text !!!!' ) document . fonts . re…" at bounding box center [878, 476] width 1144 height 713
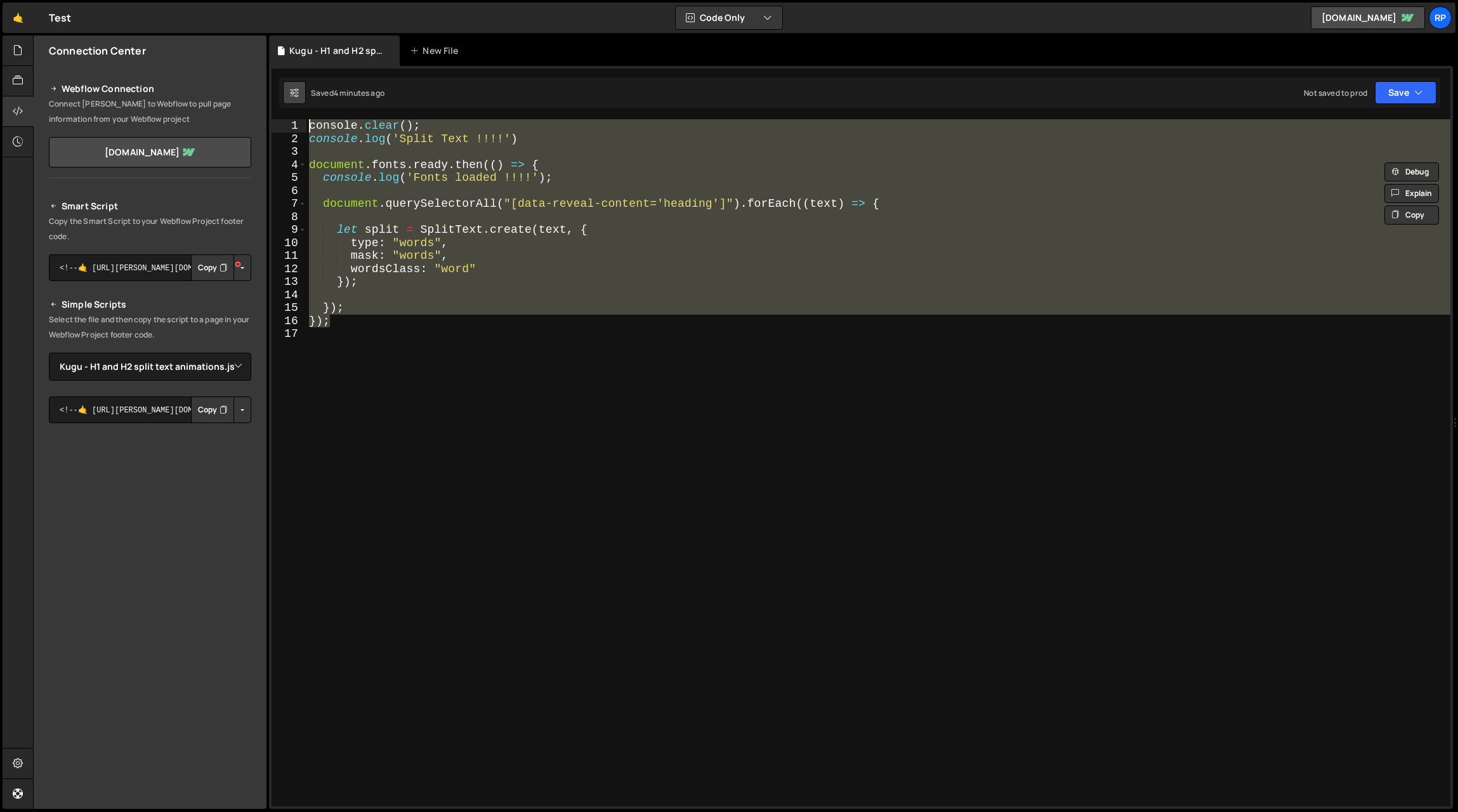
drag, startPoint x: 333, startPoint y: 323, endPoint x: 297, endPoint y: 97, distance: 228.8
click at [297, 97] on div "Debug Explain Copy Kugu - H1 and H2 split text animations.js New File Saved 4 m…" at bounding box center [861, 422] width 1184 height 774
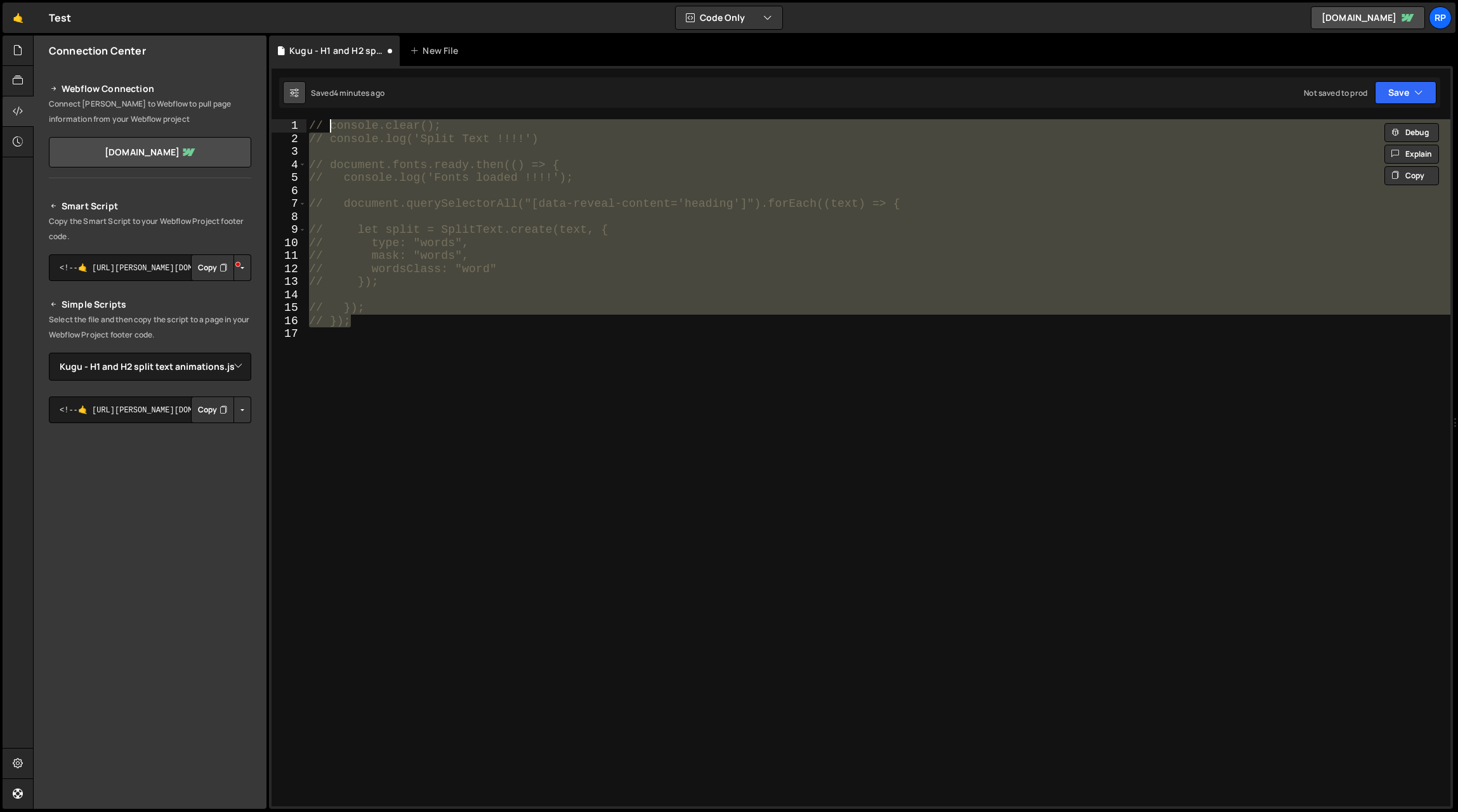
type textarea "// console.clear();"
